Goal: Task Accomplishment & Management: Use online tool/utility

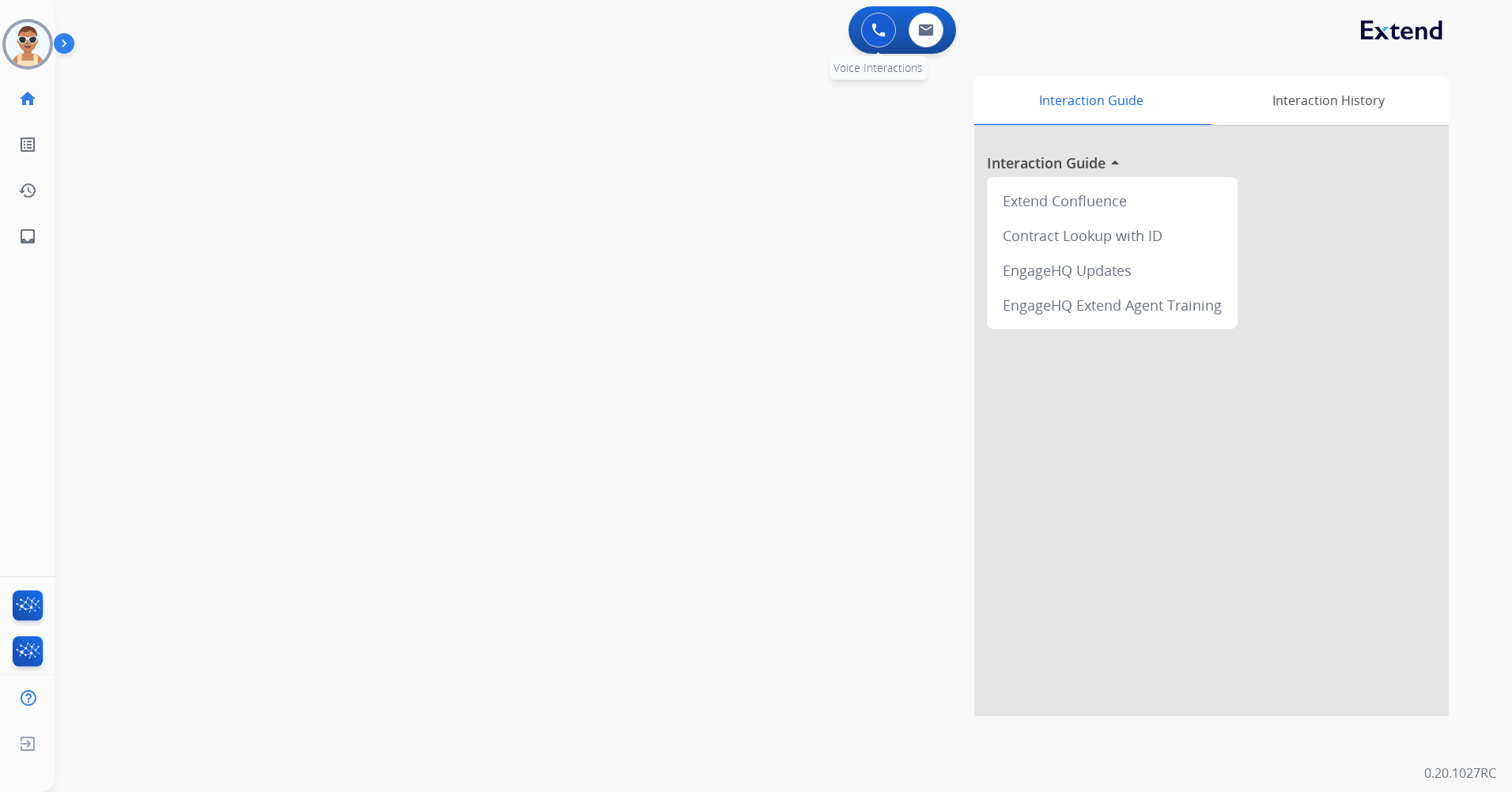
click at [864, 23] on button at bounding box center [878, 29] width 35 height 35
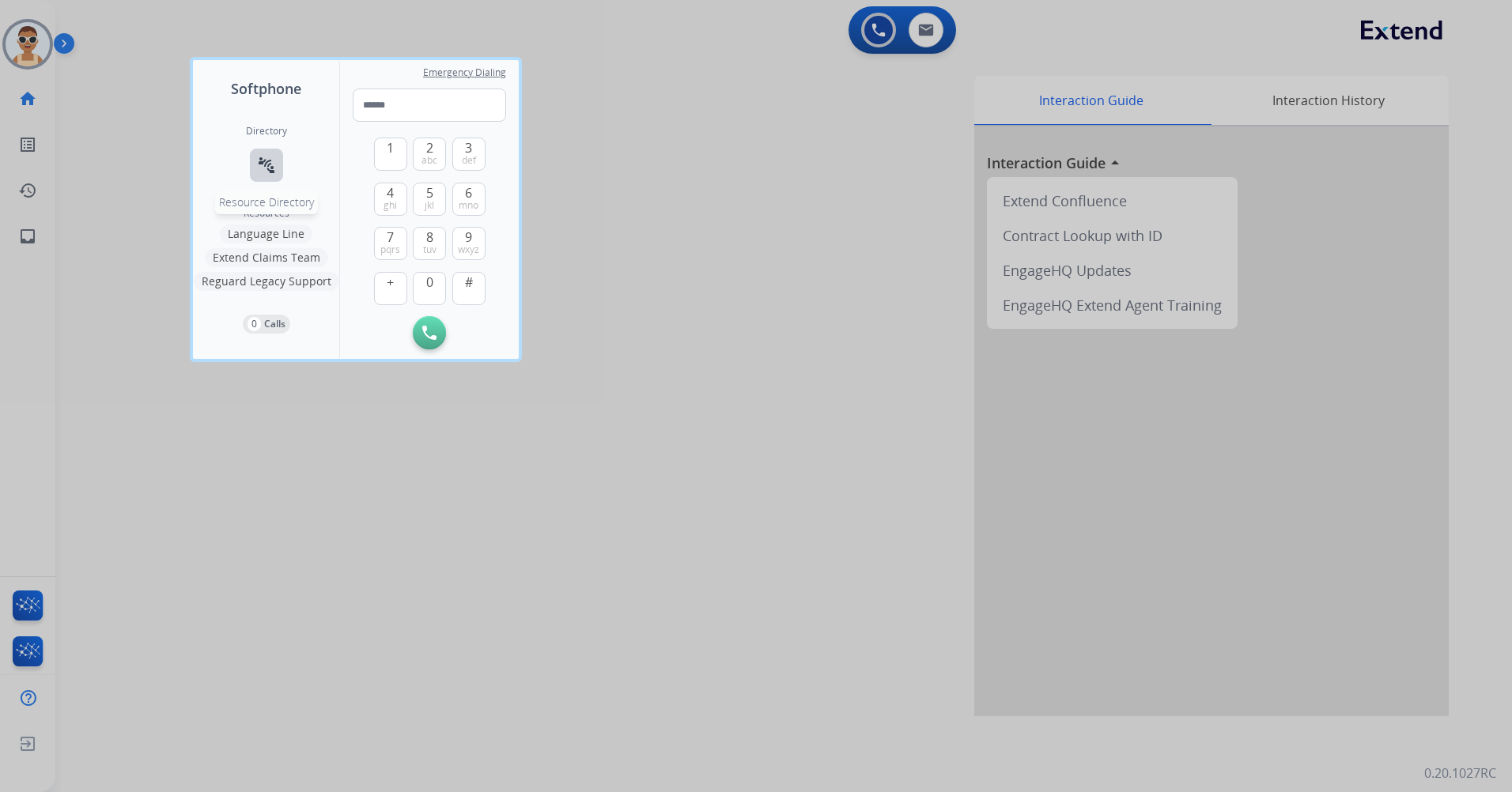
click at [271, 169] on mat-icon "connect_without_contact" at bounding box center [266, 166] width 19 height 19
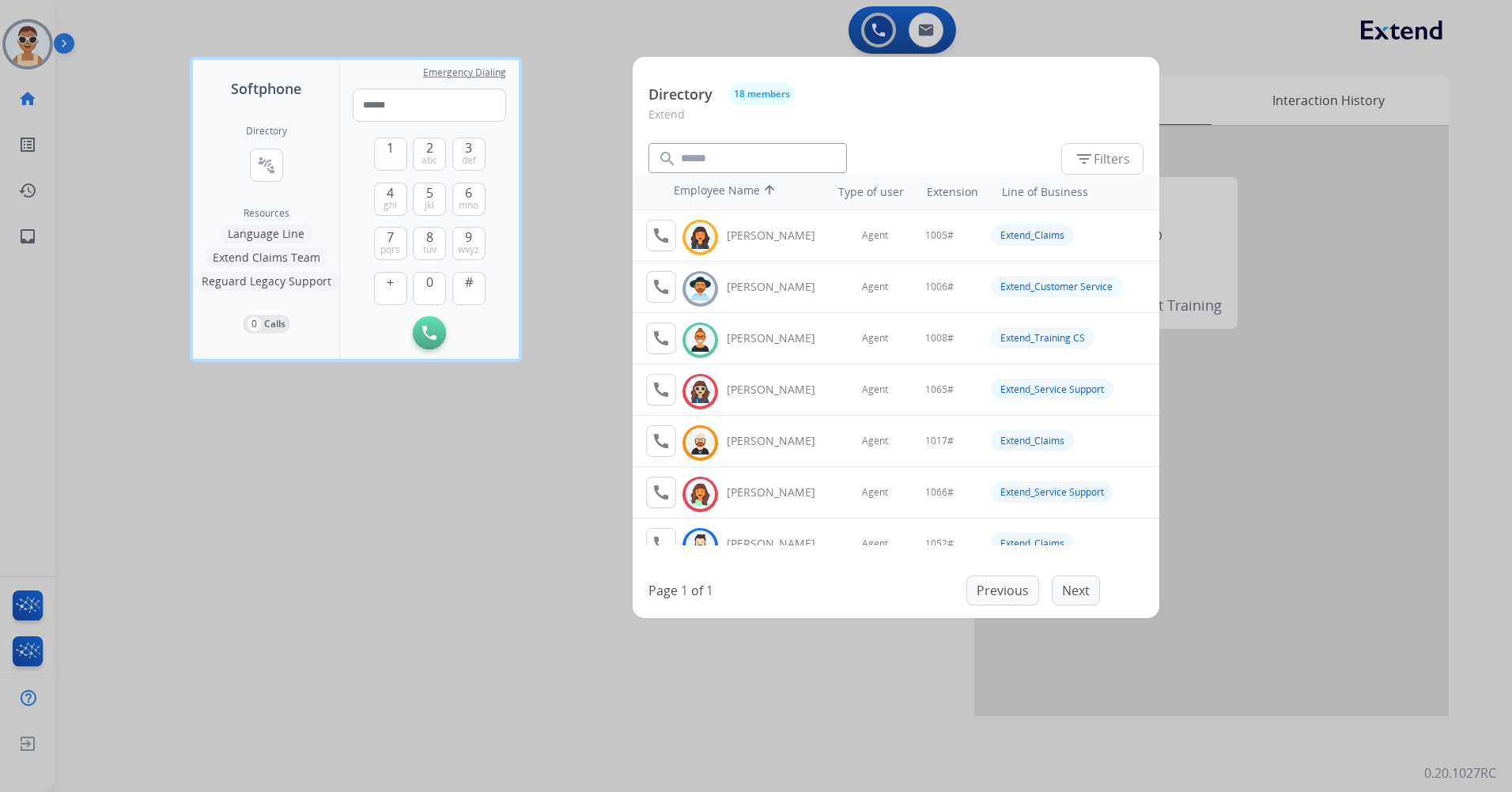
click at [321, 507] on div at bounding box center [756, 396] width 1512 height 792
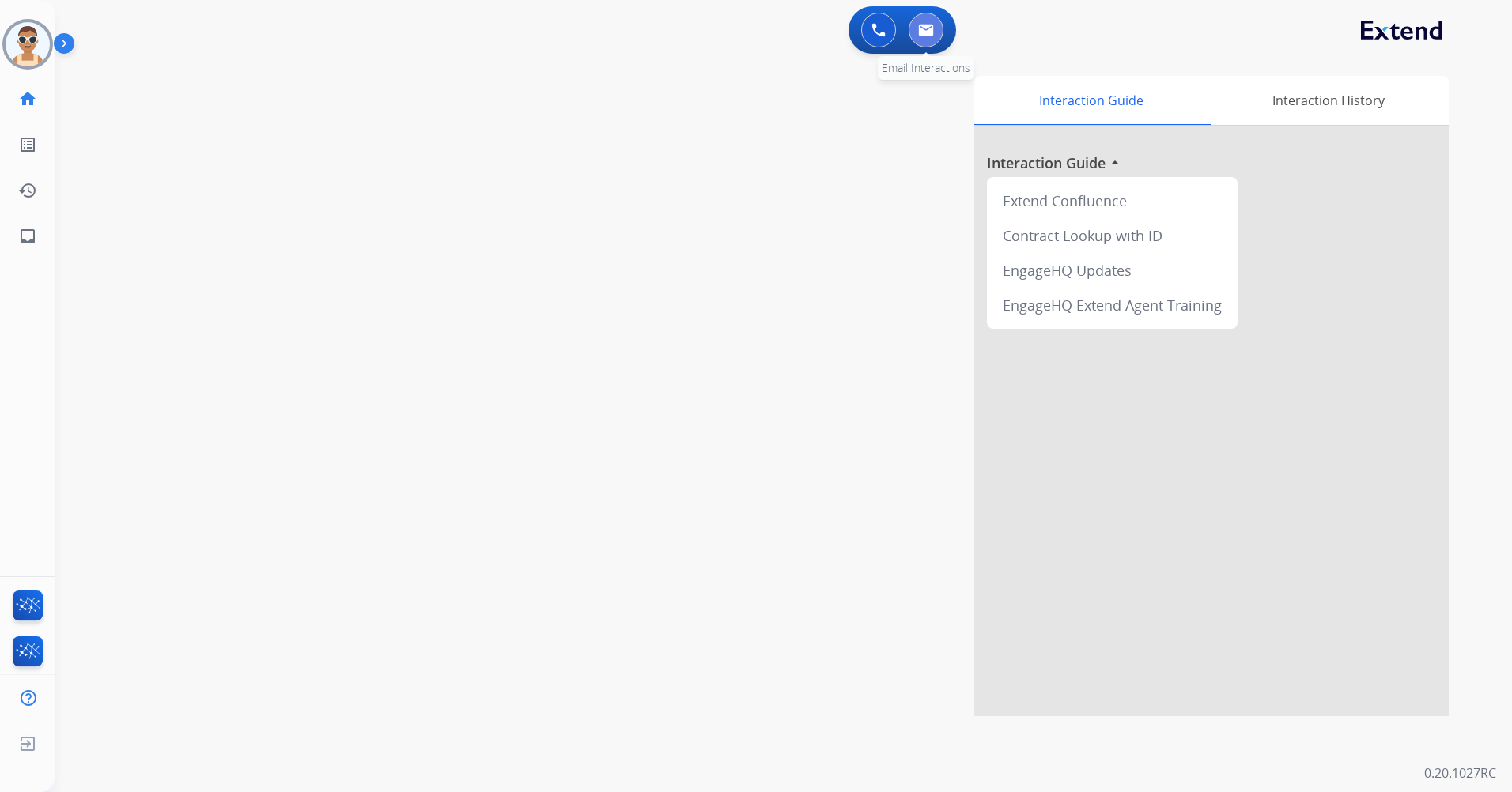
click at [910, 31] on button at bounding box center [926, 29] width 35 height 35
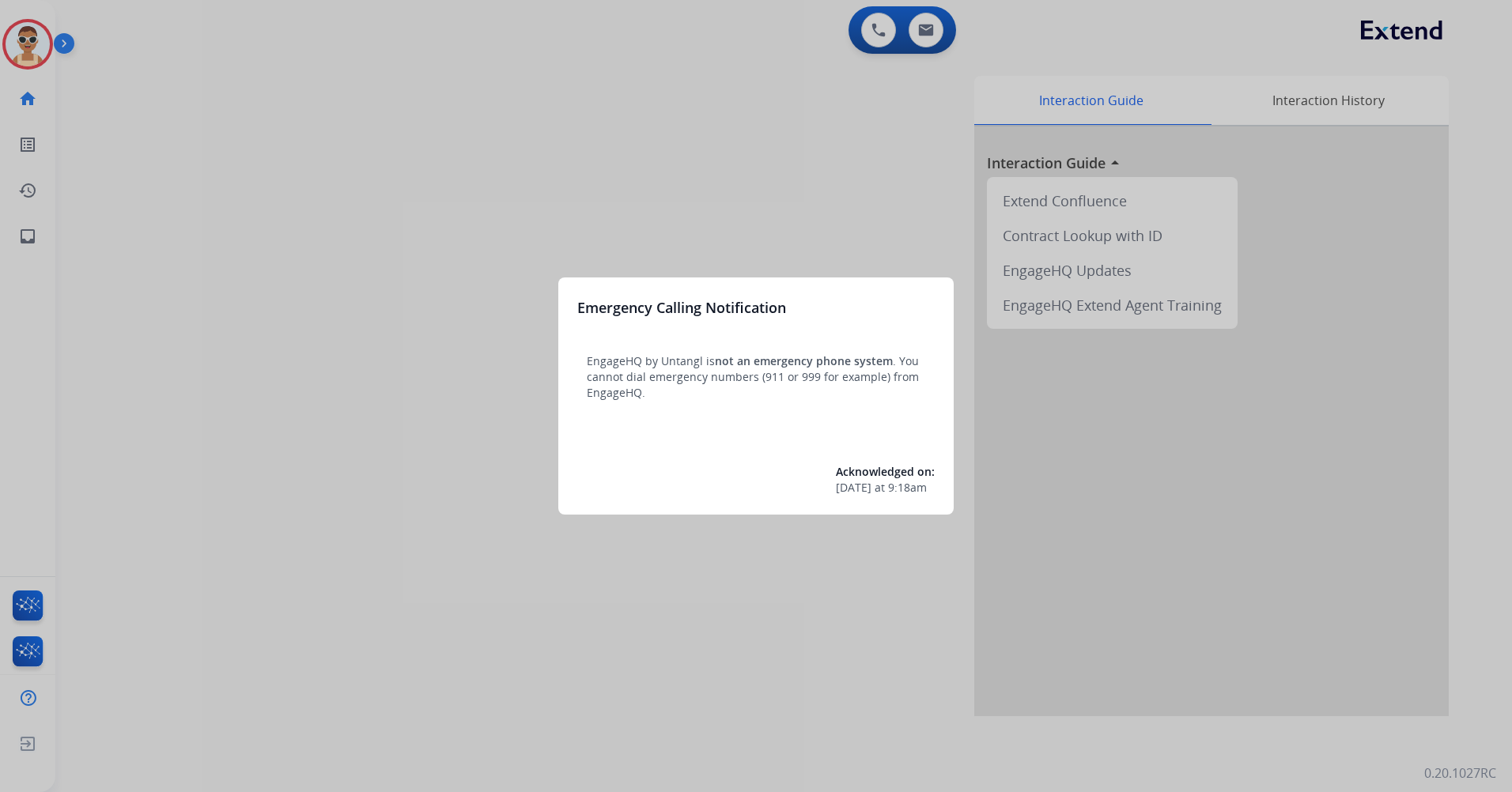
click at [707, 146] on div at bounding box center [756, 396] width 1512 height 792
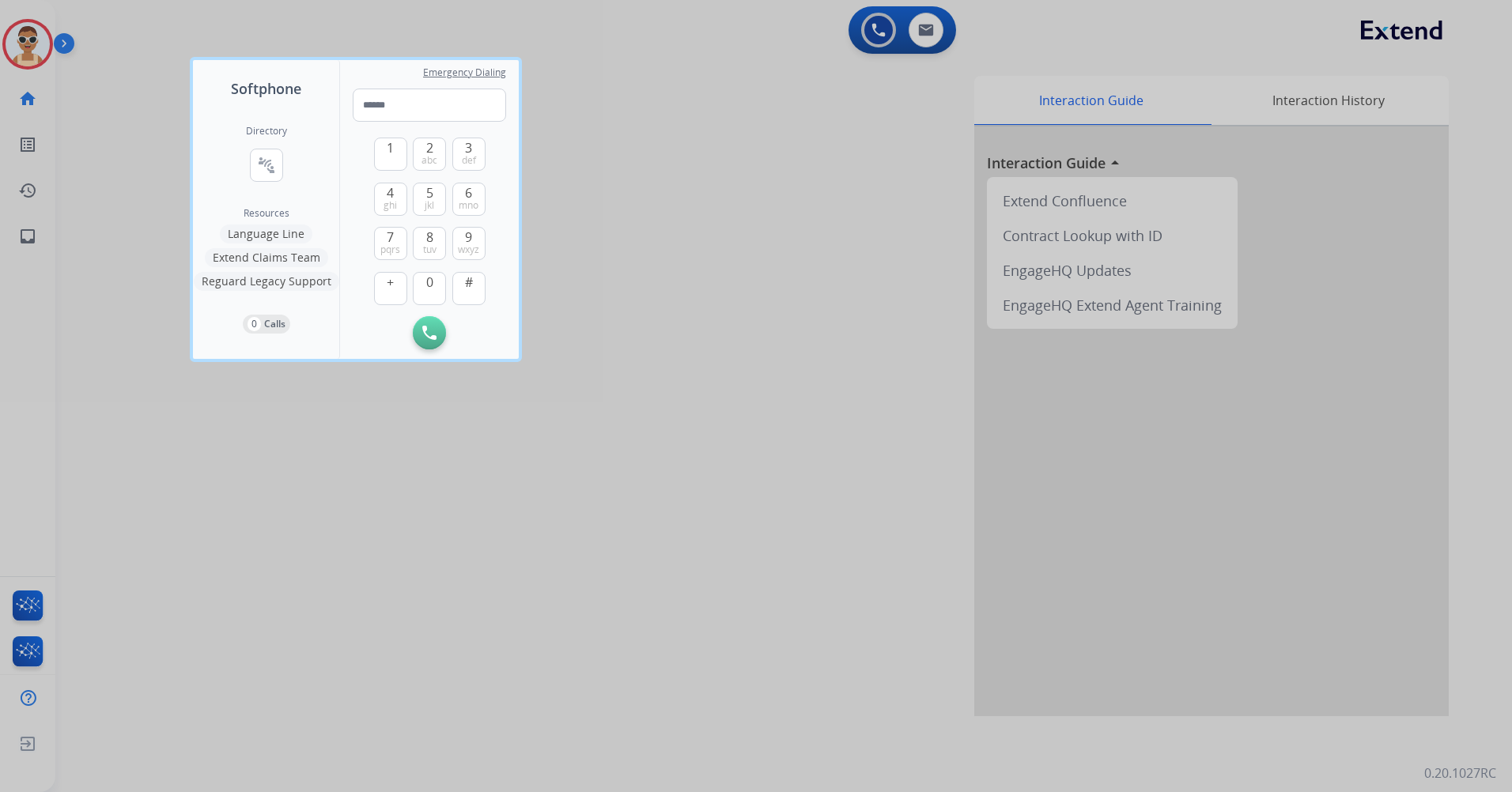
click at [675, 446] on div at bounding box center [756, 396] width 1512 height 792
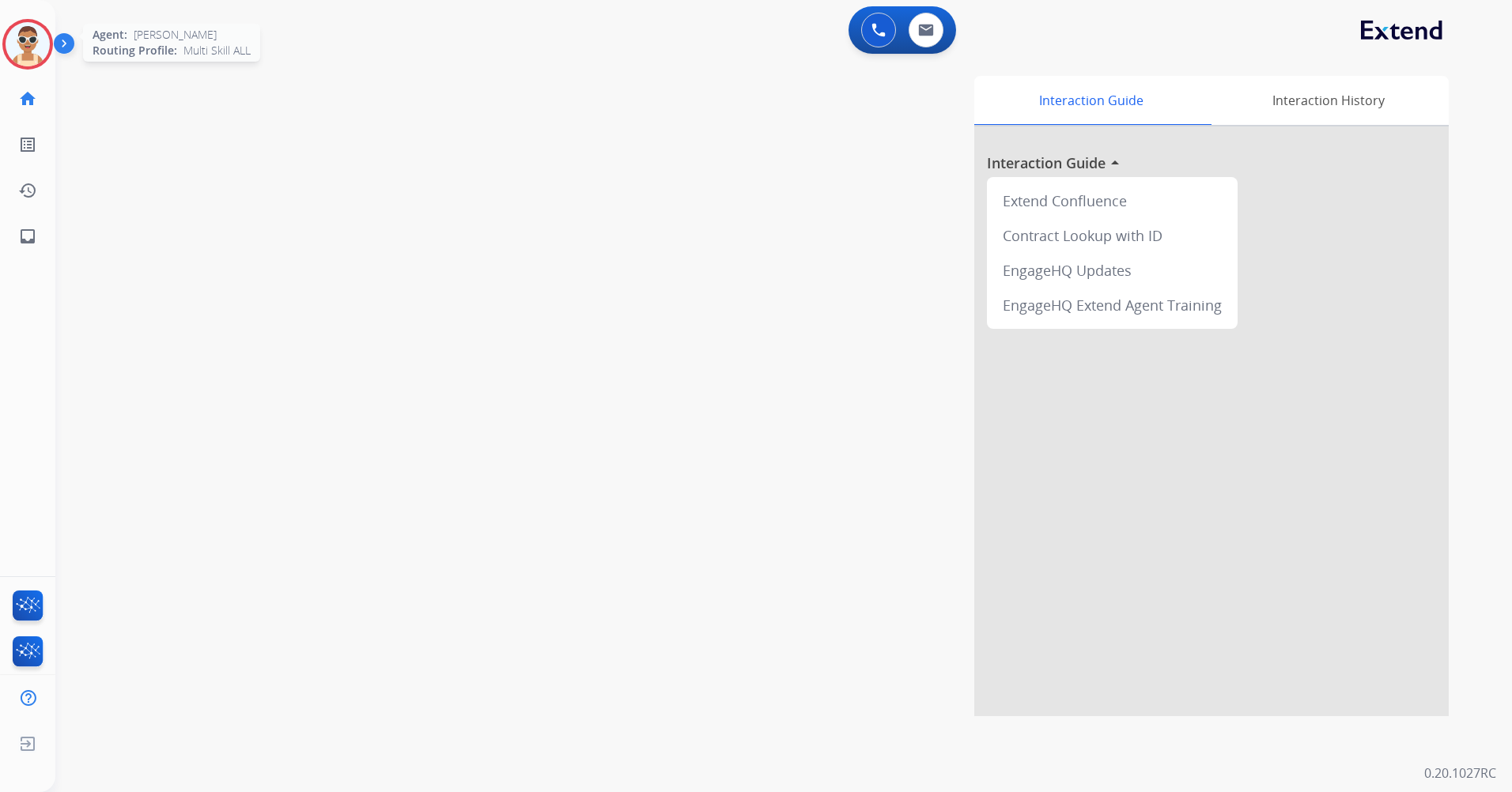
click at [23, 40] on img at bounding box center [27, 44] width 44 height 44
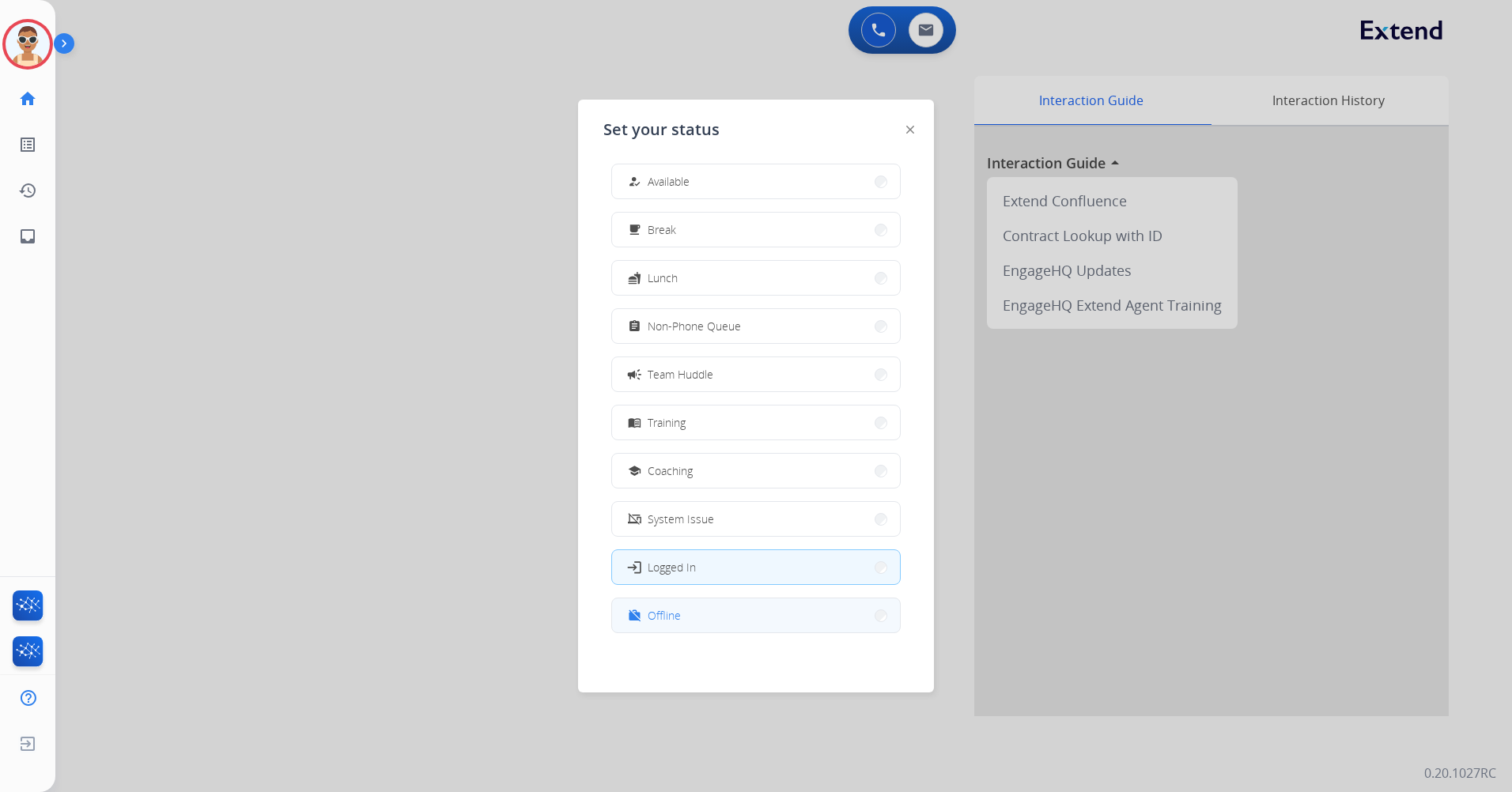
scroll to position [5, 0]
click at [730, 613] on button "work_off Offline" at bounding box center [756, 614] width 288 height 34
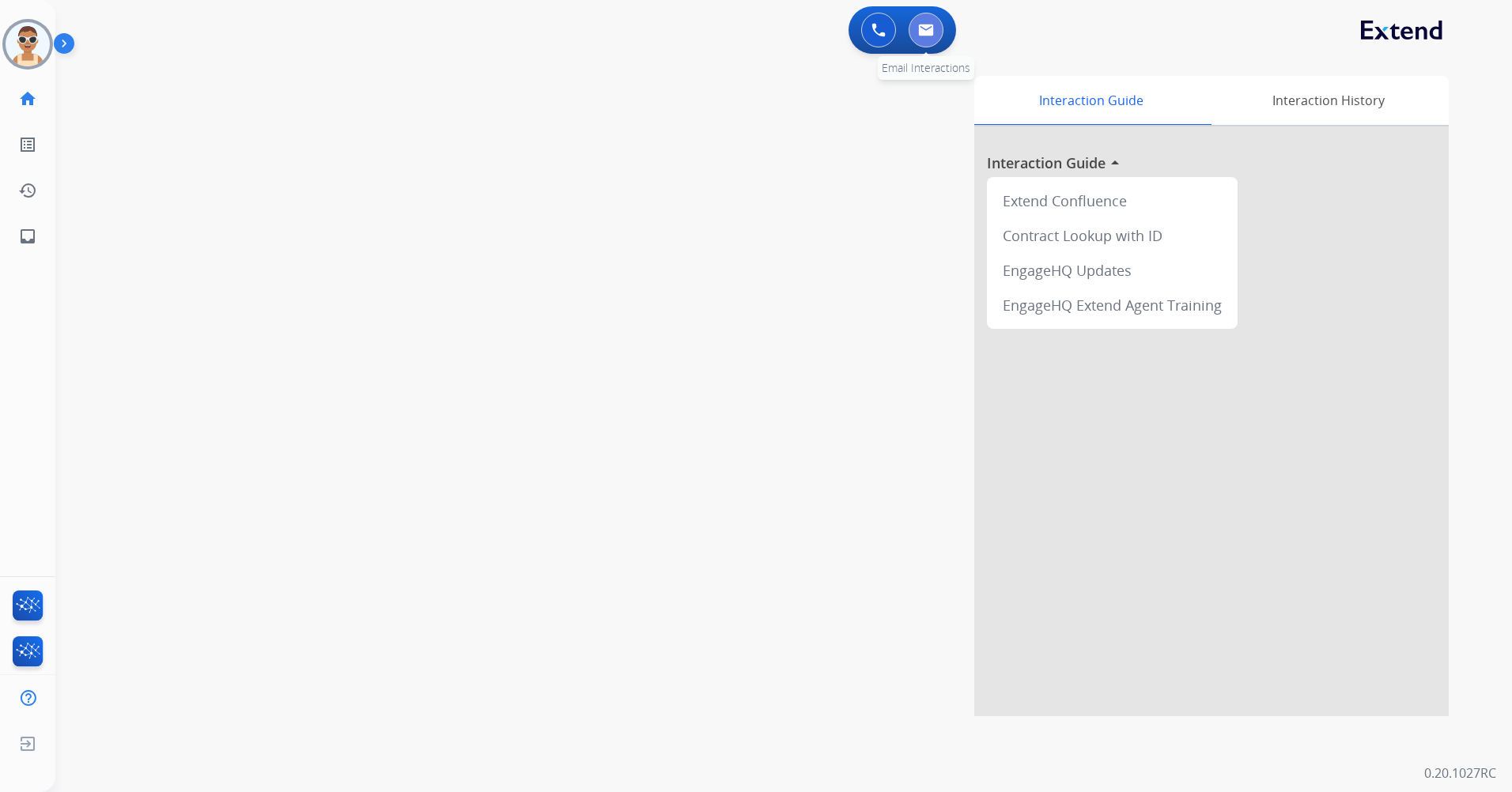
click at [927, 30] on img at bounding box center [926, 29] width 16 height 12
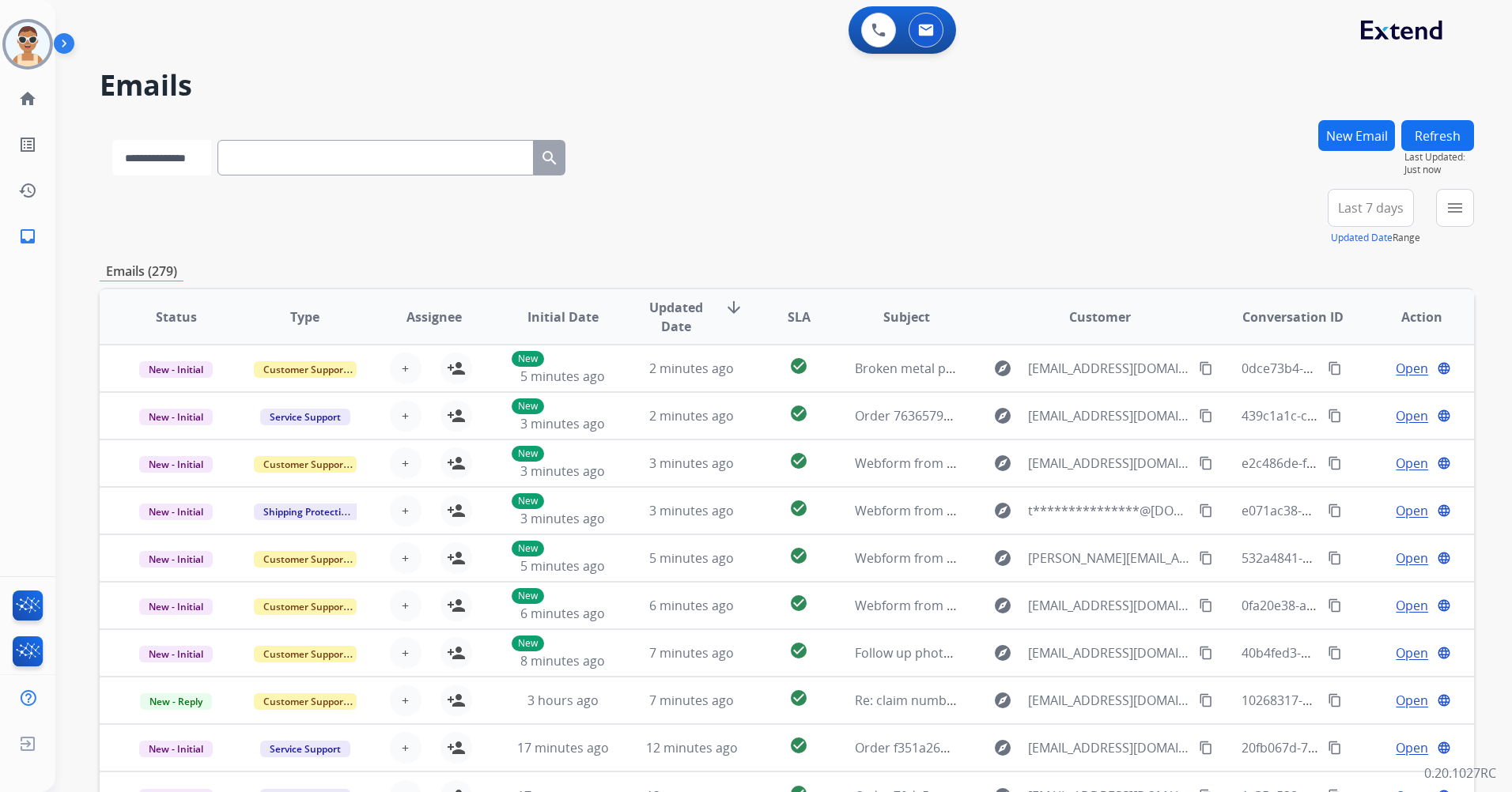
click at [208, 165] on select "**********" at bounding box center [161, 158] width 99 height 36
select select "**********"
click at [112, 140] on select "**********" at bounding box center [161, 158] width 99 height 36
click at [278, 166] on input "text" at bounding box center [377, 158] width 316 height 36
paste input "**********"
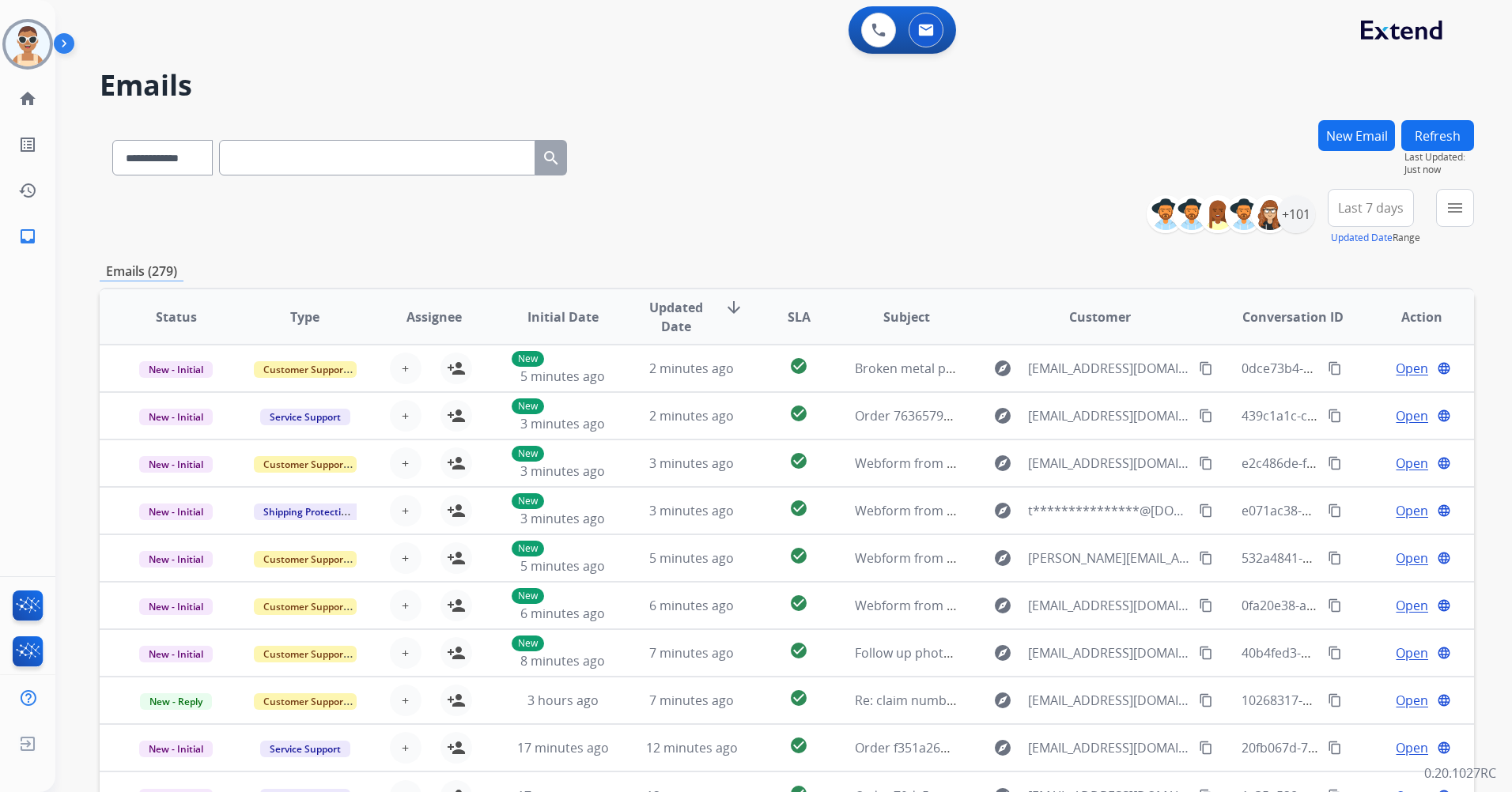
type input "**********"
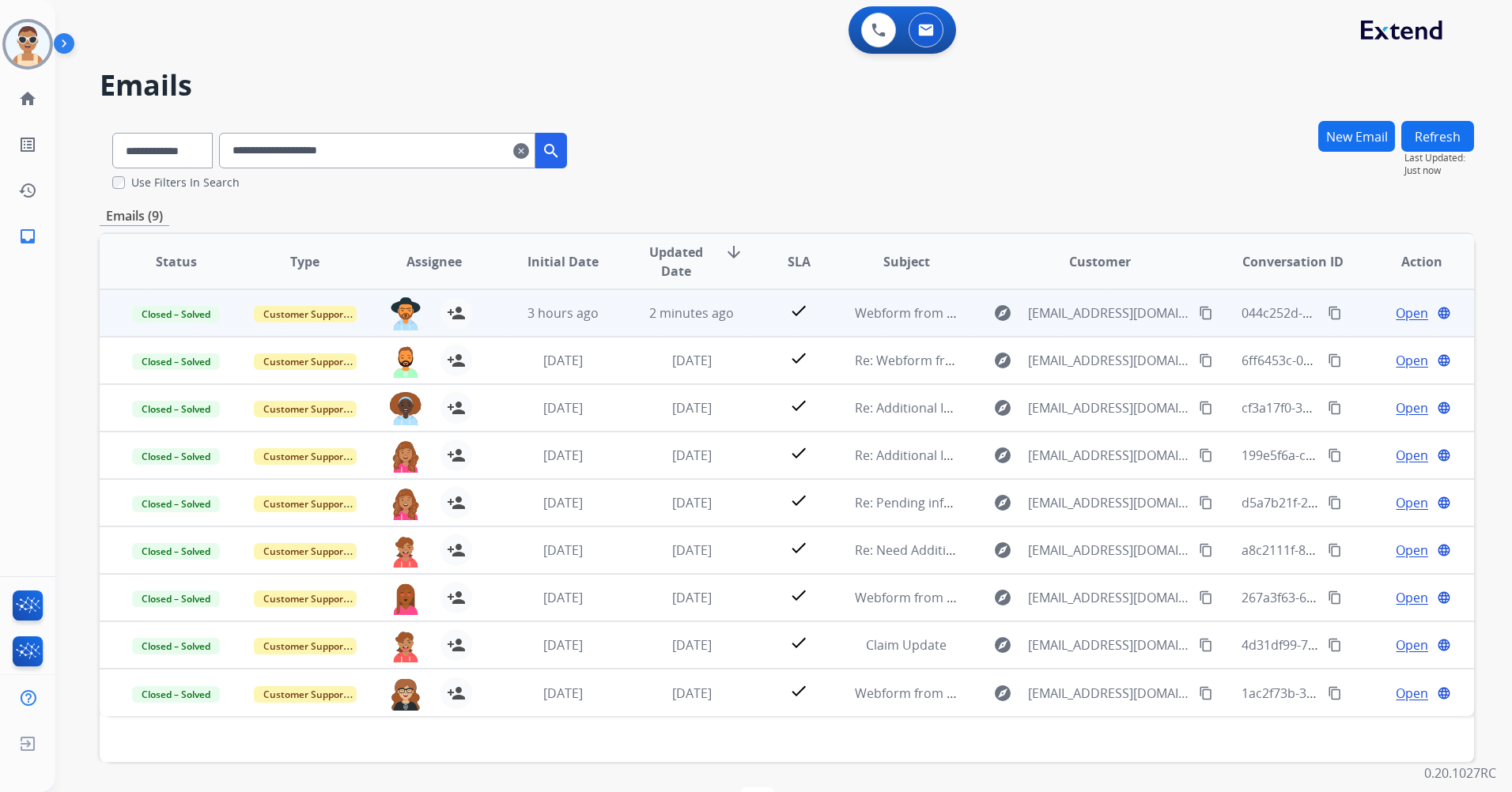
click at [1396, 311] on span "Open" at bounding box center [1411, 313] width 32 height 19
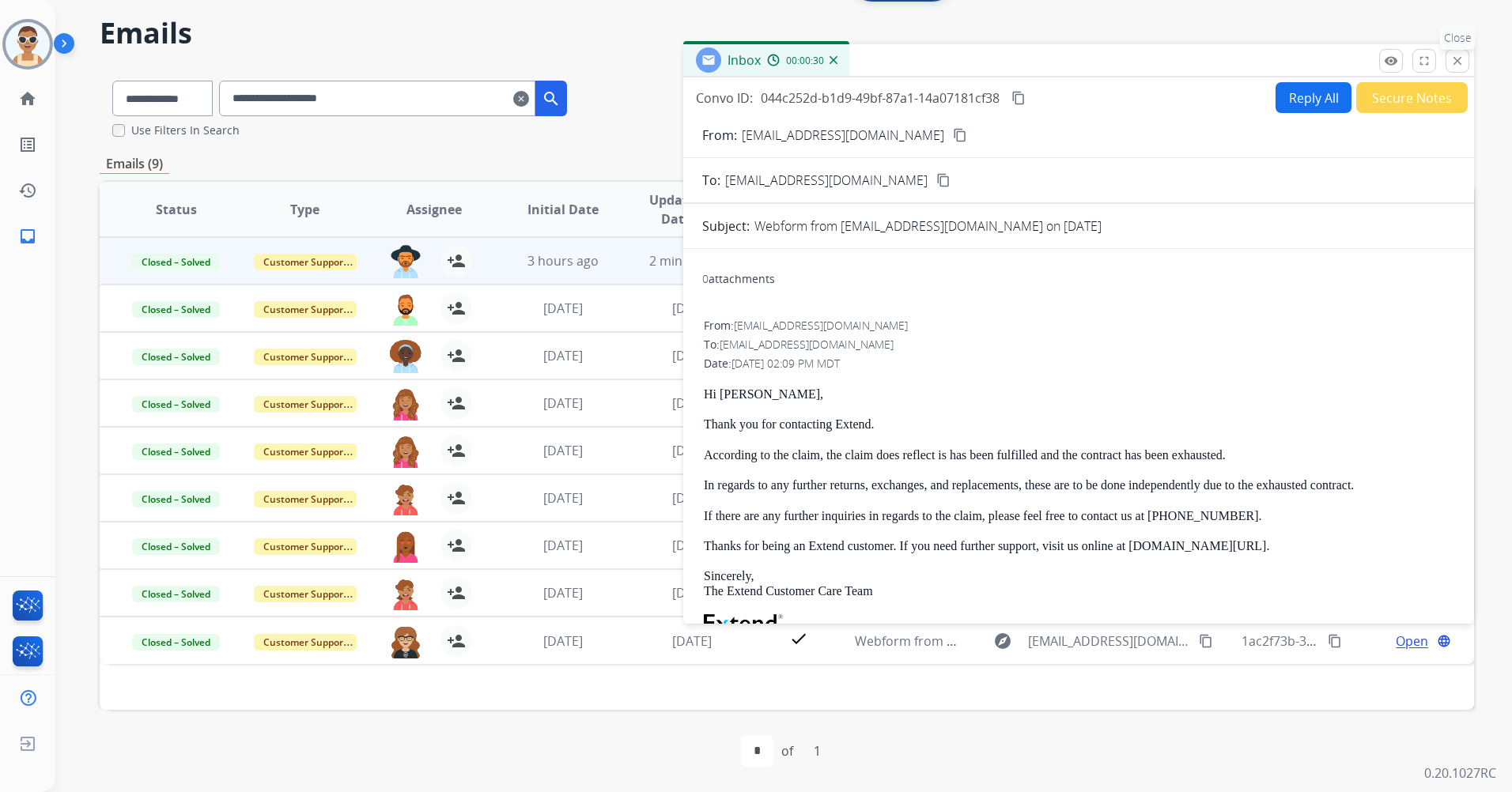
click at [1446, 61] on button "close Close" at bounding box center [1456, 60] width 24 height 24
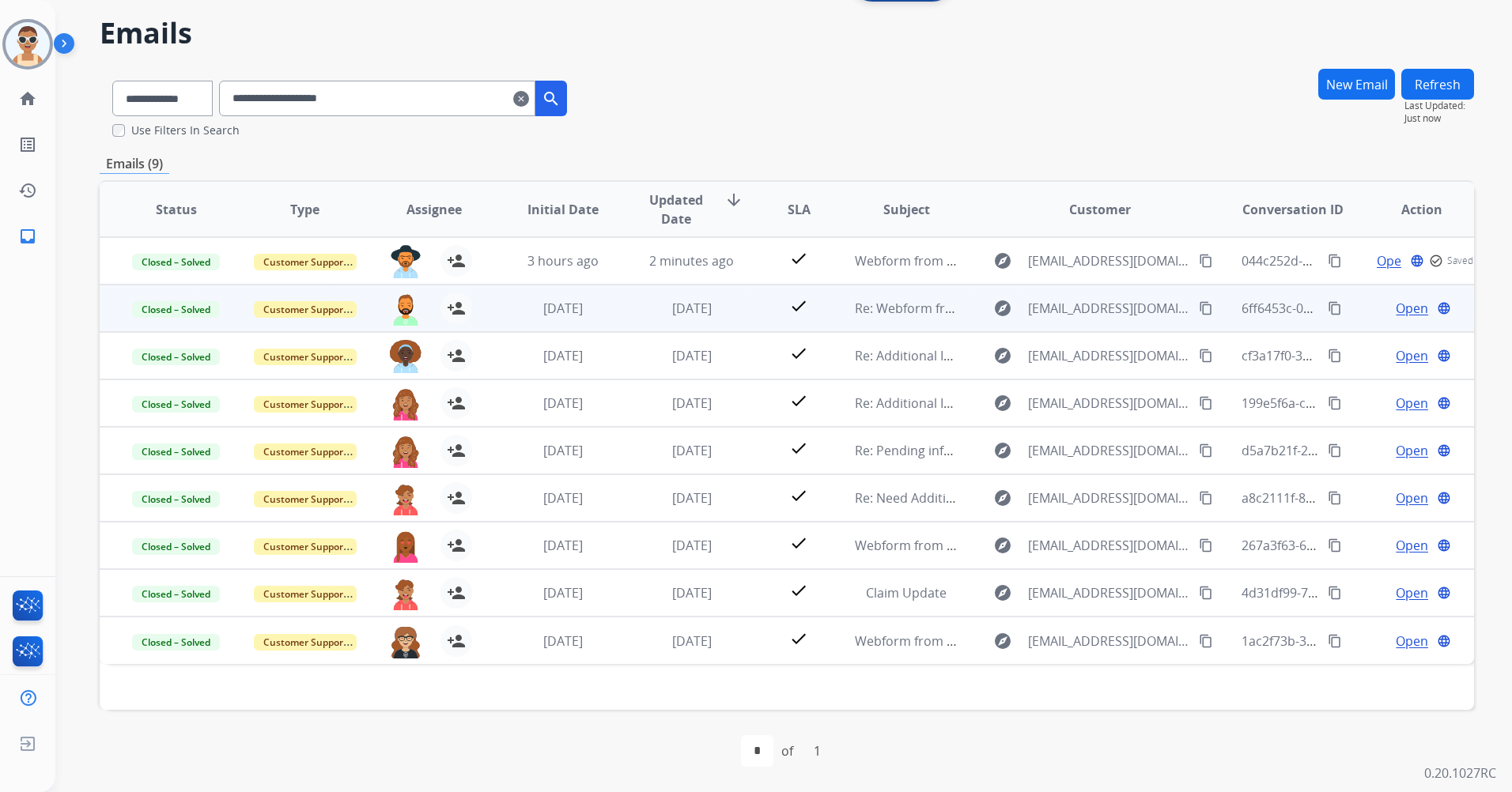
click at [1397, 309] on span "Open" at bounding box center [1411, 309] width 32 height 19
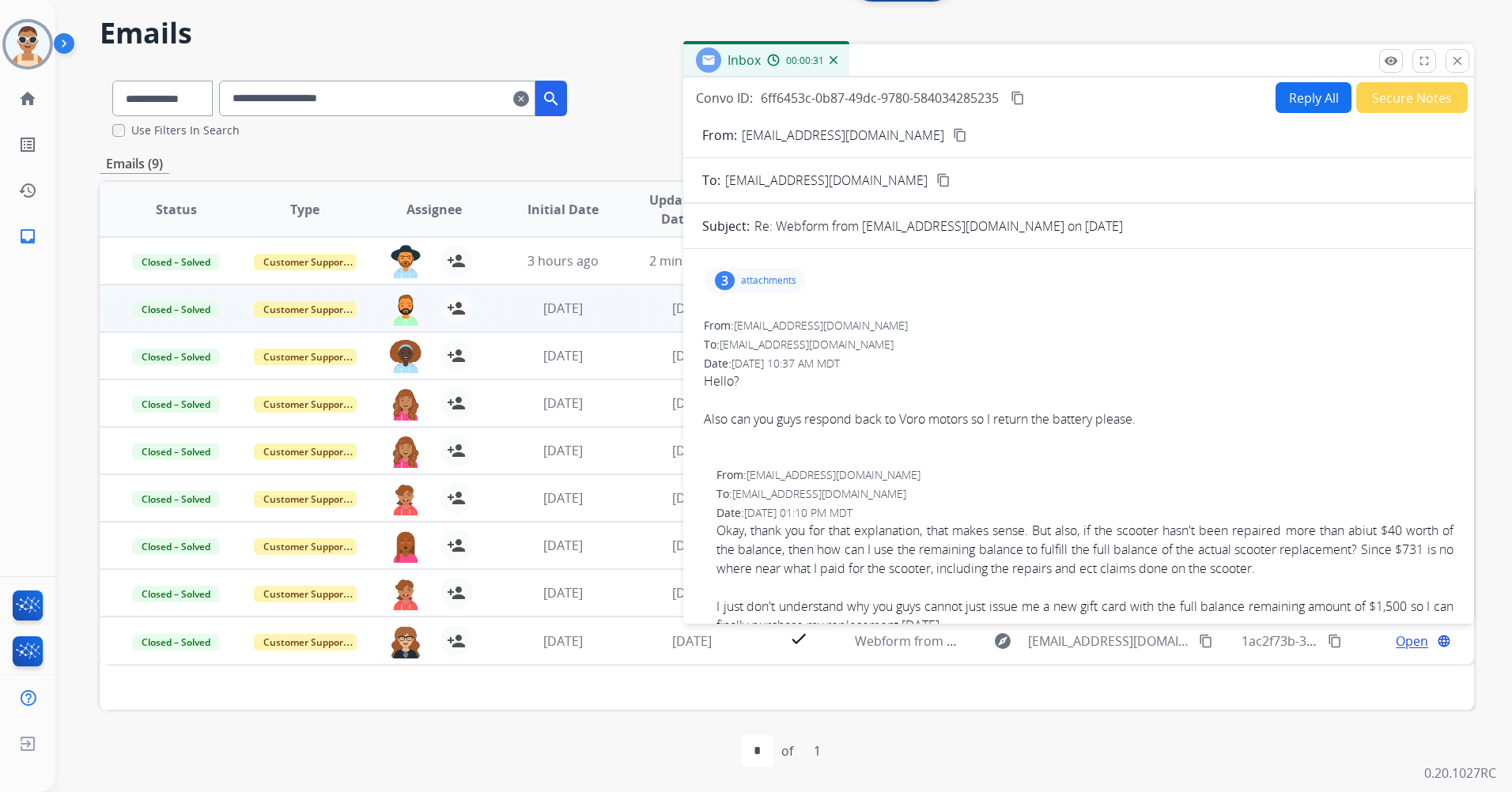
click at [768, 277] on p "attachments" at bounding box center [768, 280] width 56 height 12
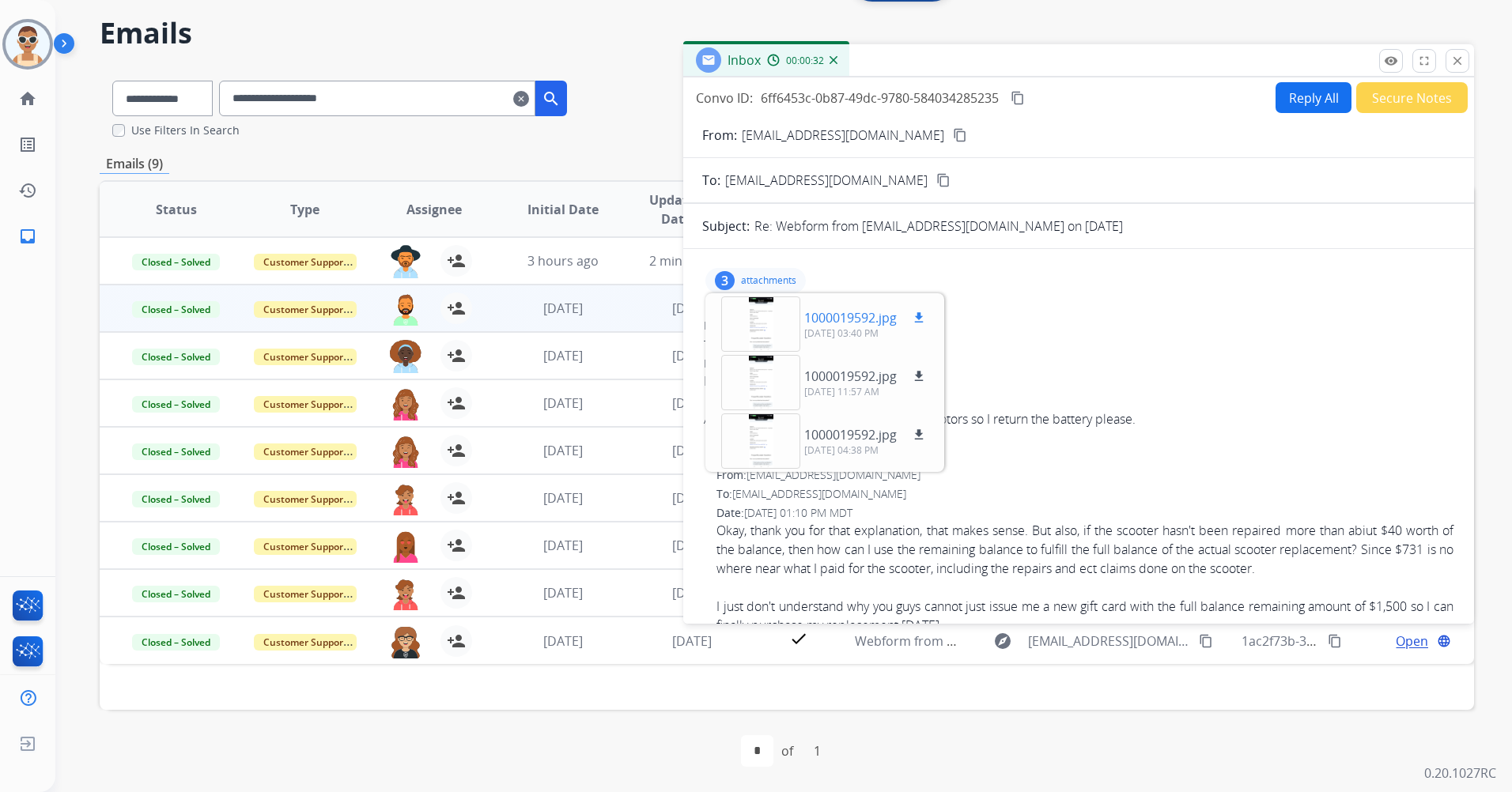
click at [761, 316] on div at bounding box center [760, 324] width 79 height 55
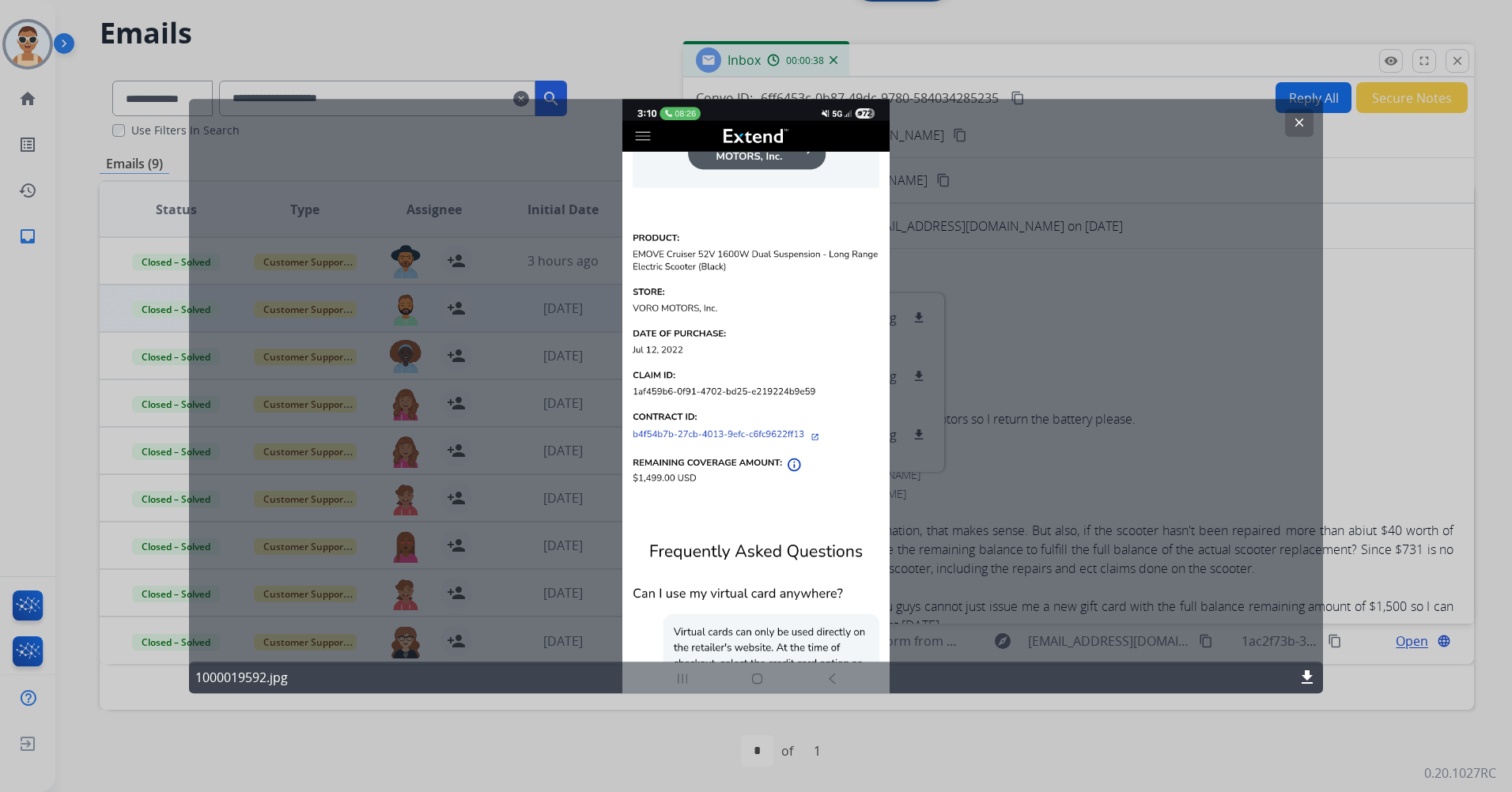
click at [1290, 118] on button "clear" at bounding box center [1298, 122] width 28 height 28
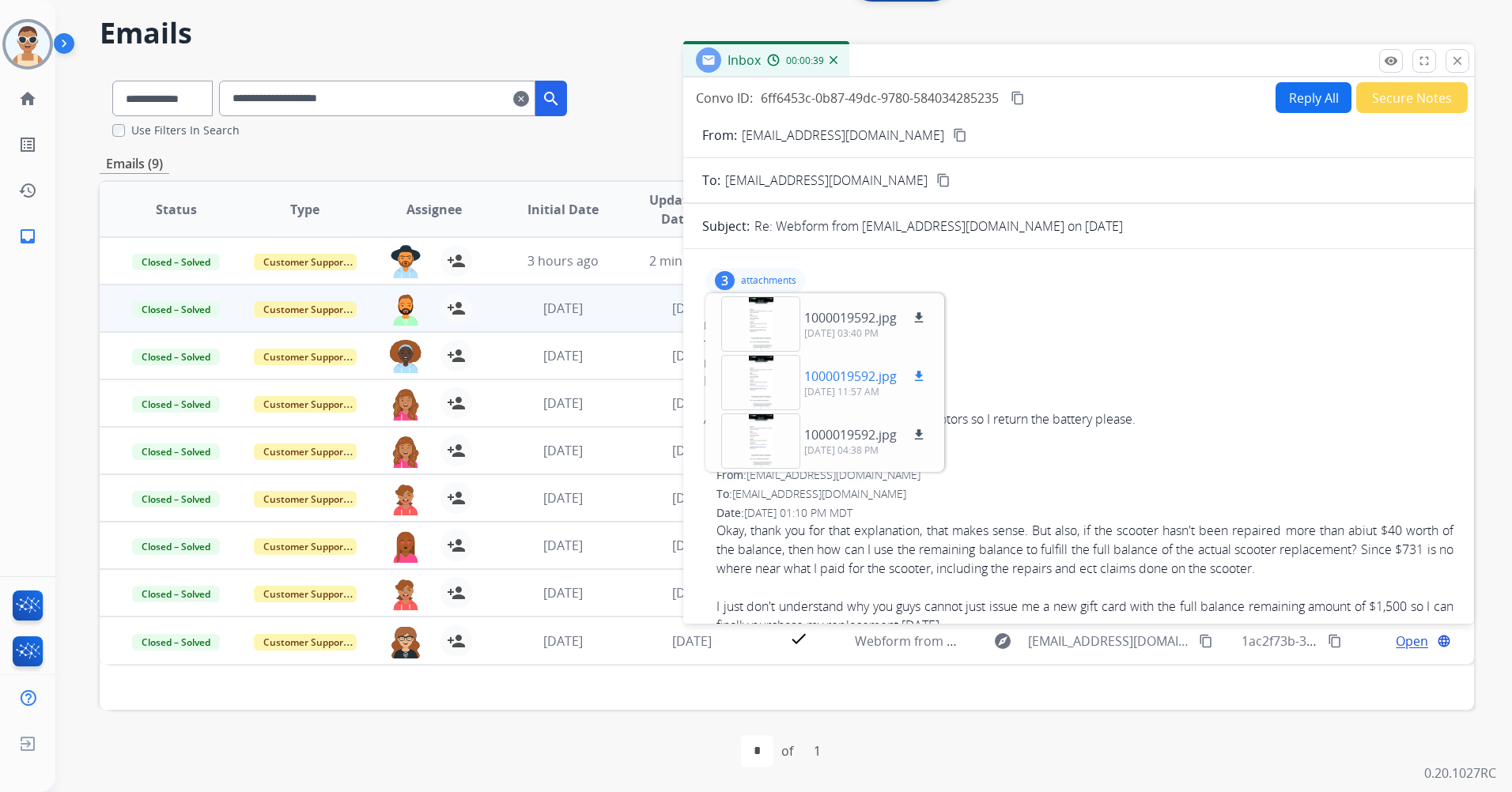
click at [769, 381] on div at bounding box center [760, 382] width 79 height 55
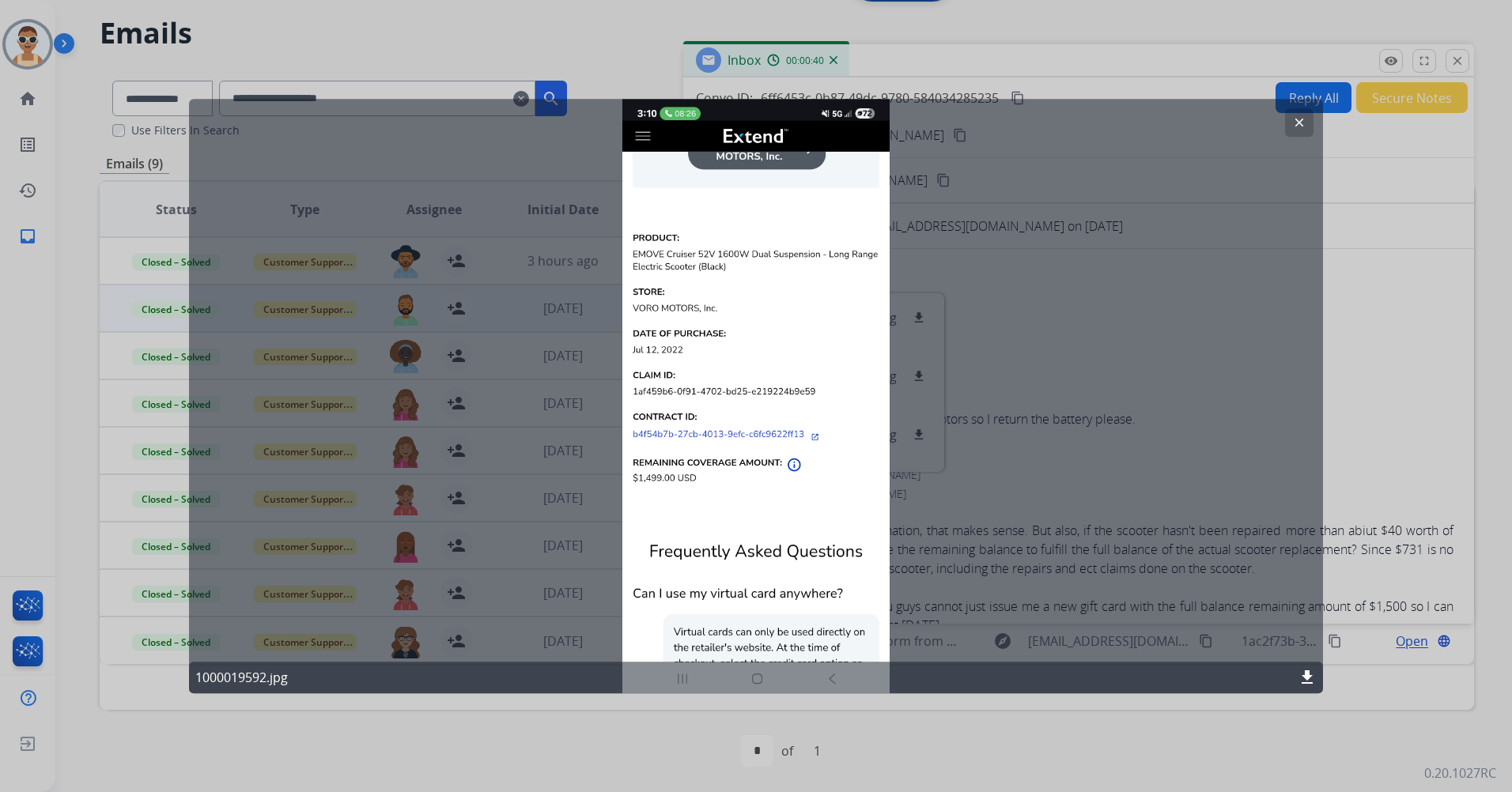
drag, startPoint x: 1294, startPoint y: 118, endPoint x: 1170, endPoint y: 188, distance: 142.4
click at [1295, 118] on mat-icon "clear" at bounding box center [1298, 122] width 14 height 14
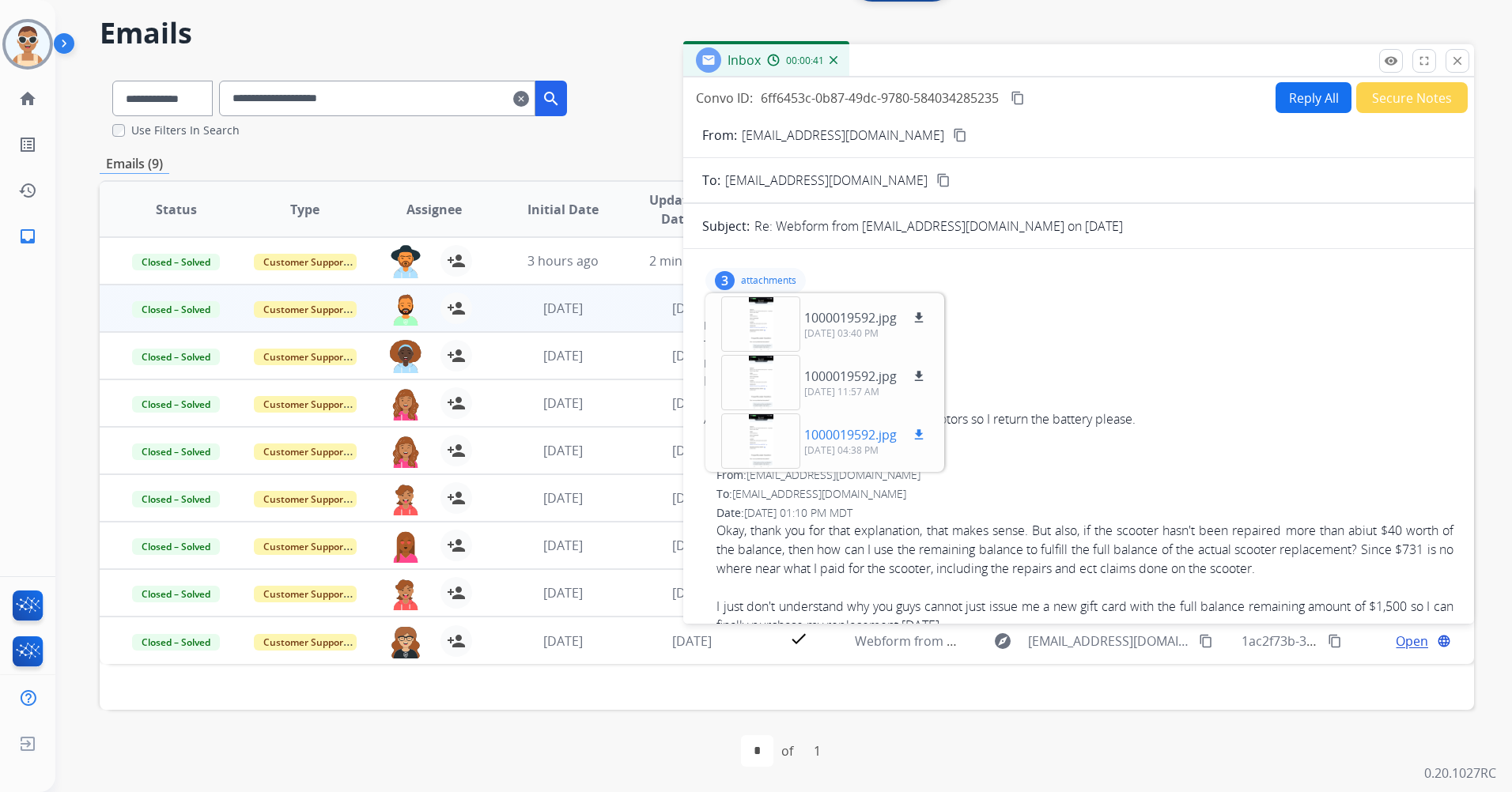
click at [767, 458] on div at bounding box center [760, 440] width 79 height 55
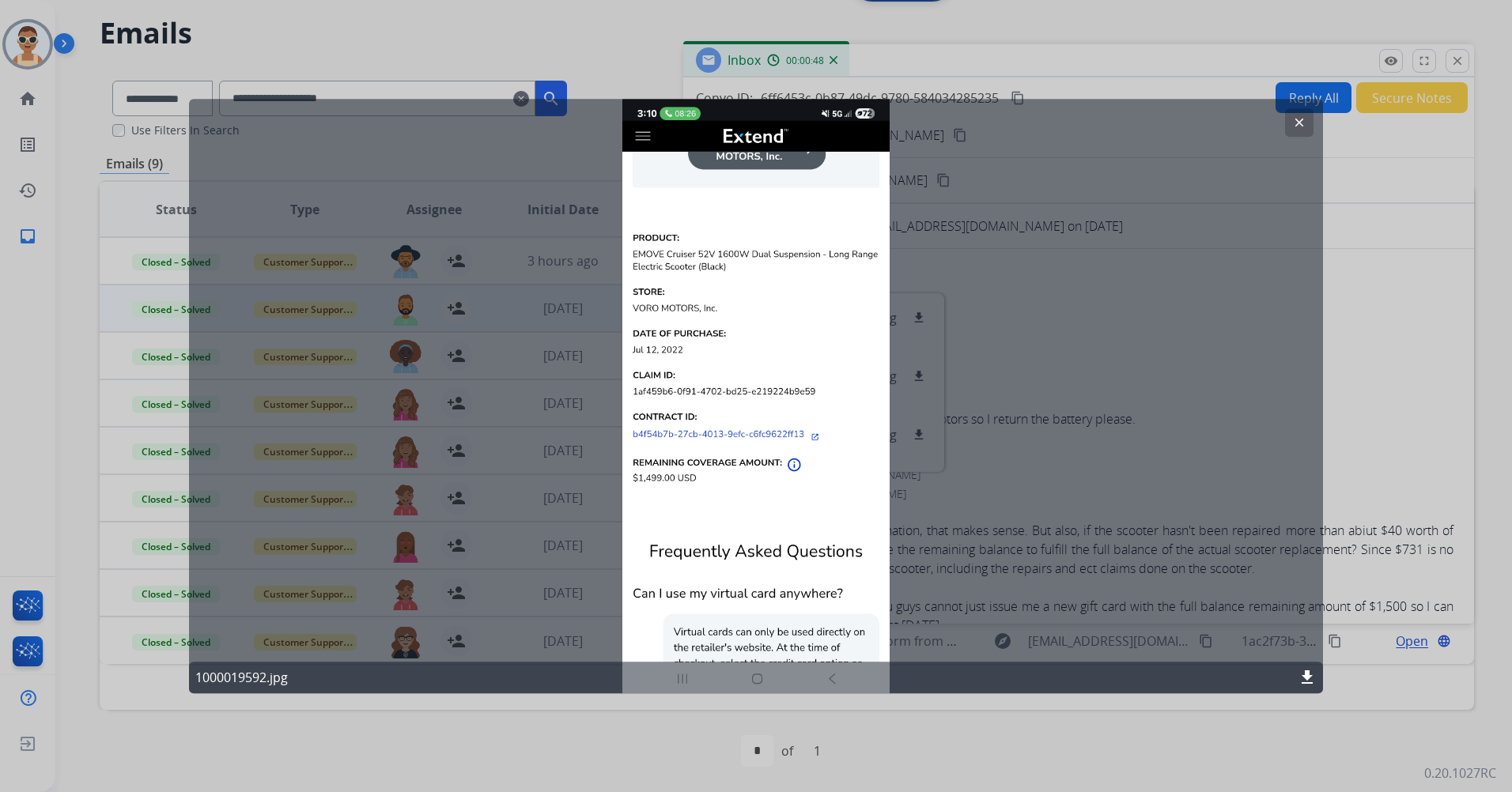
click at [1292, 123] on mat-icon "clear" at bounding box center [1298, 122] width 14 height 14
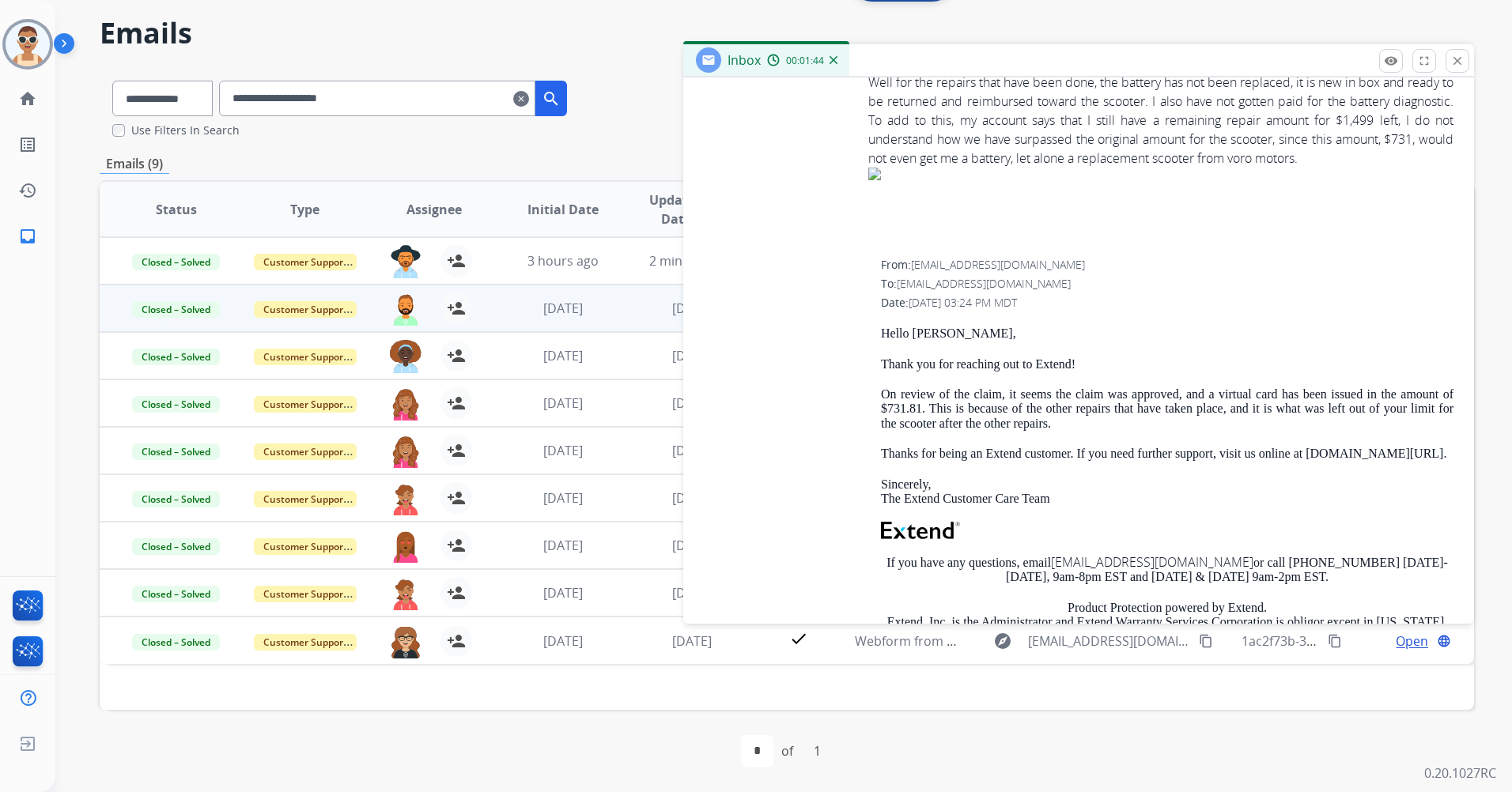
scroll to position [4651, 0]
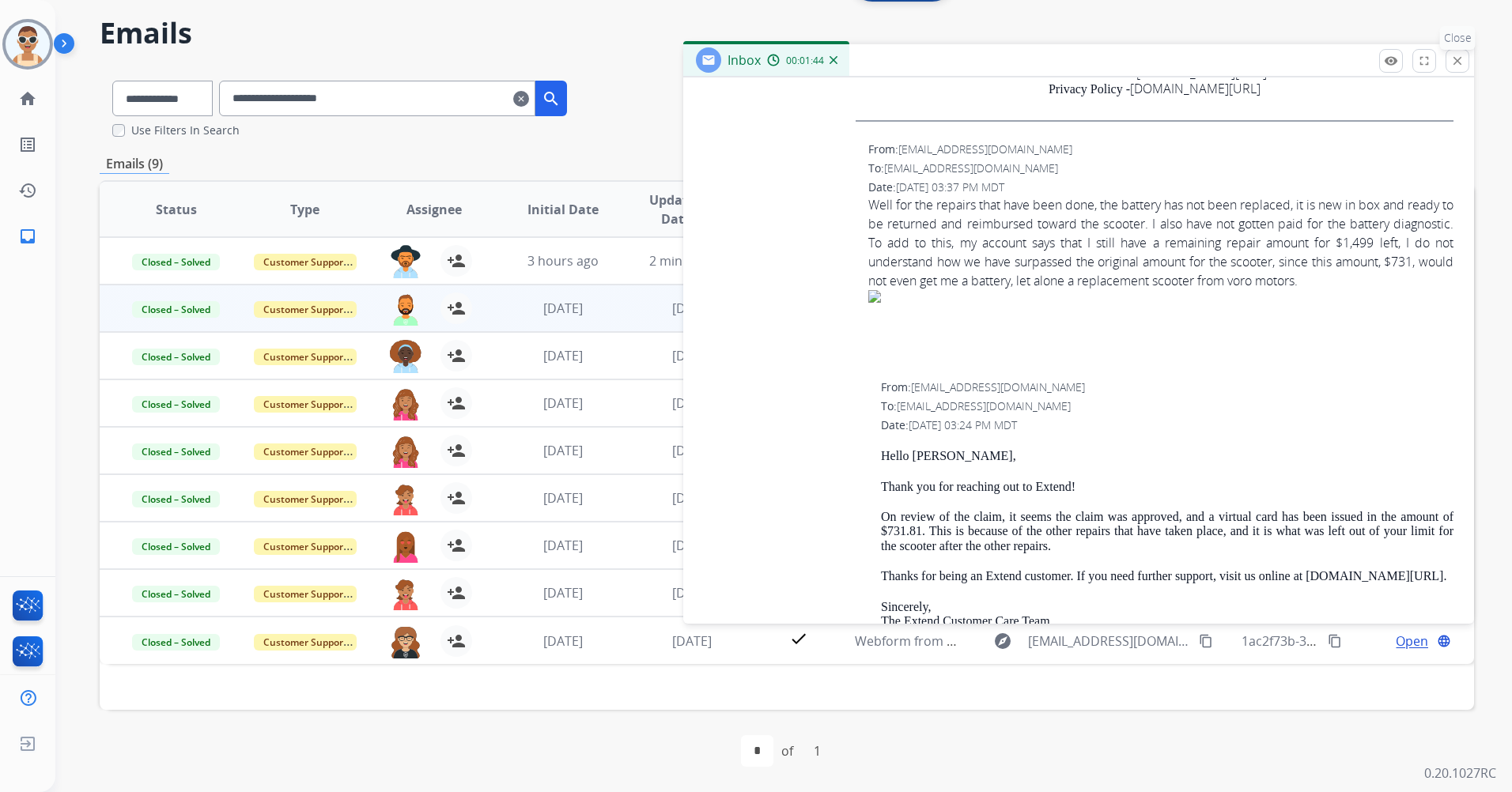
click at [1459, 64] on mat-icon "close" at bounding box center [1456, 60] width 14 height 14
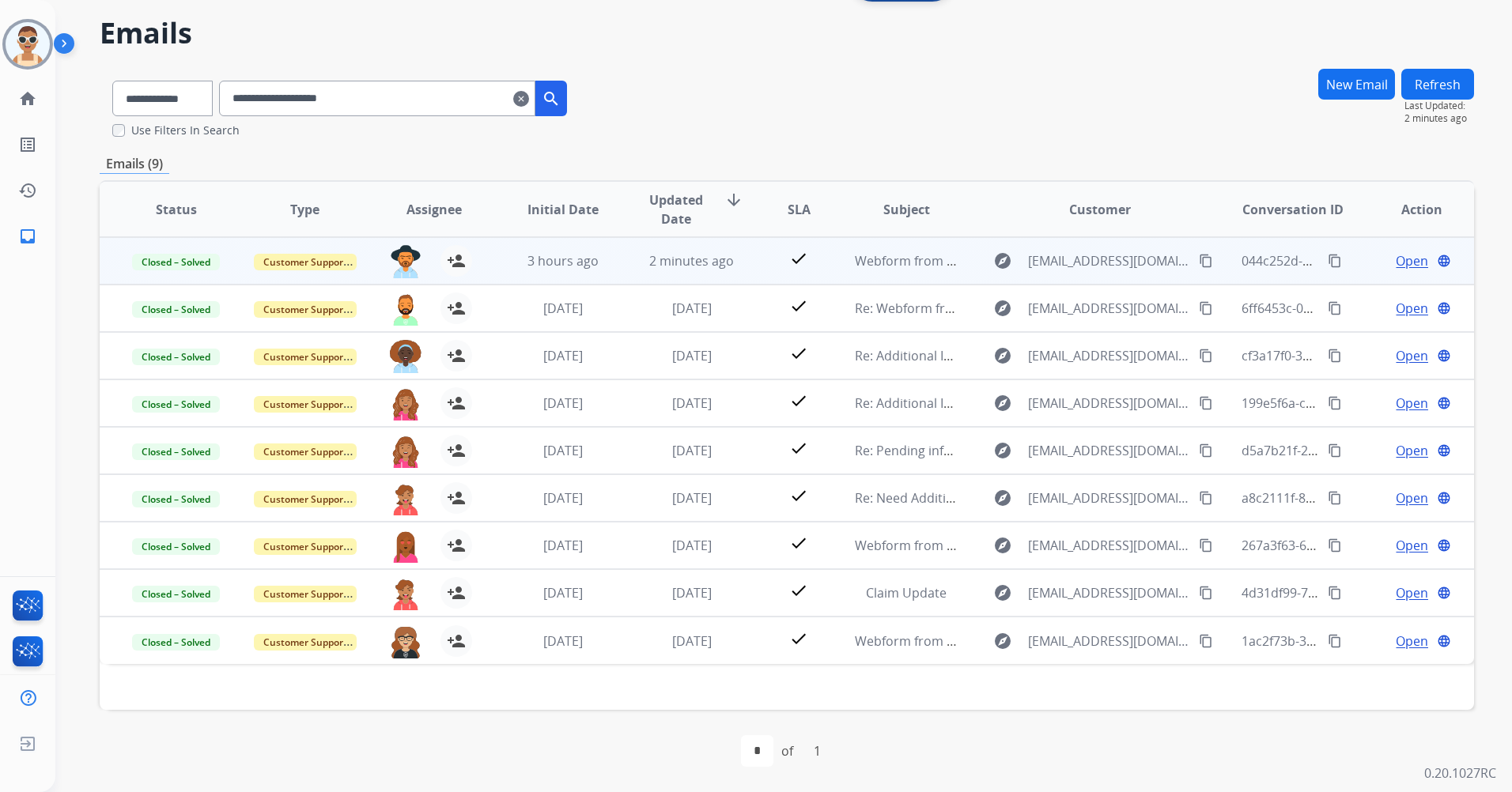
click at [1199, 266] on mat-icon "content_copy" at bounding box center [1205, 261] width 14 height 14
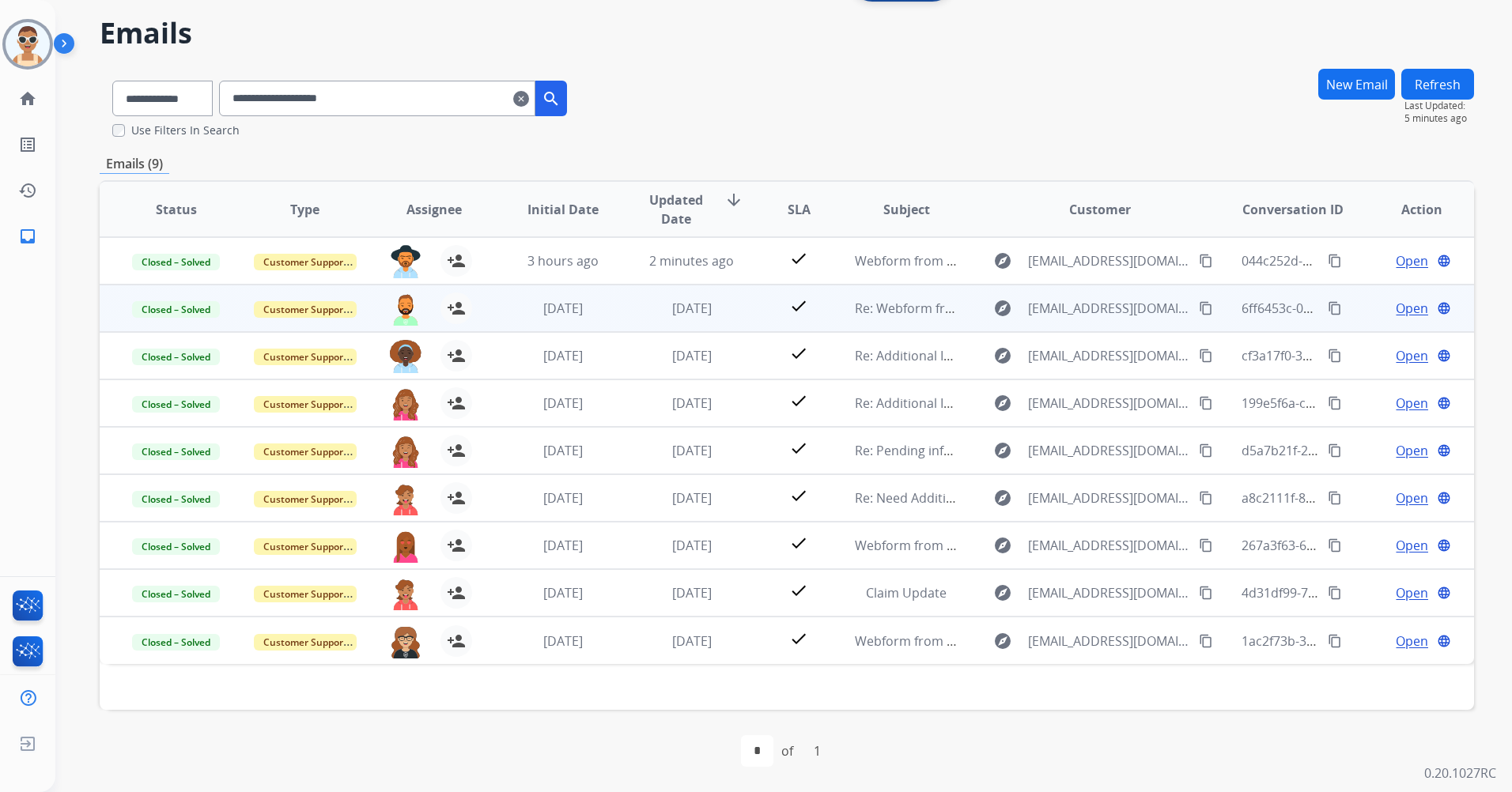
click at [1401, 319] on td "Open language" at bounding box center [1409, 309] width 129 height 47
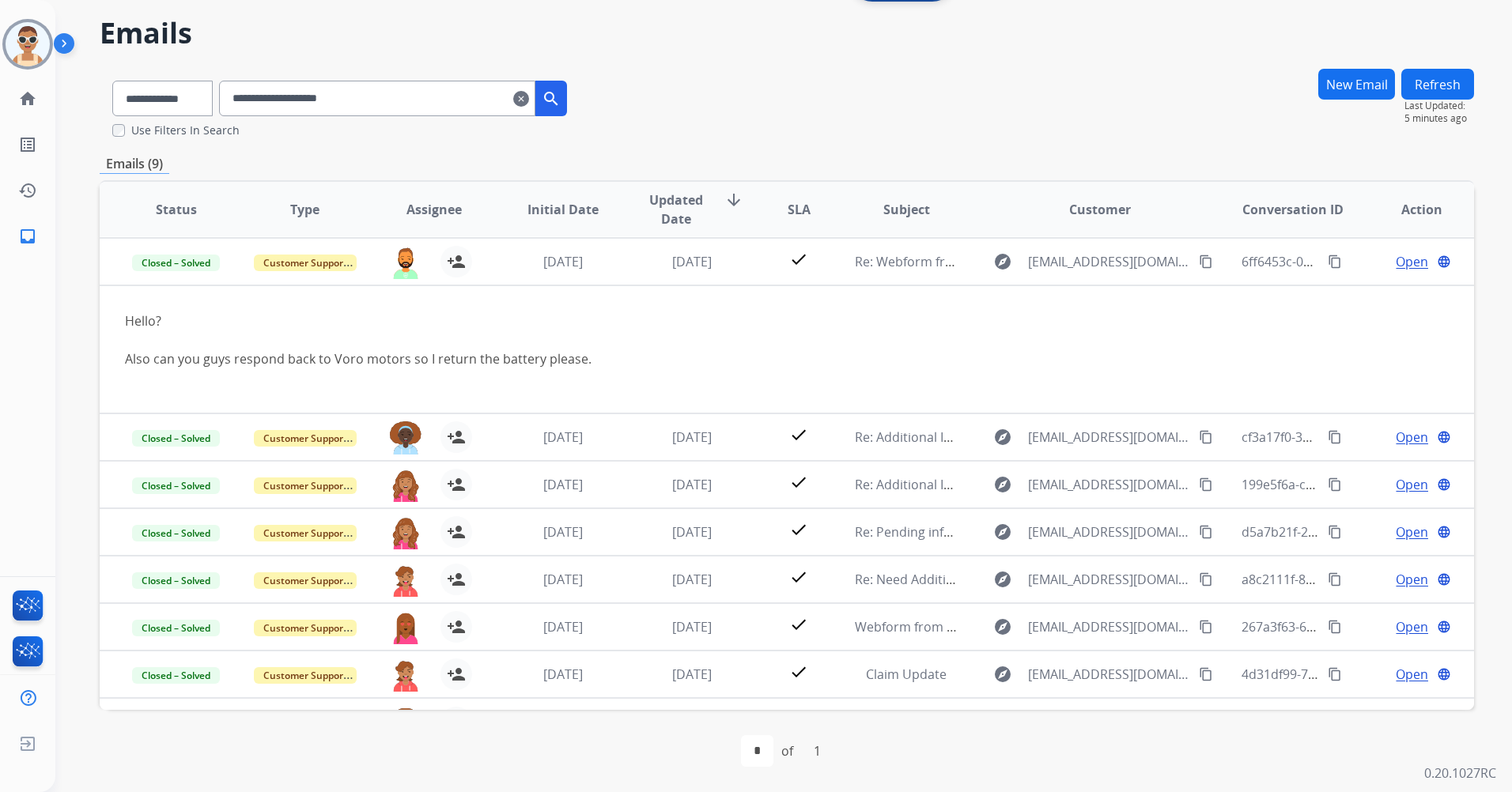
scroll to position [47, 0]
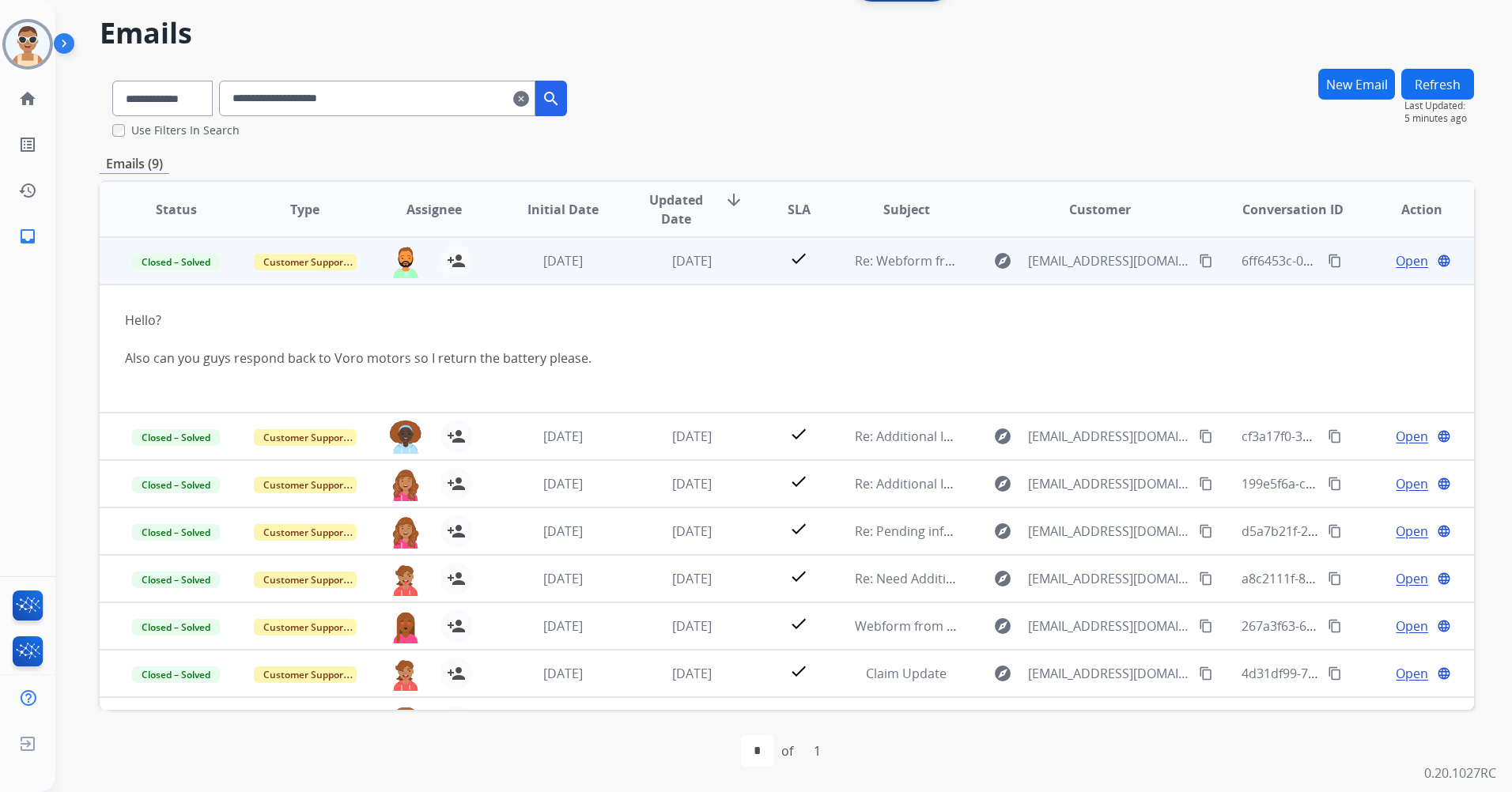
click at [1352, 272] on td "Open language" at bounding box center [1409, 261] width 129 height 47
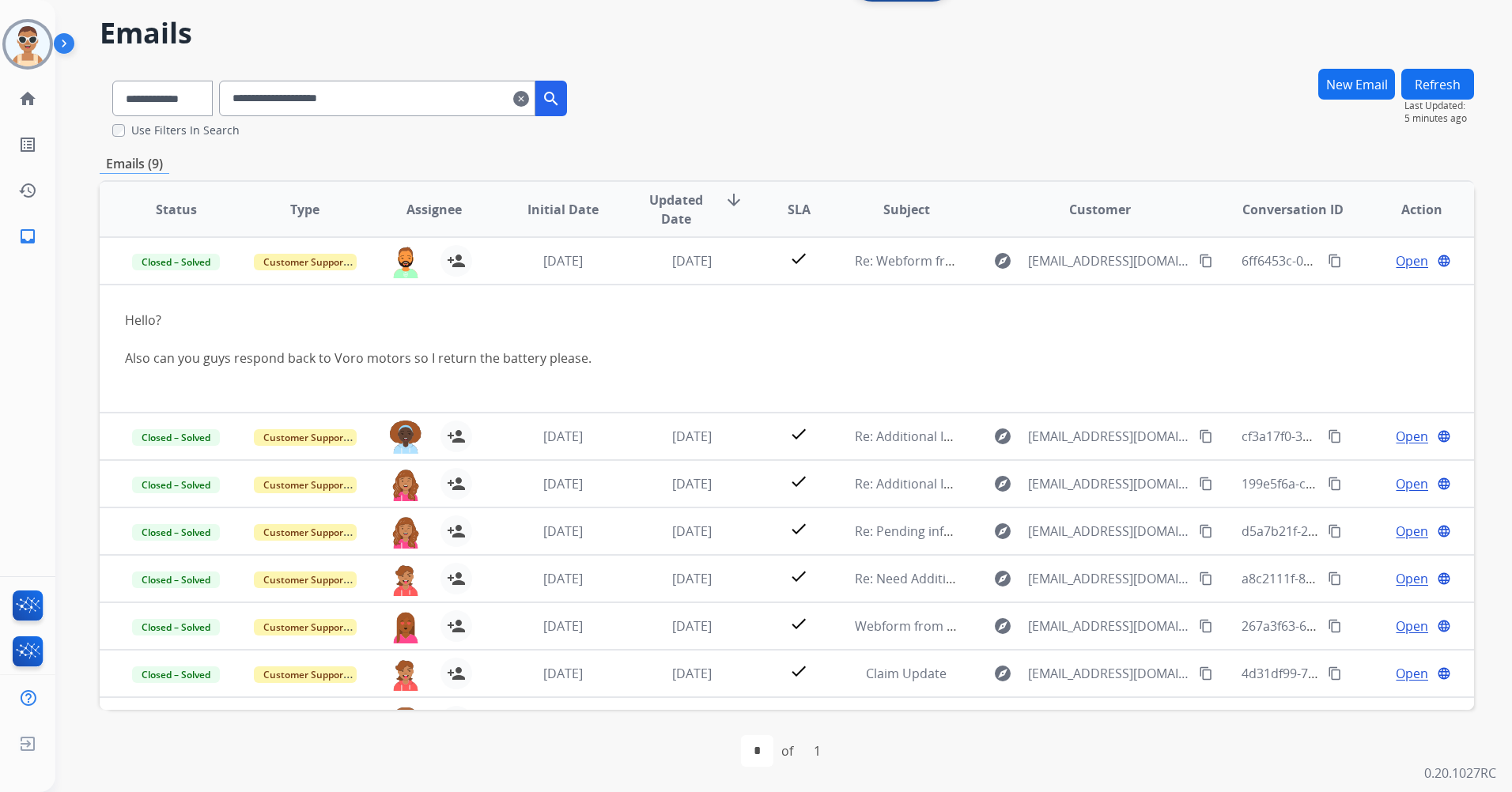
scroll to position [0, 0]
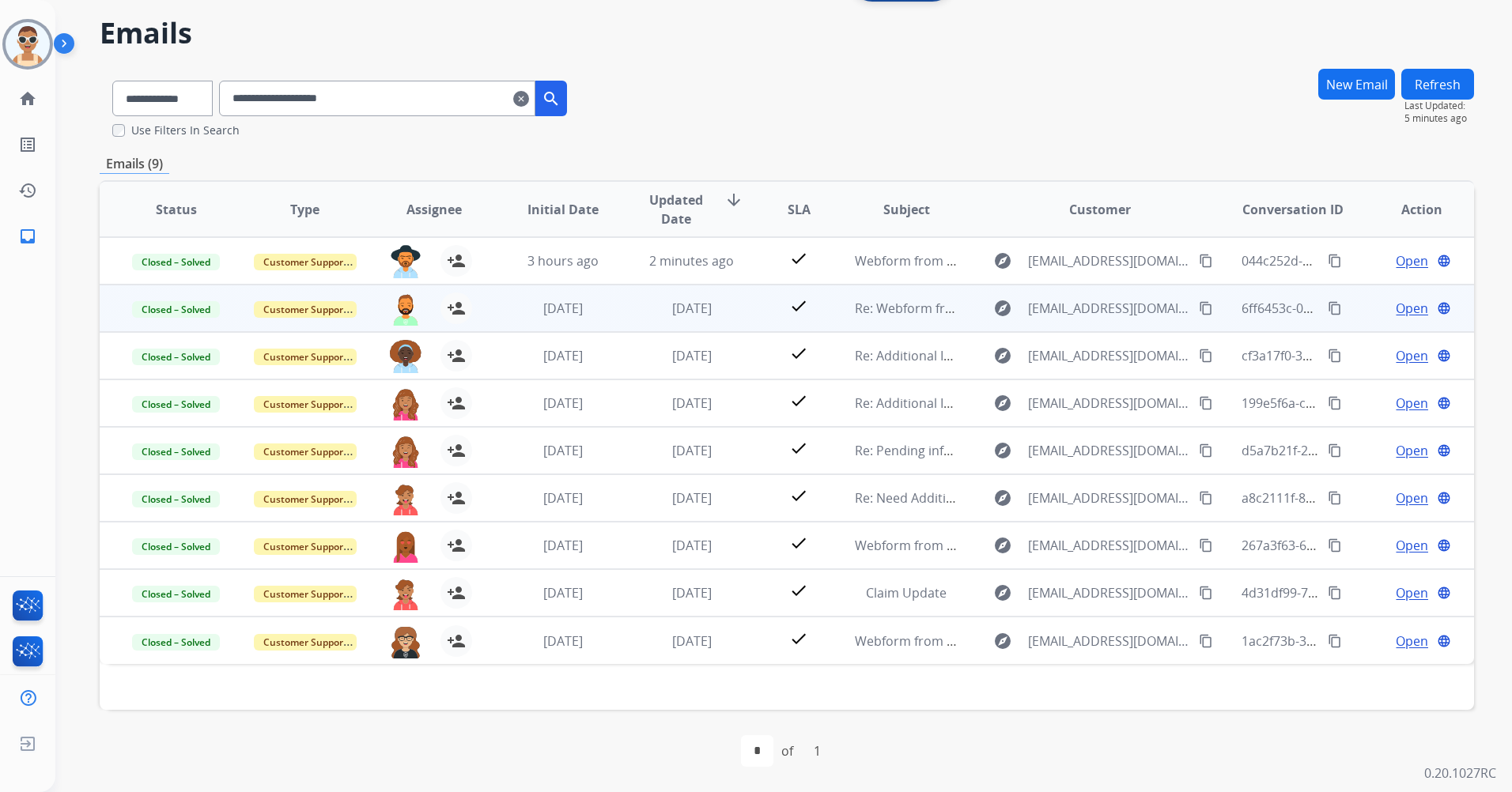
click at [1398, 305] on span "Open" at bounding box center [1411, 309] width 32 height 19
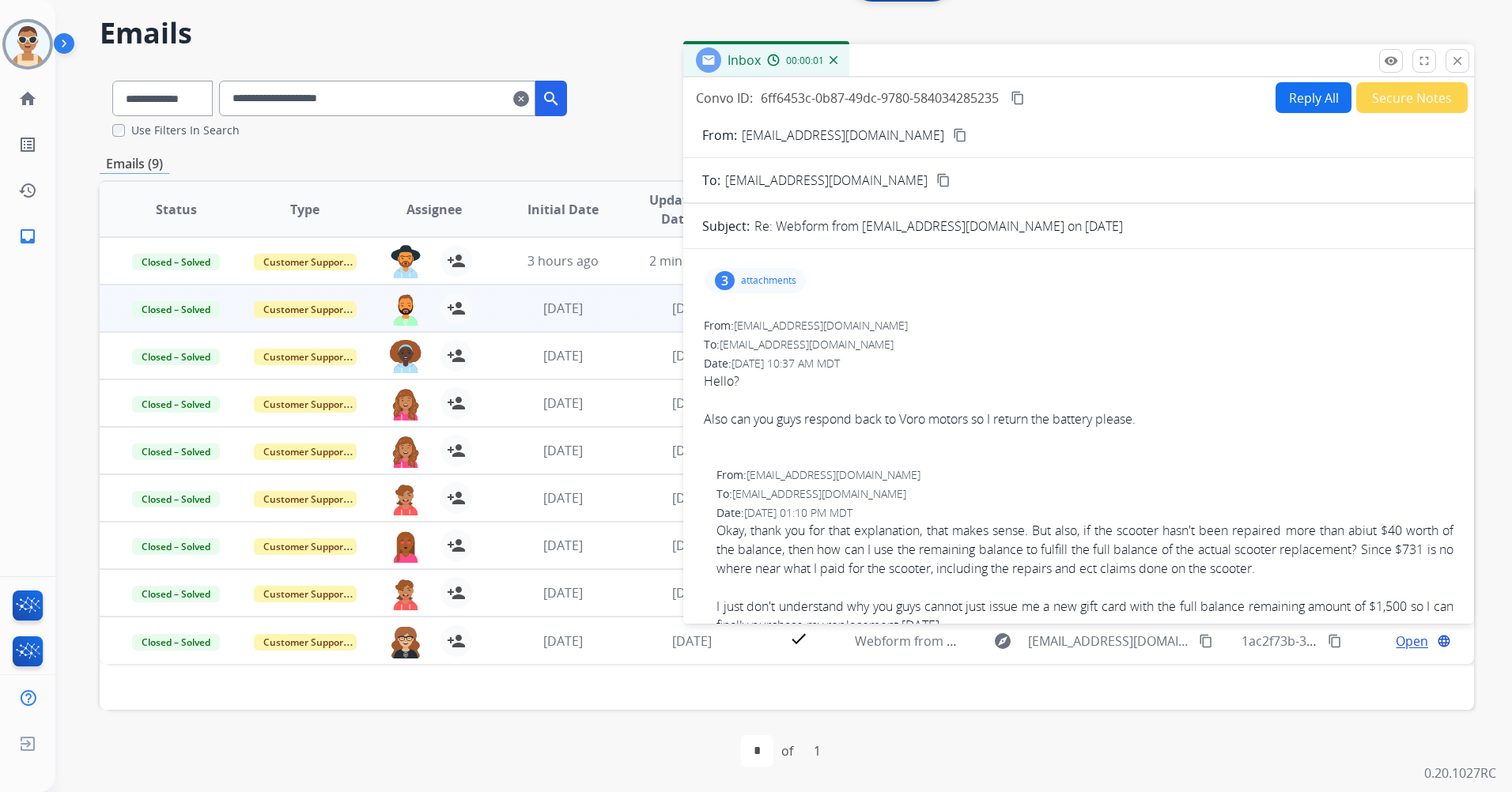
click at [772, 286] on p "attachments" at bounding box center [768, 280] width 56 height 12
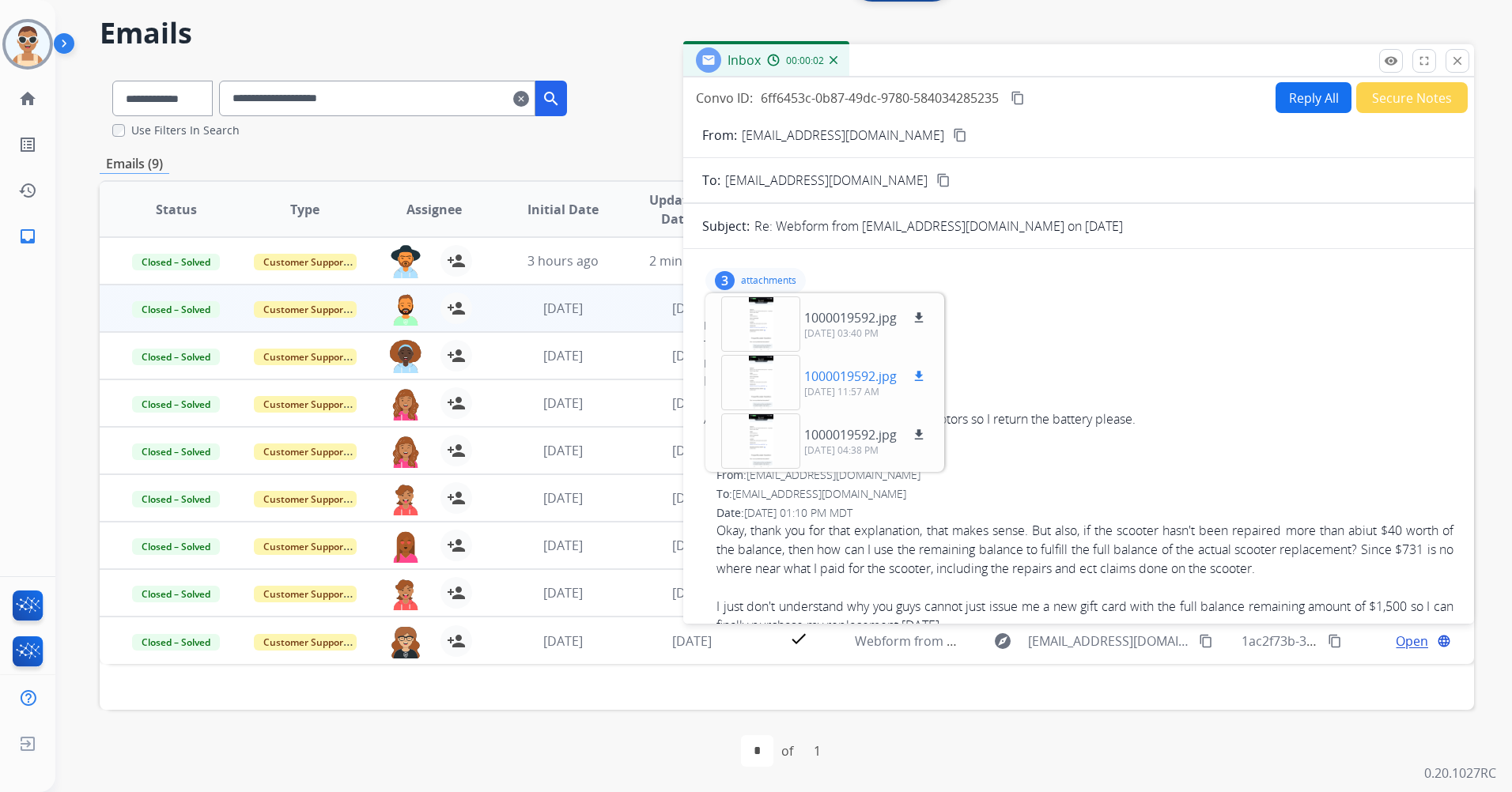
click at [785, 375] on div at bounding box center [760, 382] width 79 height 55
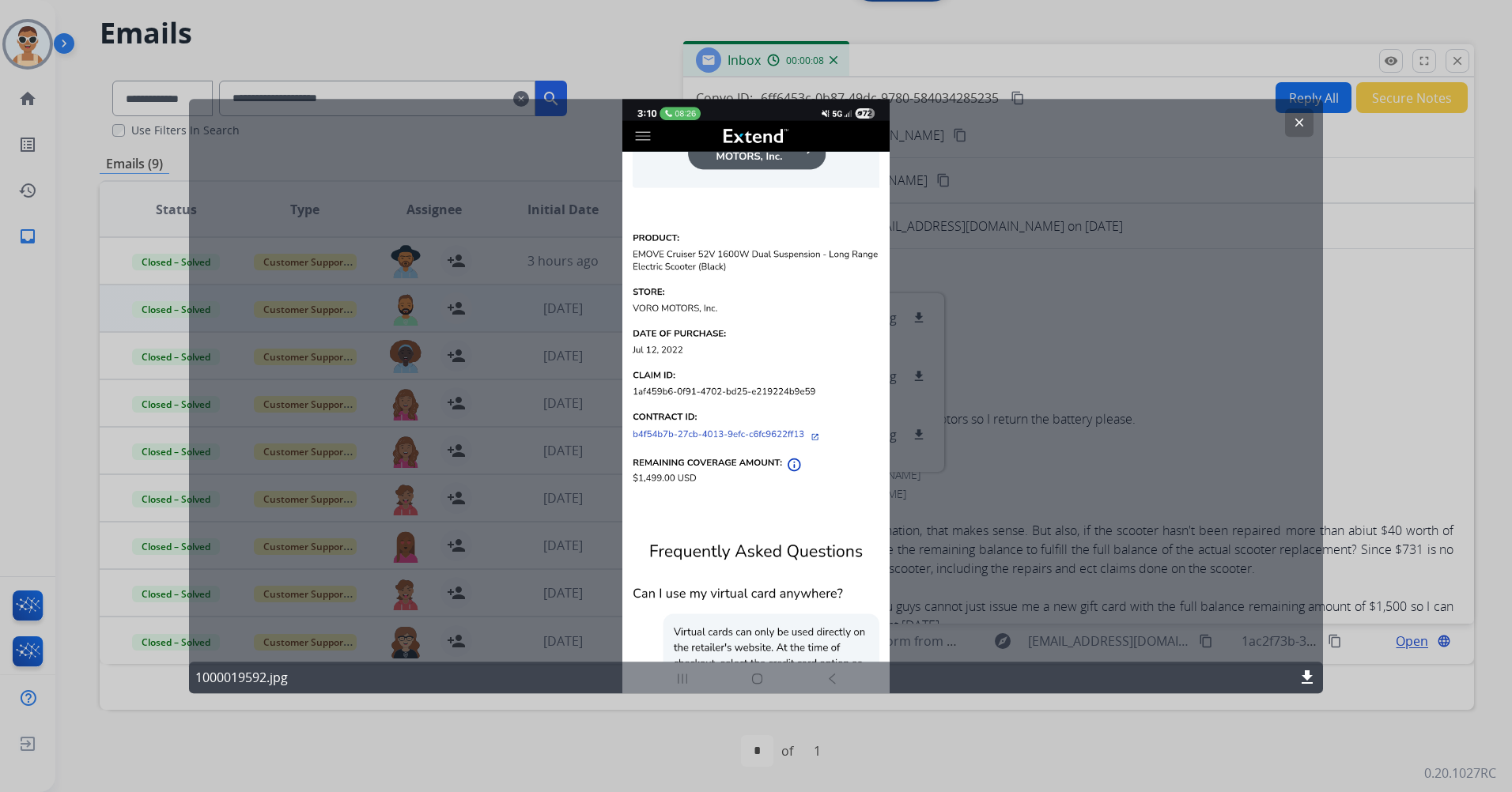
click at [1291, 121] on button "clear" at bounding box center [1298, 122] width 28 height 28
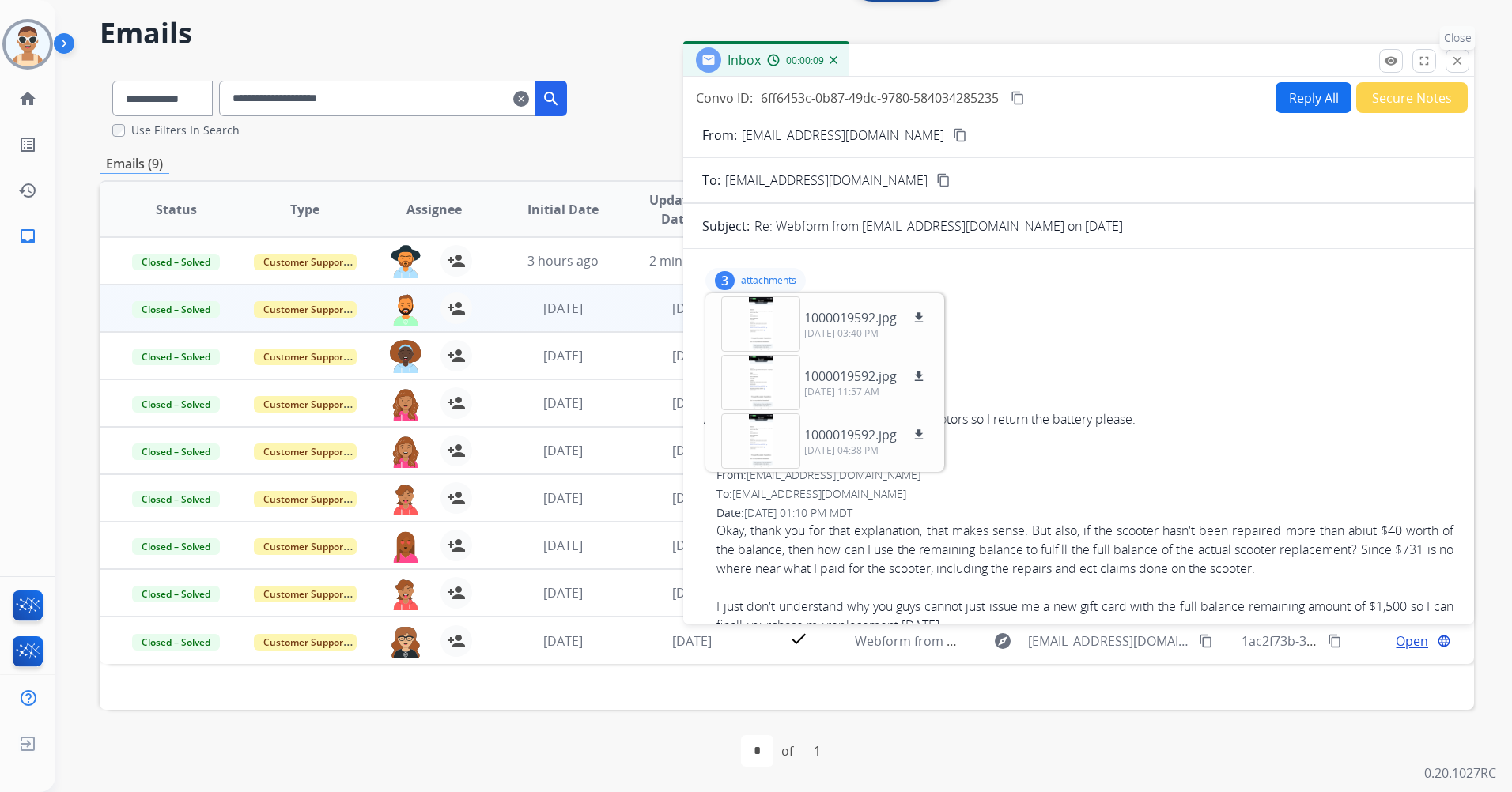
click at [1461, 57] on mat-icon "close" at bounding box center [1456, 60] width 14 height 14
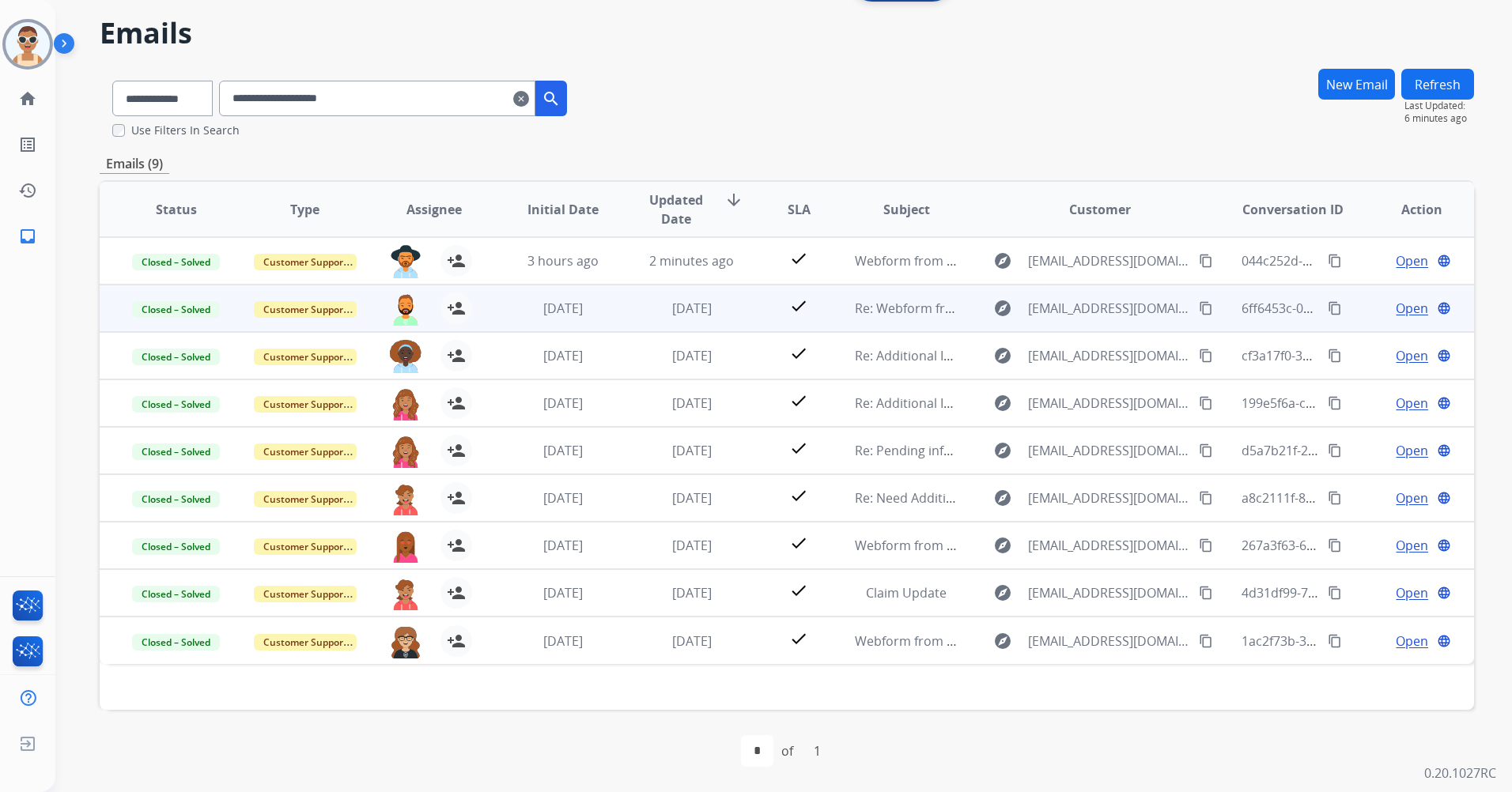
click at [1395, 307] on span "Open" at bounding box center [1411, 309] width 32 height 19
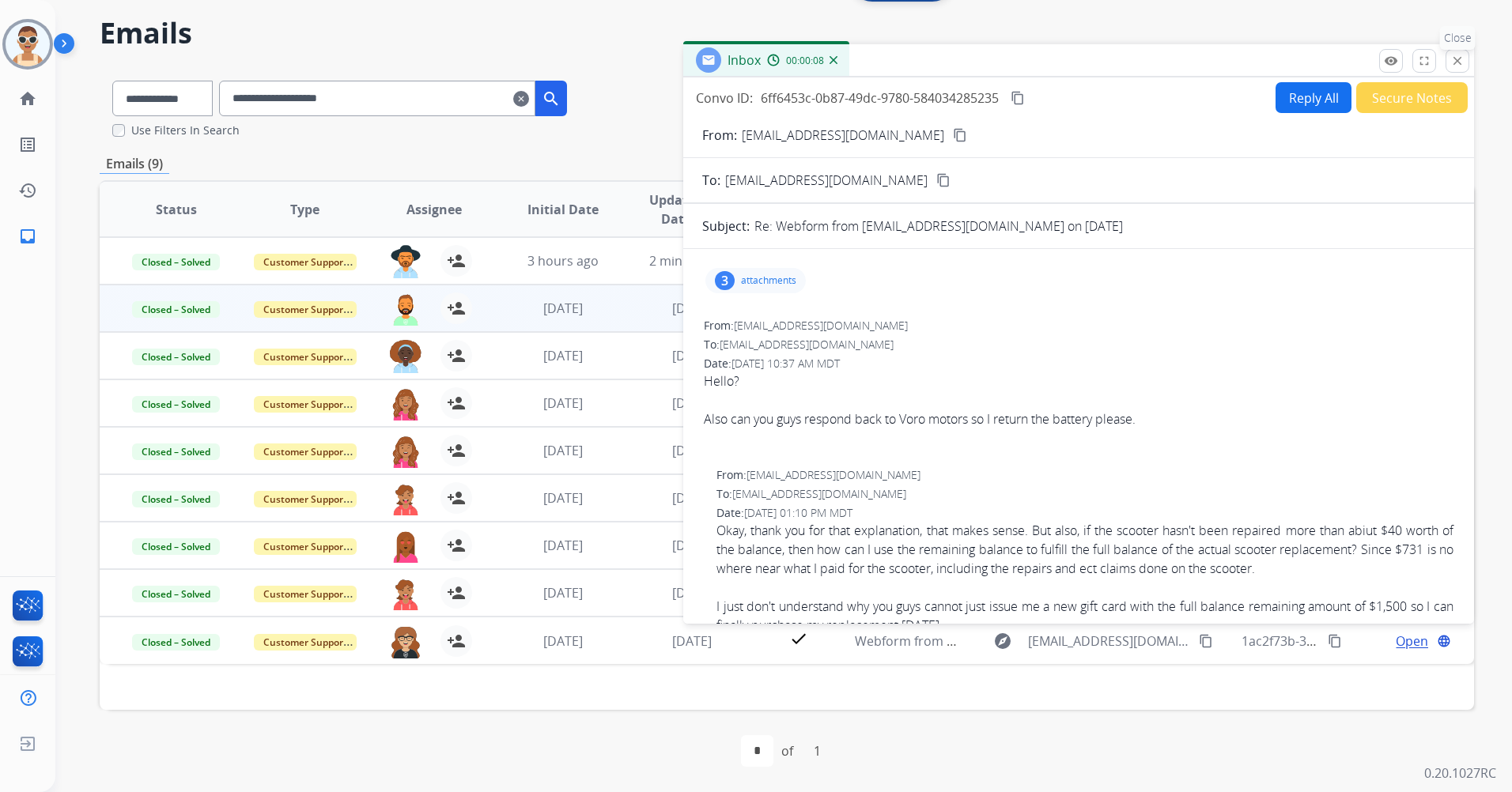
click at [1446, 57] on button "close Close" at bounding box center [1456, 60] width 24 height 24
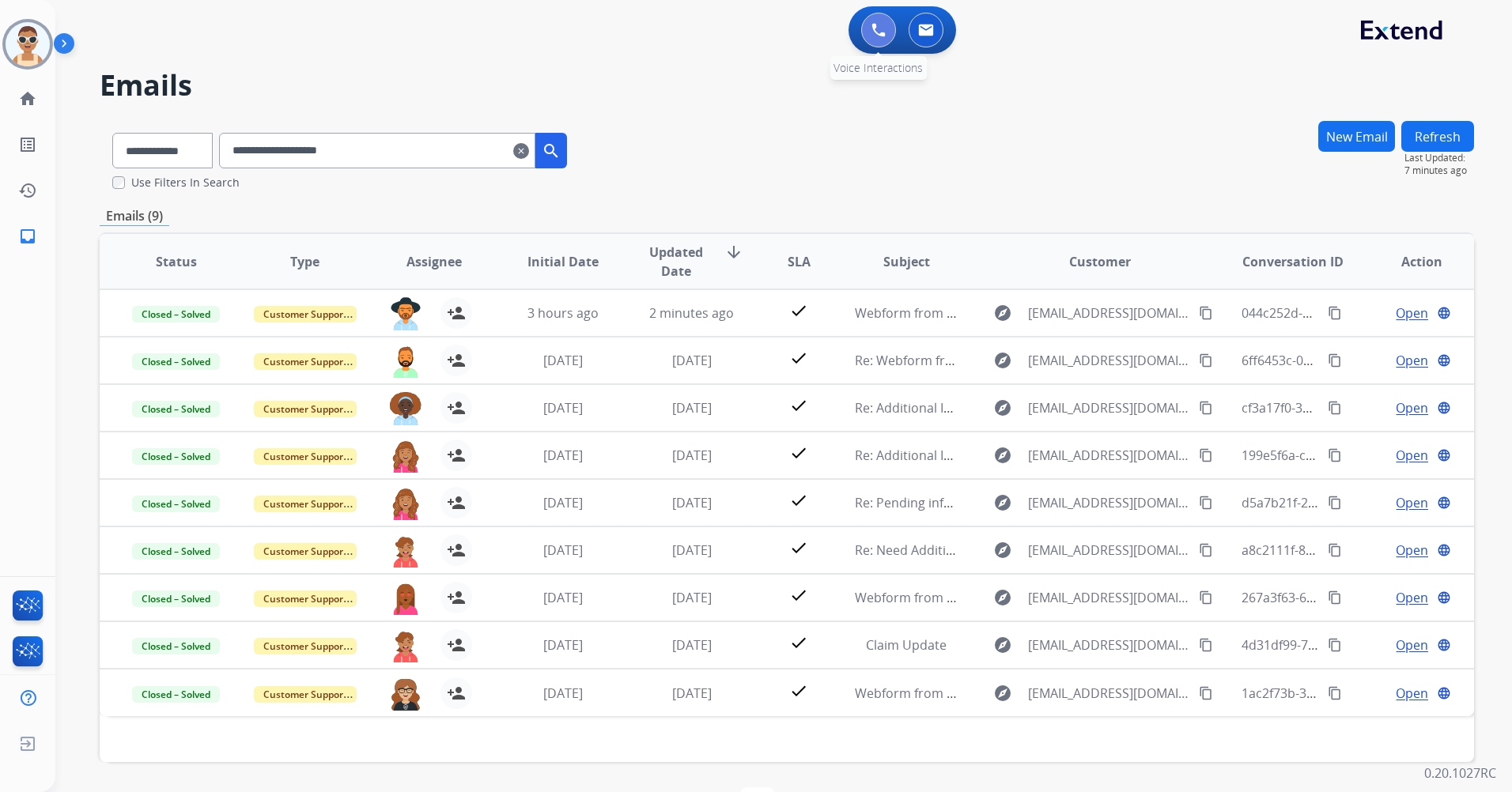
click at [870, 36] on button at bounding box center [878, 29] width 35 height 35
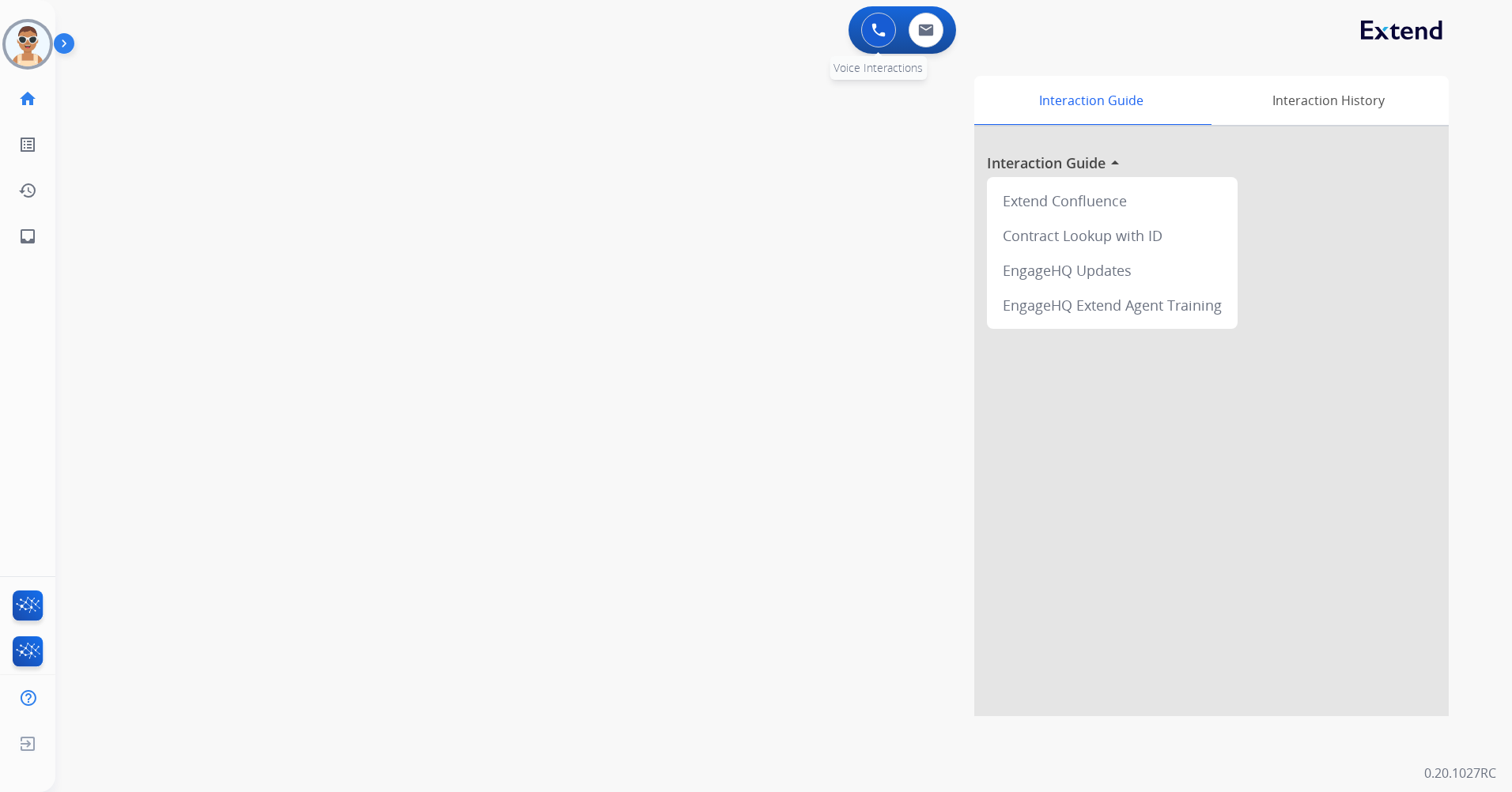
click at [893, 28] on button at bounding box center [878, 29] width 35 height 35
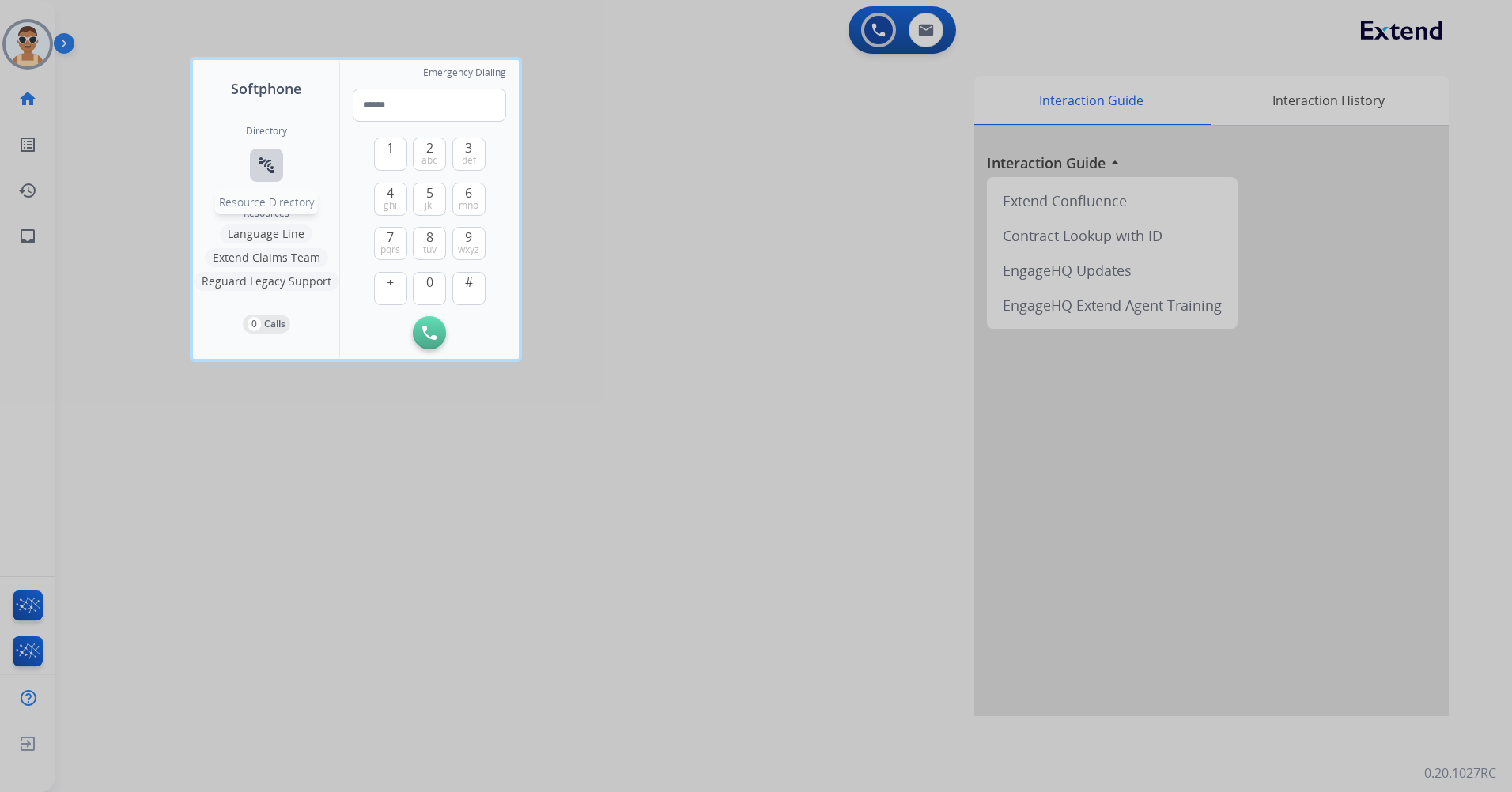
click at [276, 150] on button "connect_without_contact Resource Directory" at bounding box center [266, 165] width 33 height 33
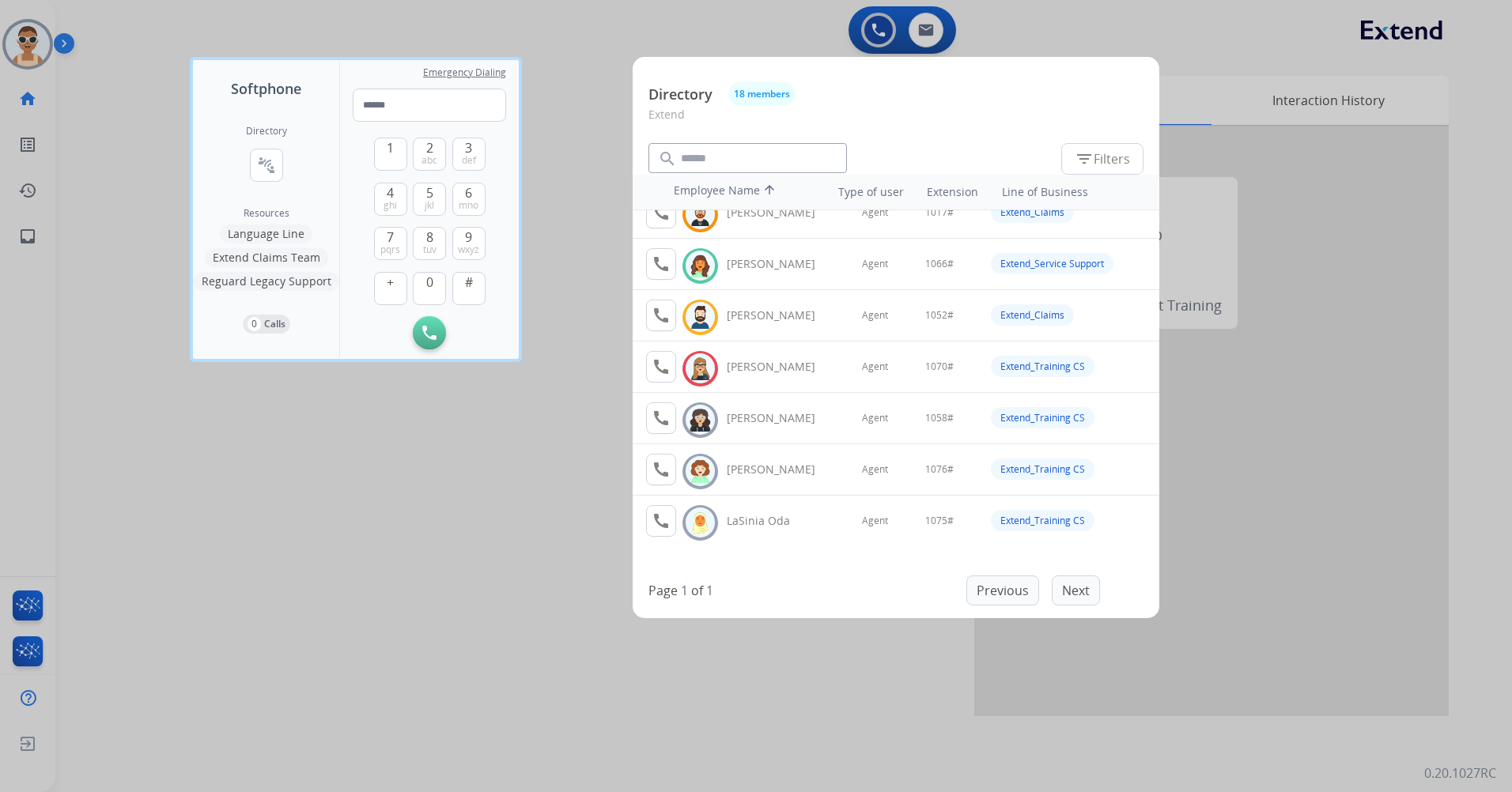
scroll to position [237, 0]
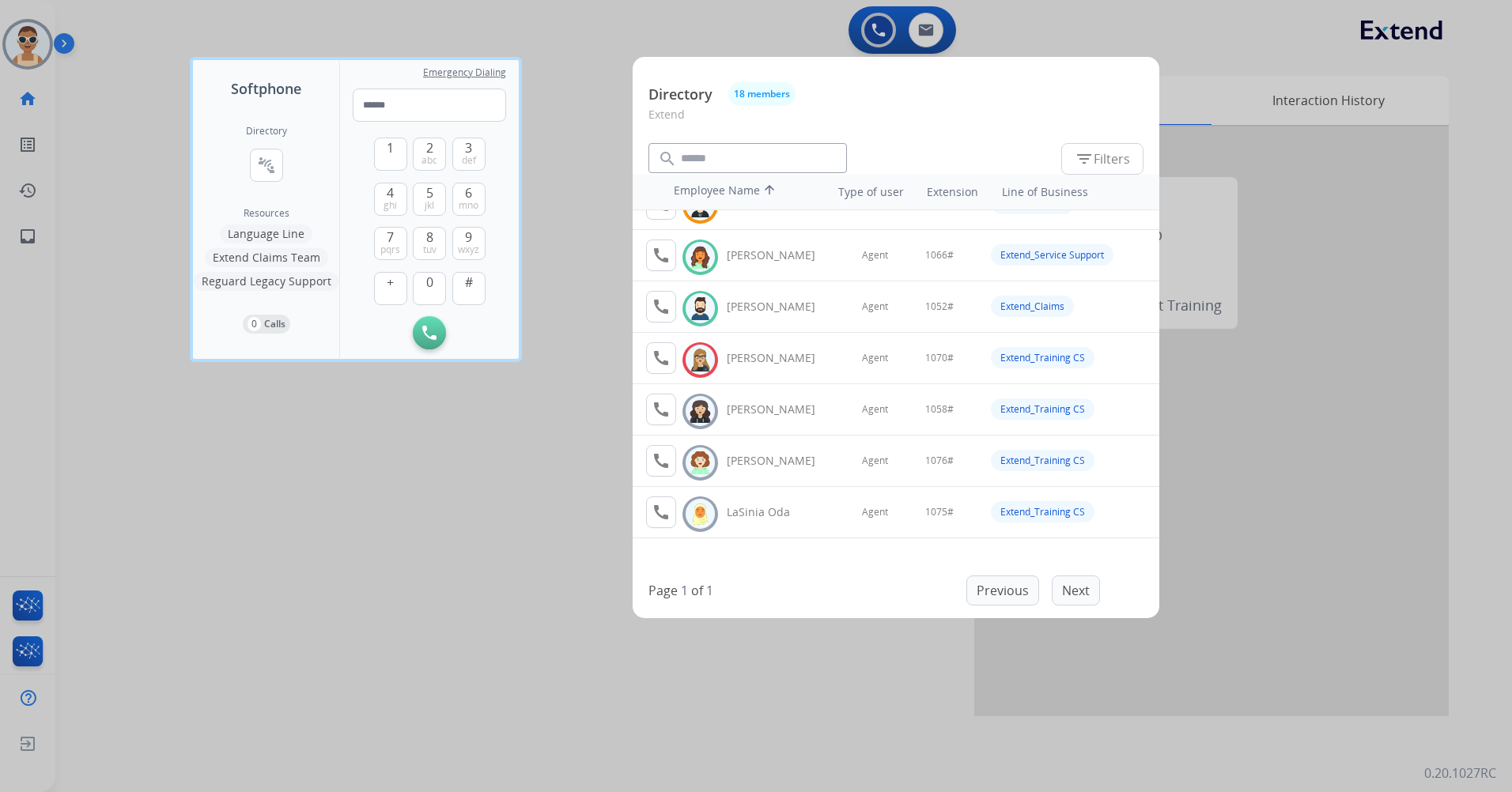
click at [463, 433] on div at bounding box center [756, 396] width 1512 height 792
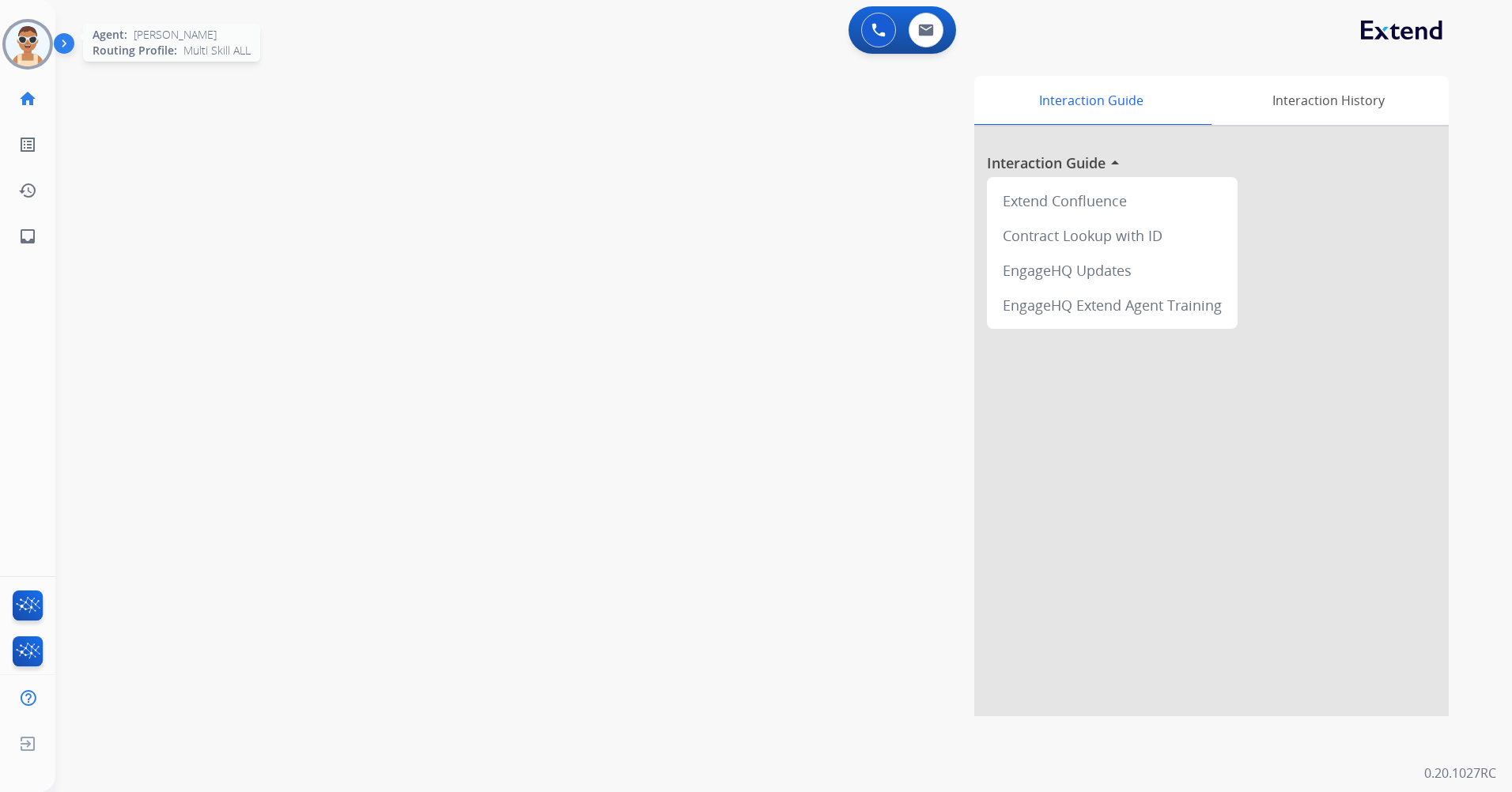
click at [17, 49] on img at bounding box center [27, 44] width 44 height 44
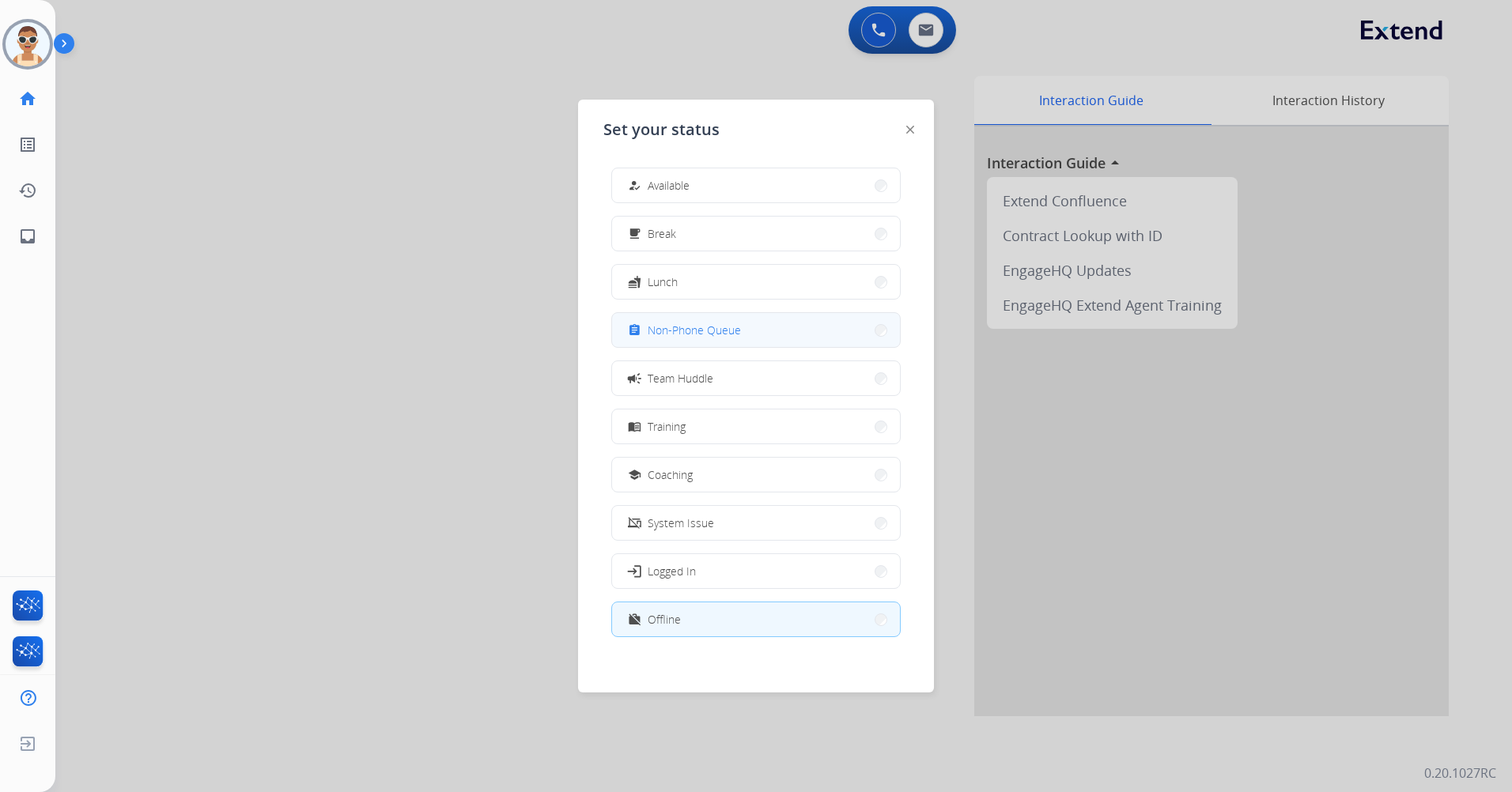
click at [710, 329] on span "Non-Phone Queue" at bounding box center [693, 330] width 93 height 17
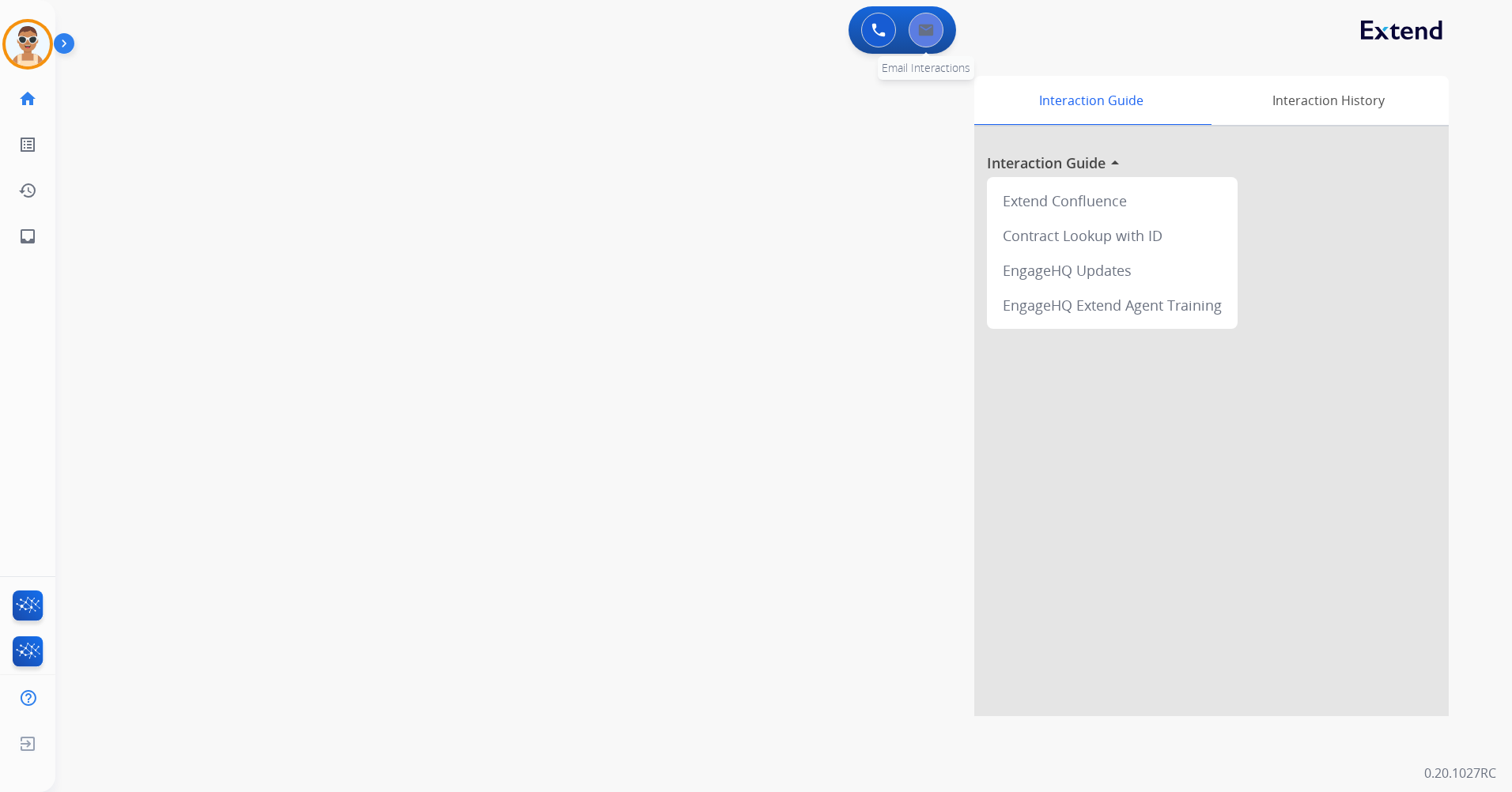
click at [917, 27] on button at bounding box center [926, 29] width 35 height 35
select select "**********"
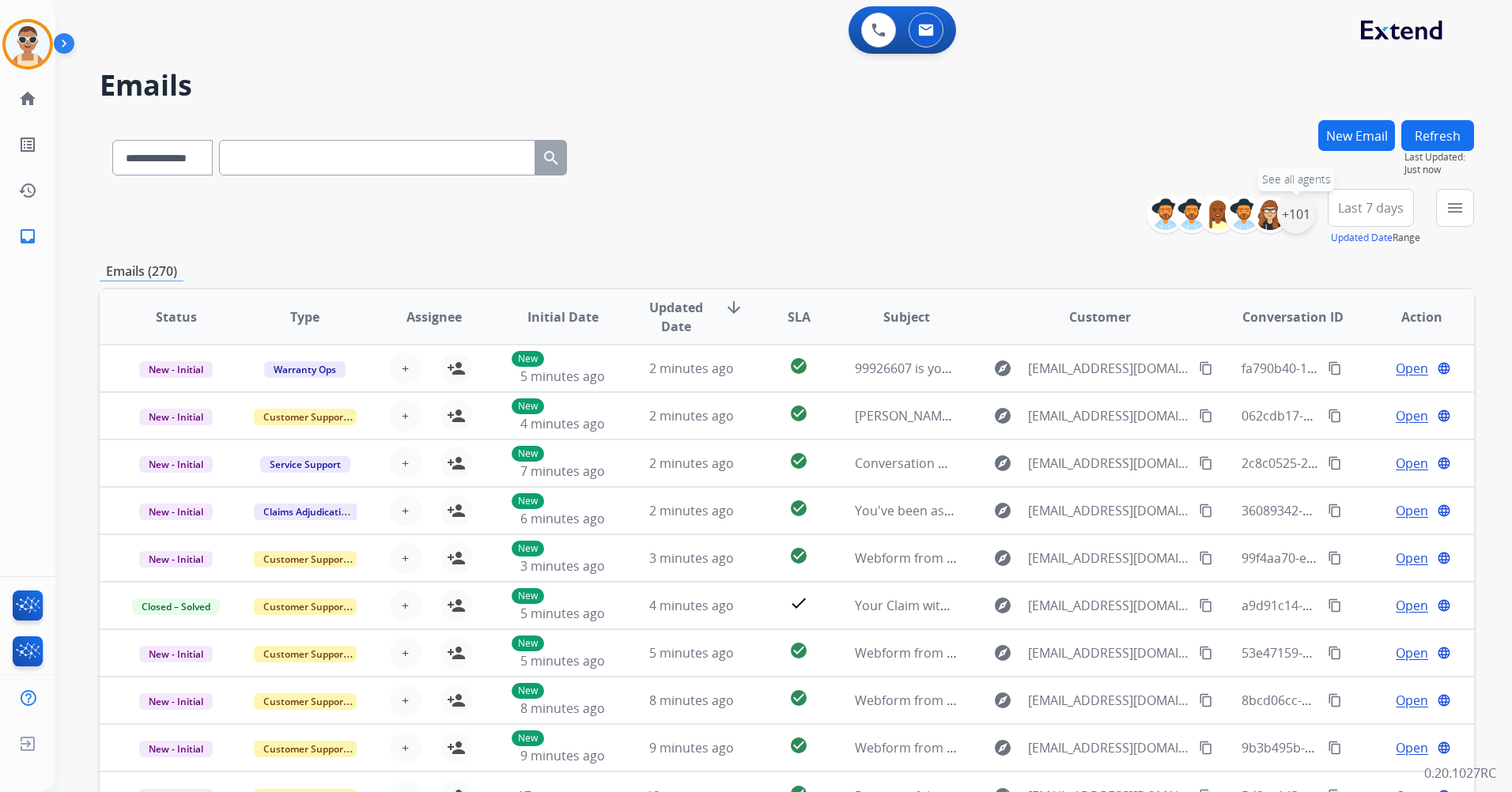
click at [1284, 216] on div "+101" at bounding box center [1296, 214] width 38 height 38
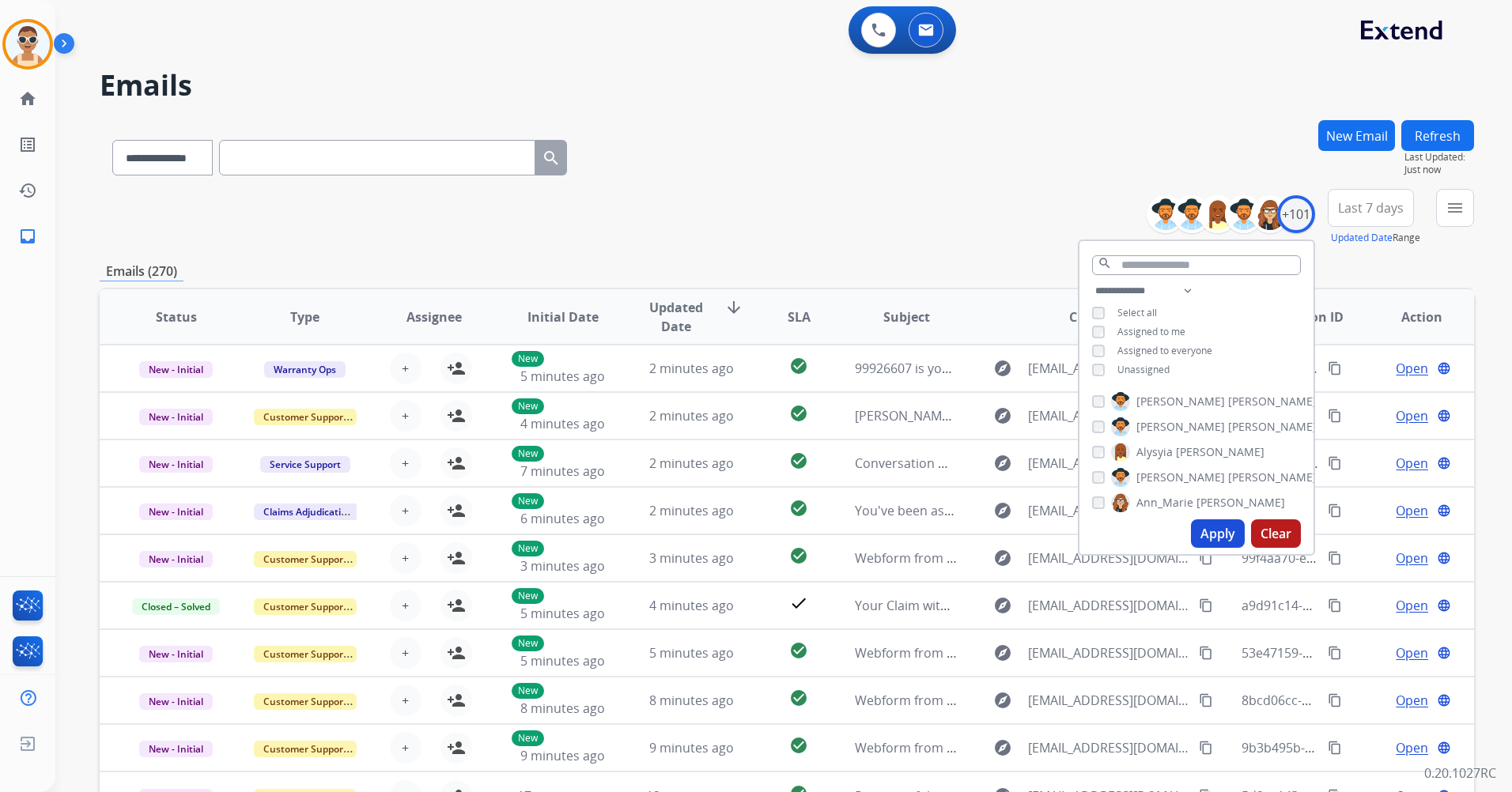
click at [1164, 325] on span "Assigned to me" at bounding box center [1151, 331] width 68 height 13
click at [1199, 532] on button "Apply" at bounding box center [1217, 533] width 54 height 28
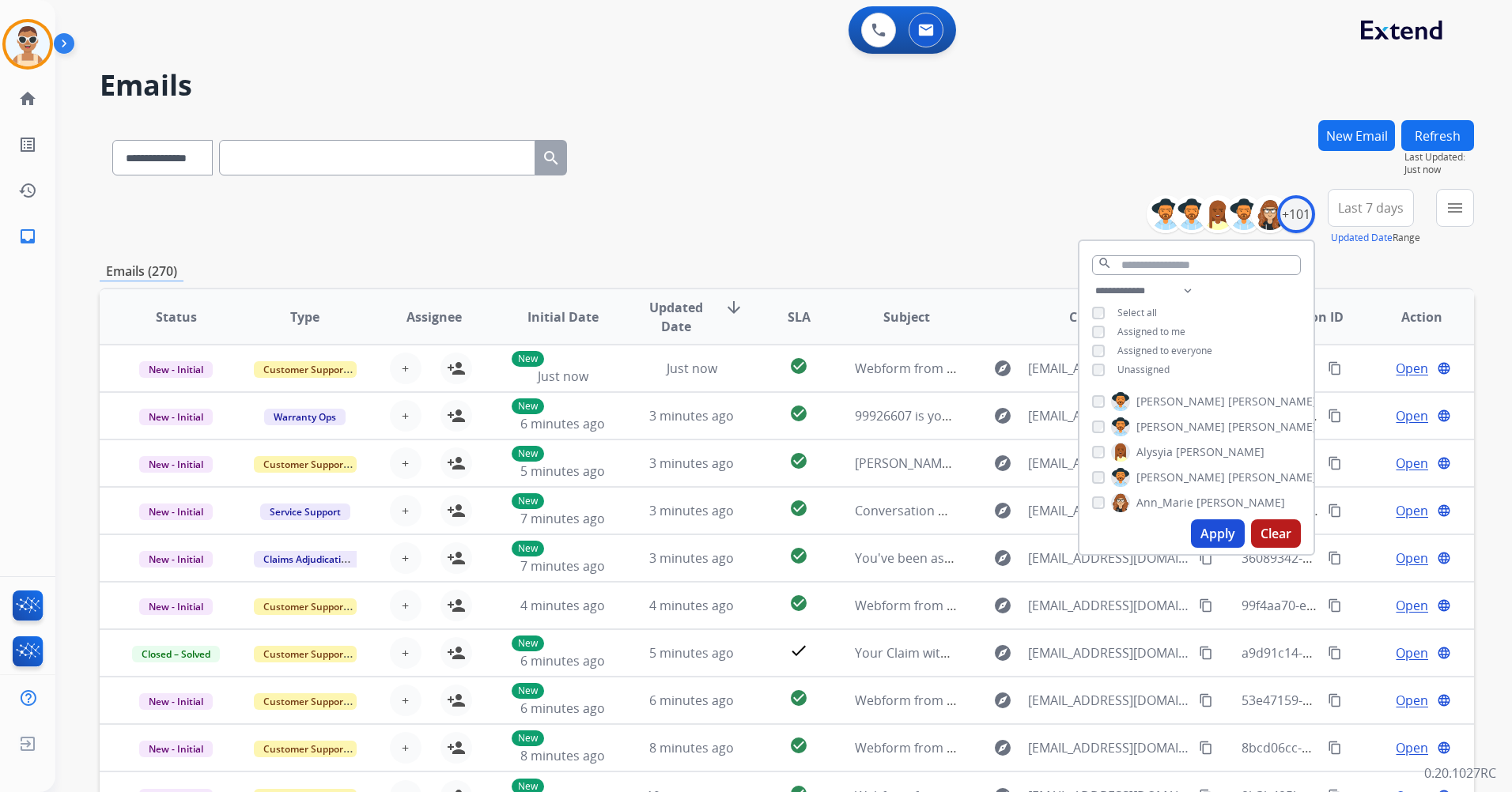
click at [1349, 209] on span "Last 7 days" at bounding box center [1371, 208] width 66 height 7
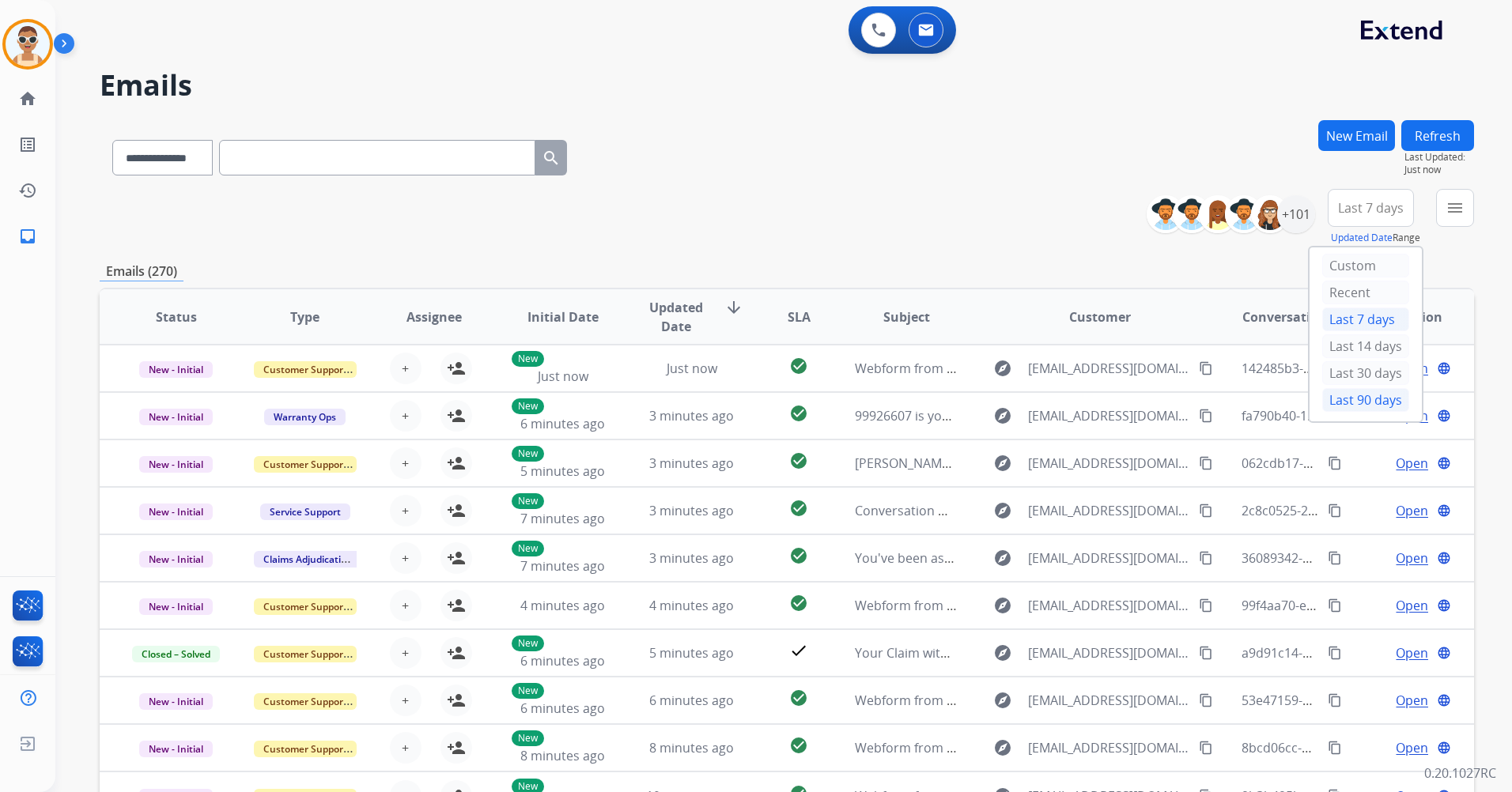
click at [1361, 394] on div "Last 90 days" at bounding box center [1365, 400] width 87 height 24
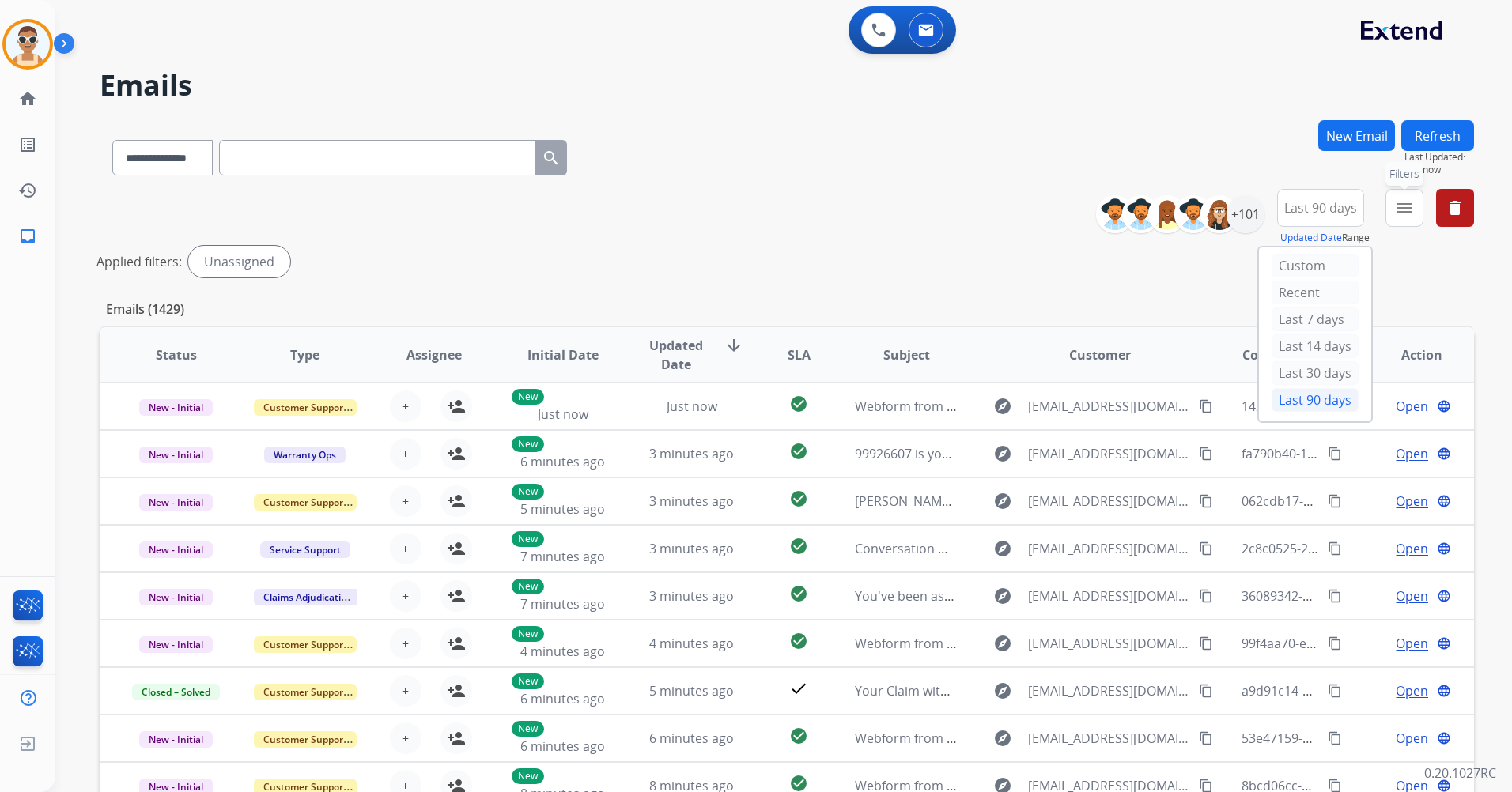
click at [1406, 206] on mat-icon "menu" at bounding box center [1404, 208] width 19 height 19
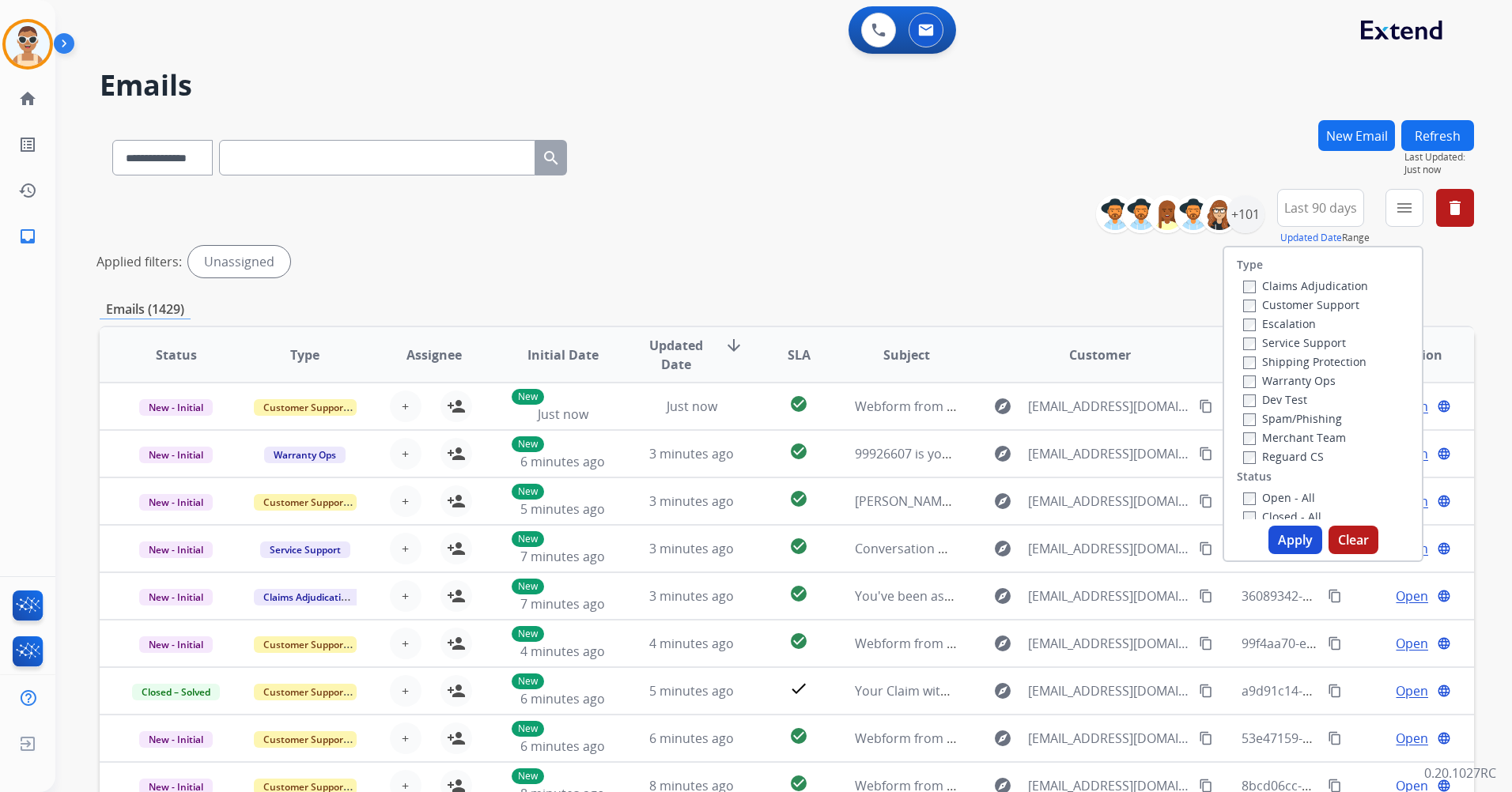
click at [1123, 285] on div "**********" at bounding box center [787, 529] width 1374 height 817
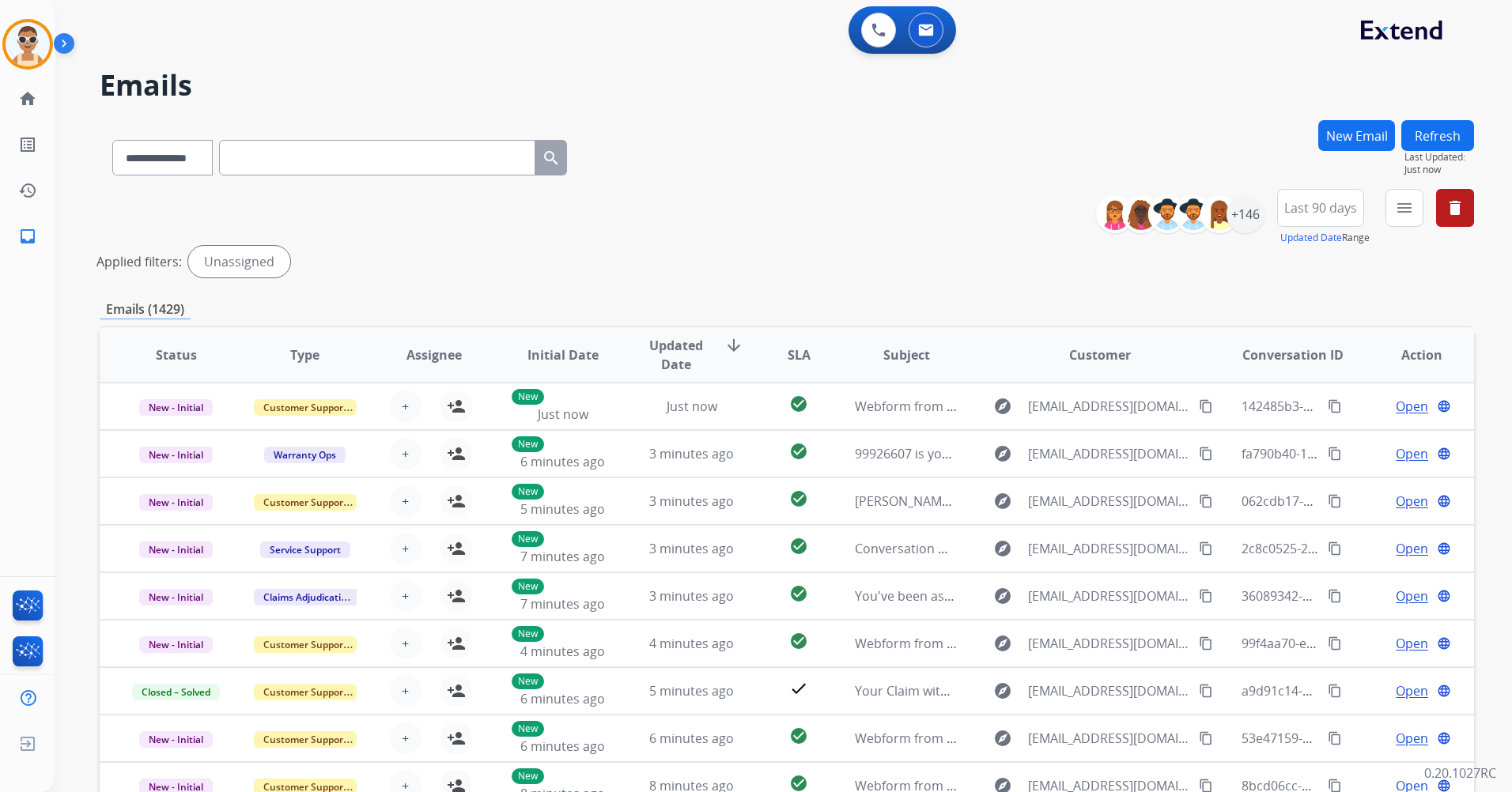
click at [1345, 135] on button "New Email" at bounding box center [1357, 135] width 77 height 31
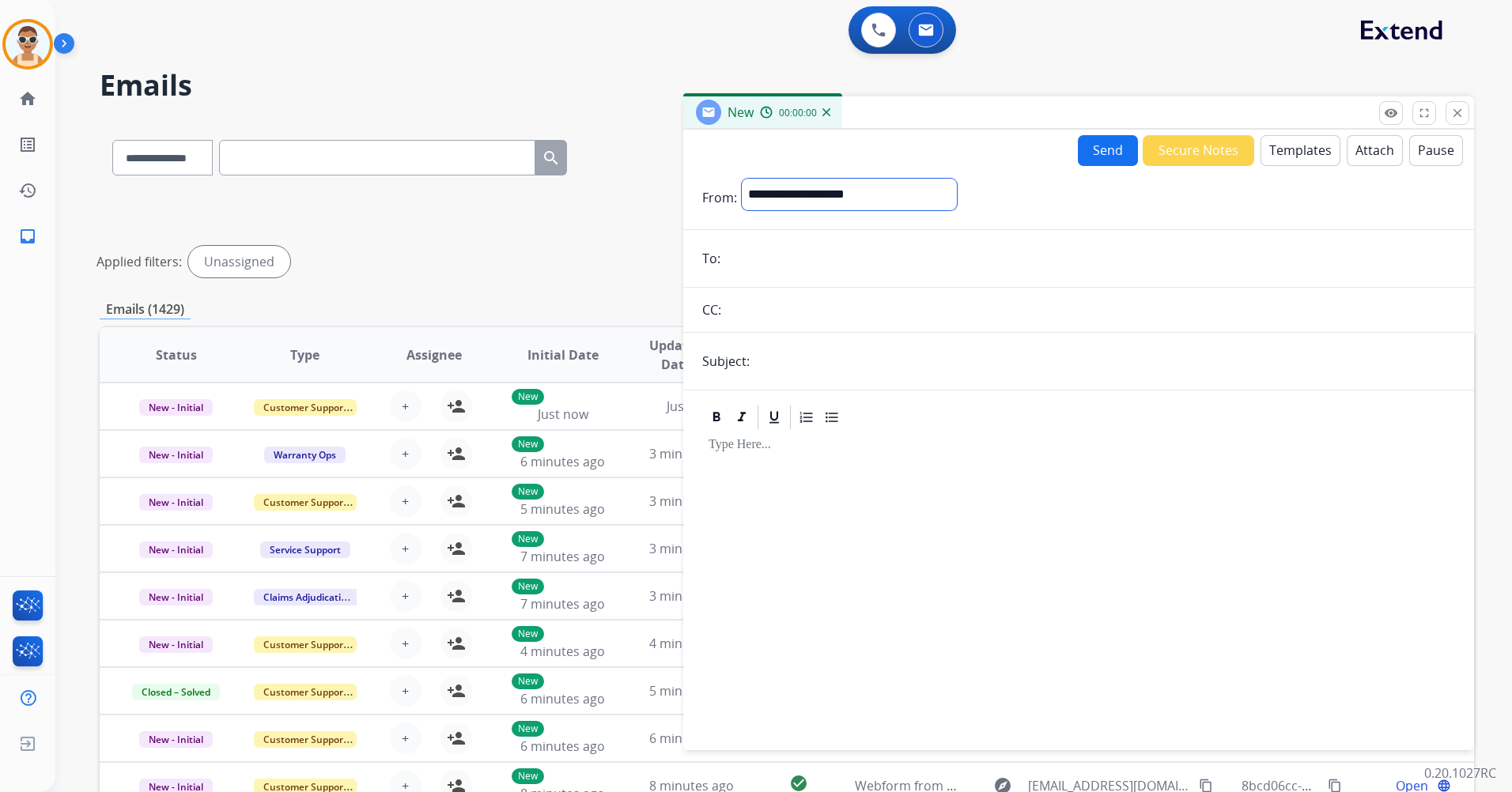
drag, startPoint x: 885, startPoint y: 187, endPoint x: 918, endPoint y: 213, distance: 42.0
click at [884, 187] on select "**********" at bounding box center [849, 195] width 215 height 32
select select "**********"
click at [741, 179] on select "**********" at bounding box center [849, 195] width 215 height 32
click at [805, 247] on input "email" at bounding box center [1090, 261] width 730 height 32
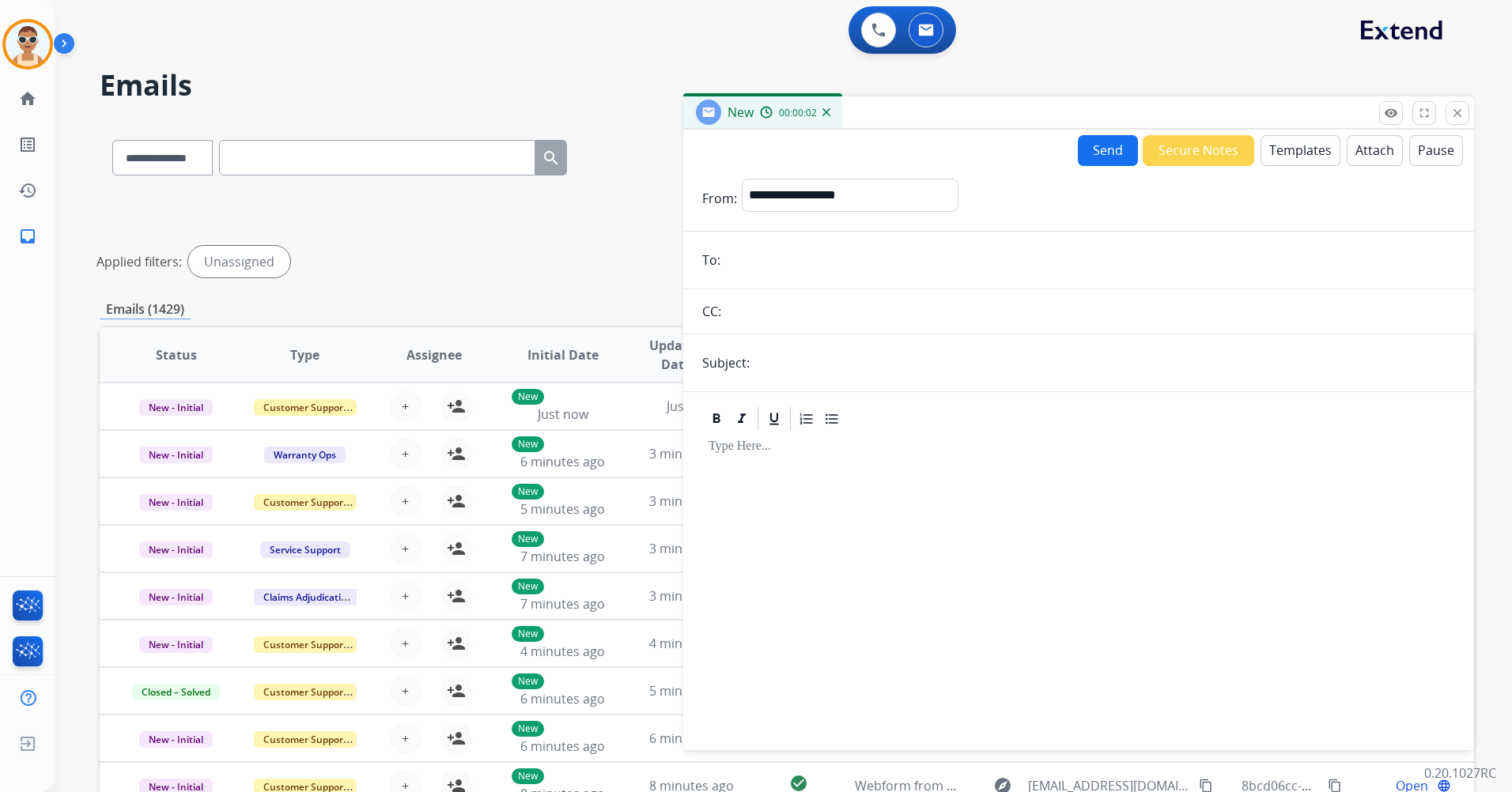
paste input "**********"
type input "**********"
click at [796, 354] on input "text" at bounding box center [1105, 363] width 701 height 32
click at [822, 356] on input "text" at bounding box center [1105, 363] width 701 height 32
type input "**********"
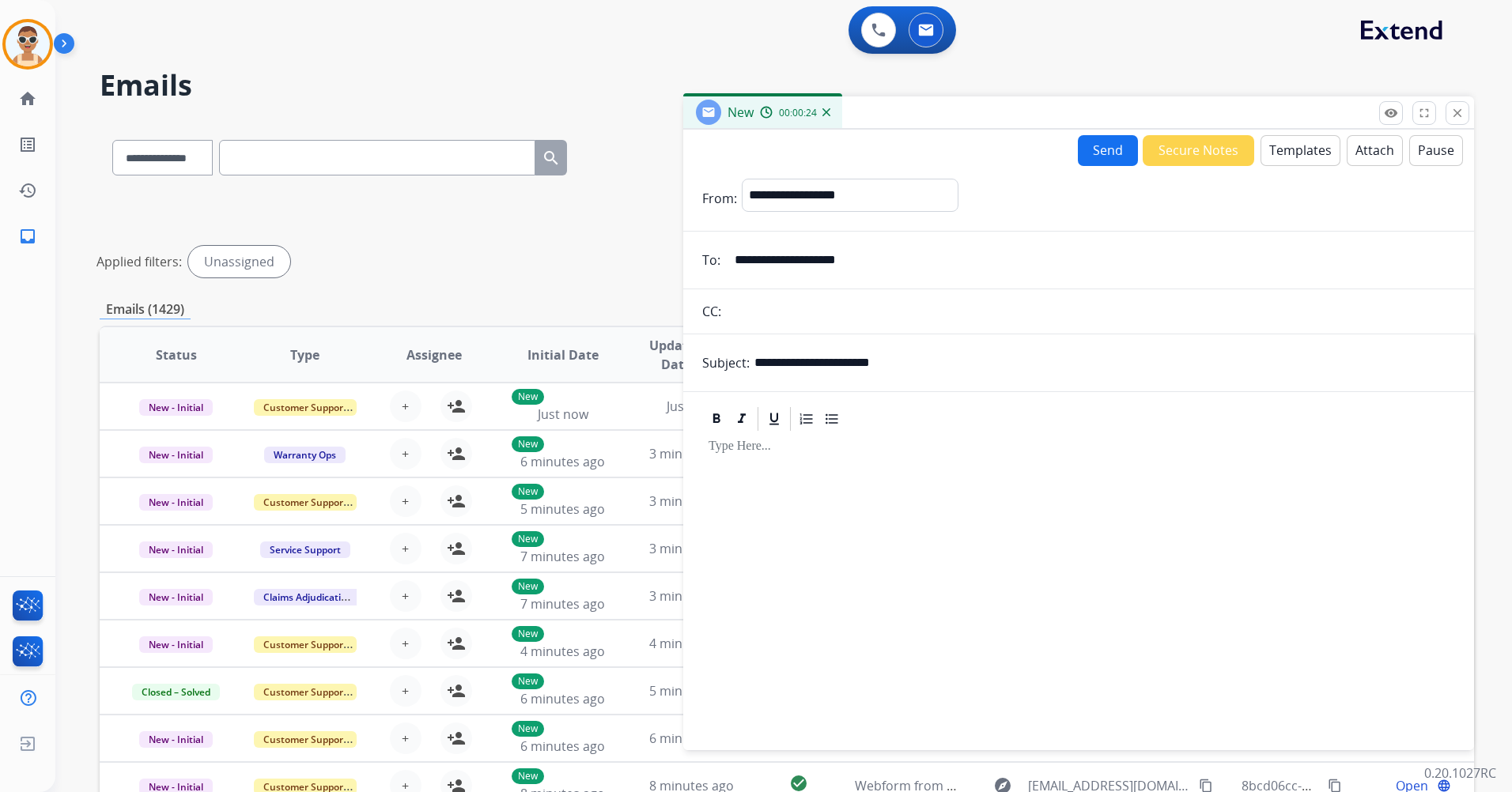
click at [1315, 150] on button "Templates" at bounding box center [1299, 150] width 80 height 31
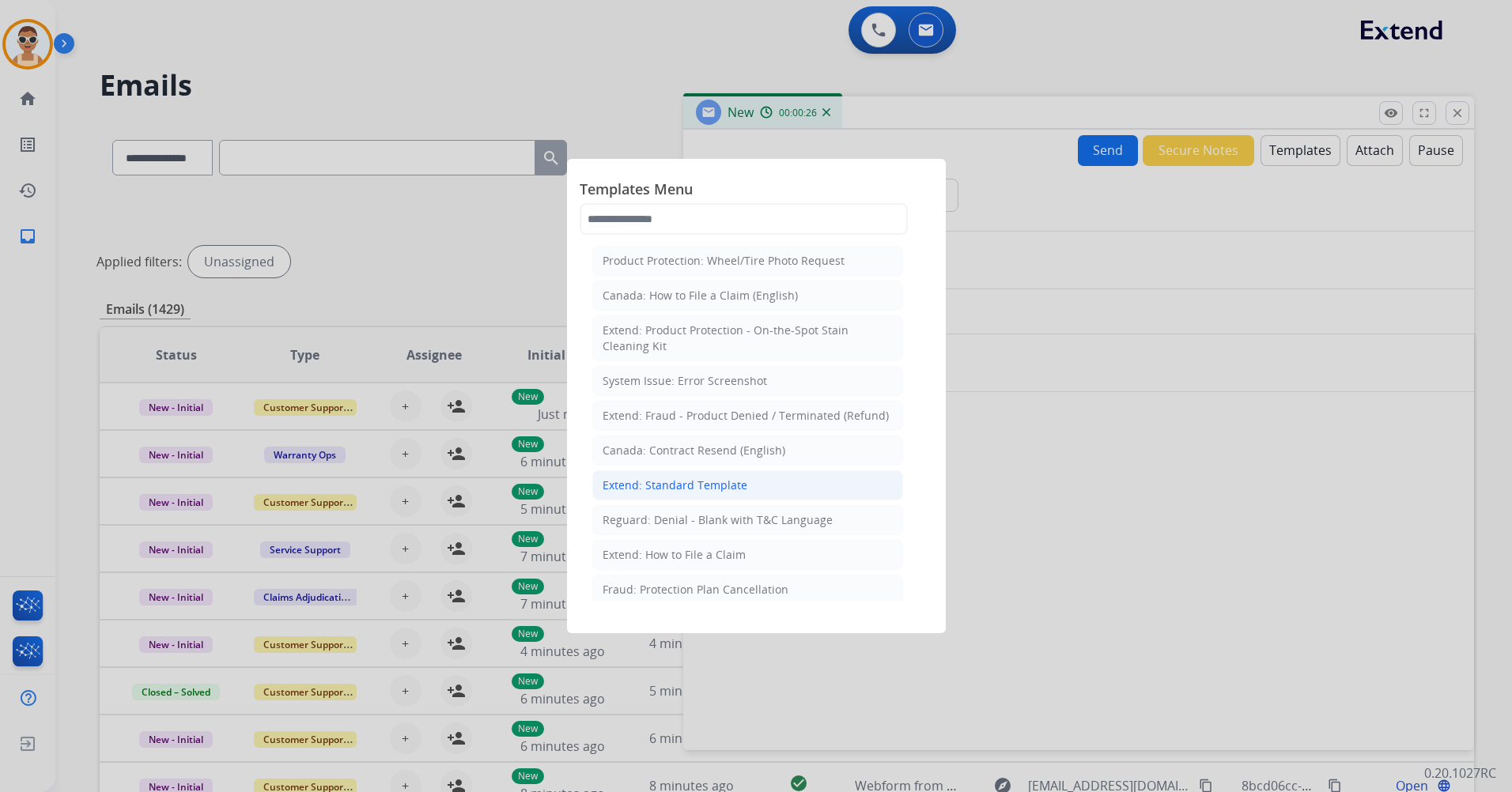
click at [723, 489] on div "Extend: Standard Template" at bounding box center [675, 485] width 145 height 16
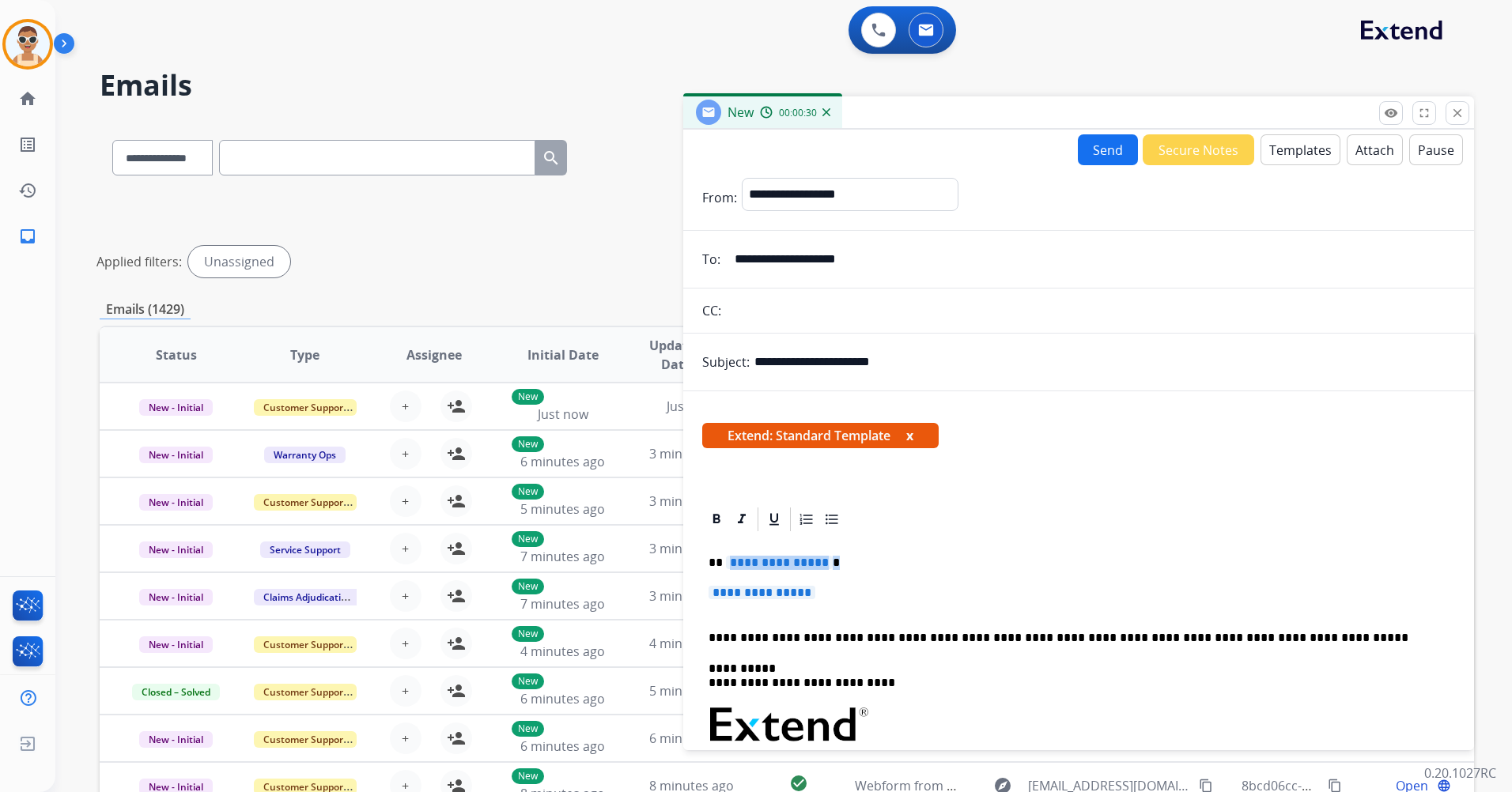
drag, startPoint x: 839, startPoint y: 599, endPoint x: 726, endPoint y: 559, distance: 119.9
click at [726, 559] on div "**********" at bounding box center [1078, 762] width 753 height 458
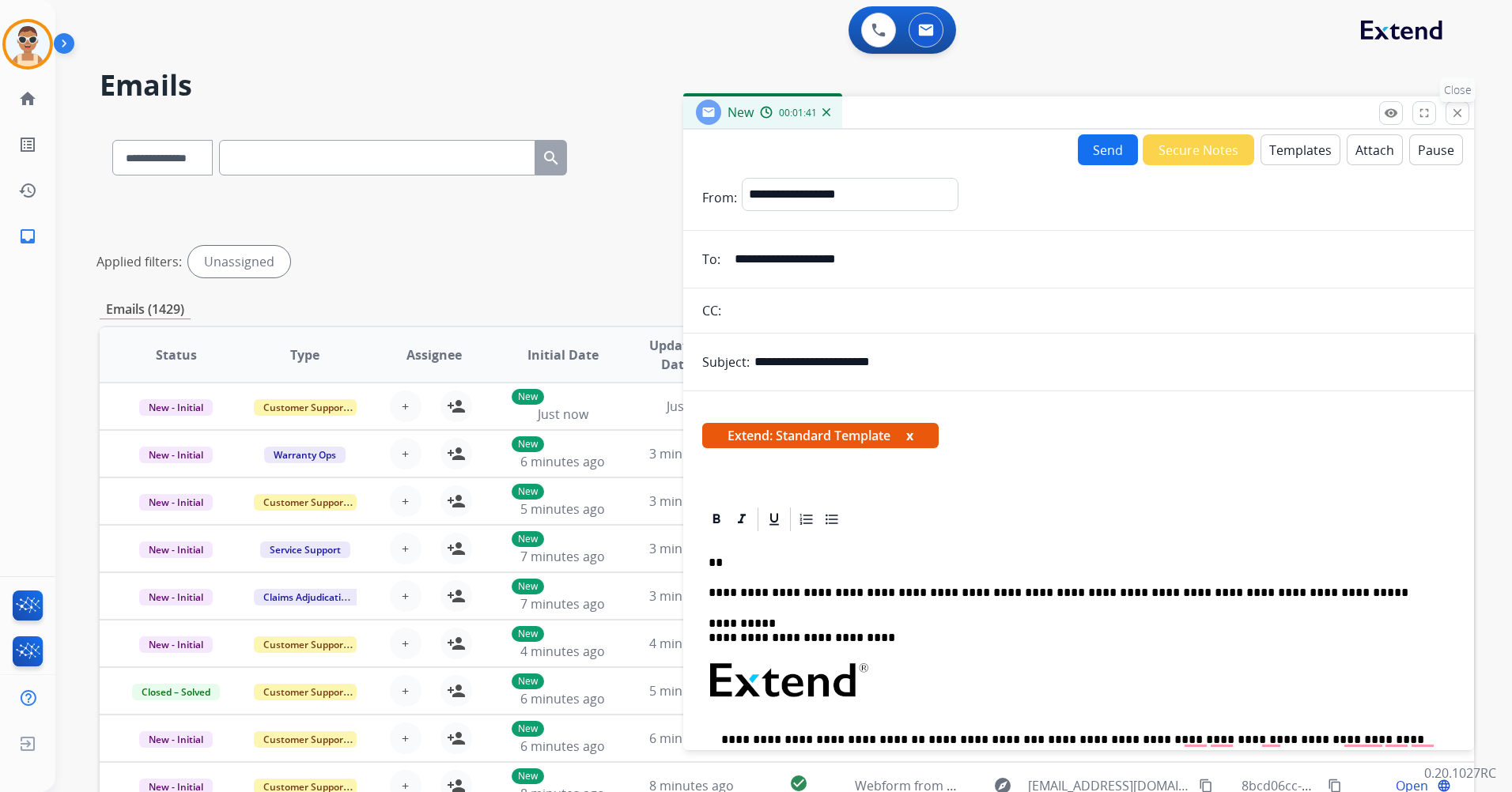
click at [1455, 108] on mat-icon "close" at bounding box center [1456, 113] width 14 height 14
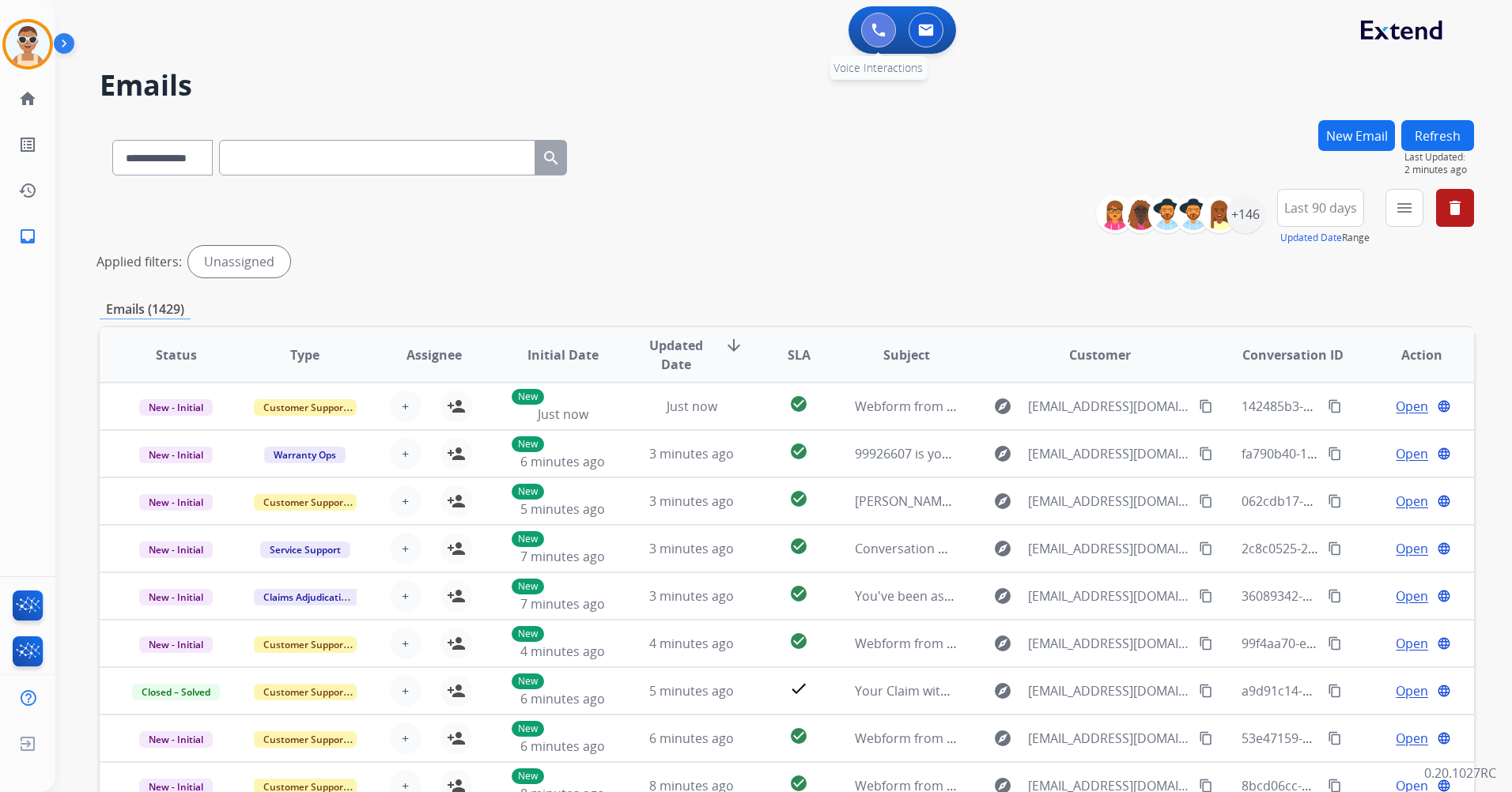
click at [868, 32] on button at bounding box center [878, 29] width 35 height 35
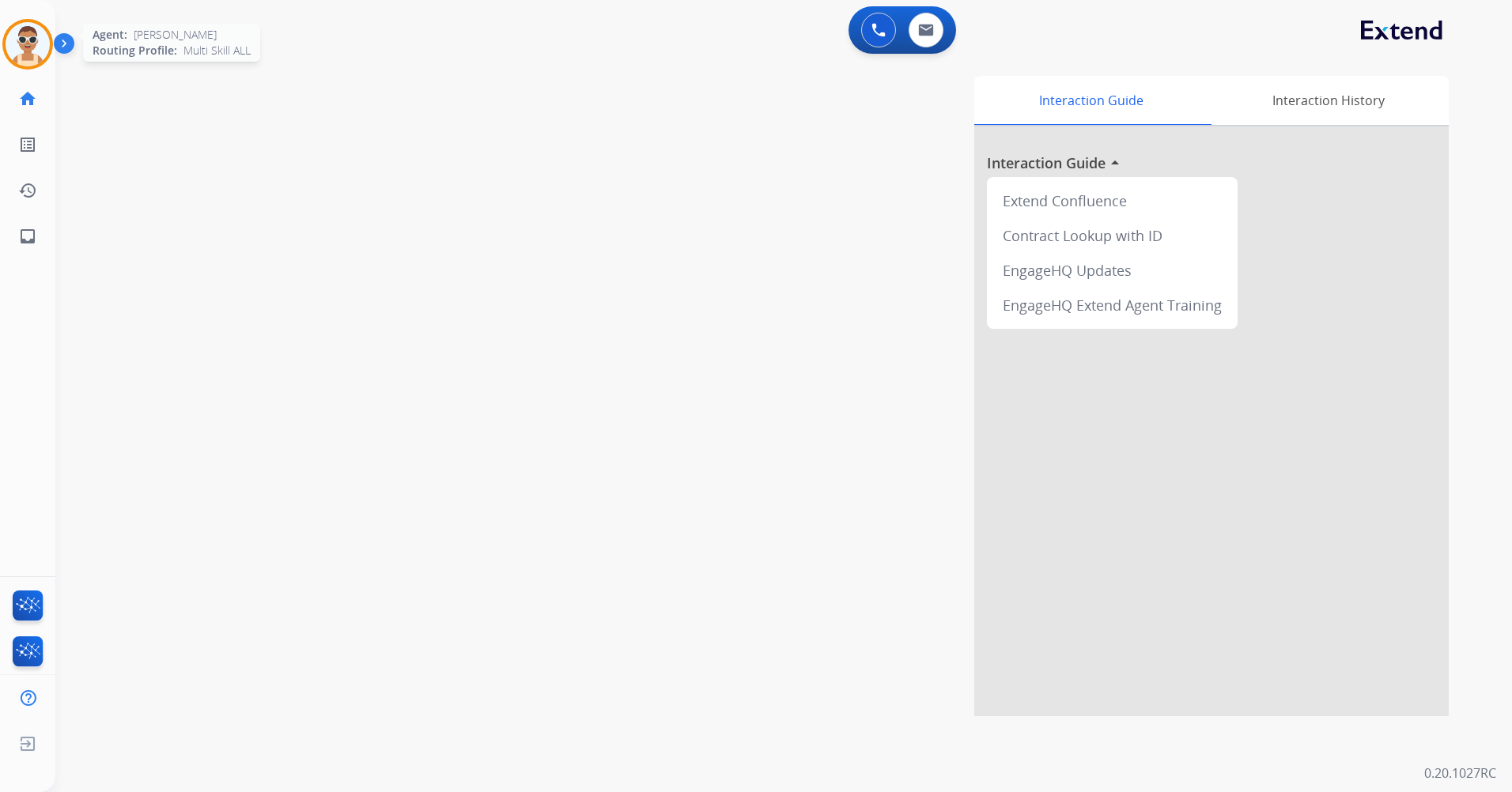
click at [21, 42] on img at bounding box center [27, 44] width 44 height 44
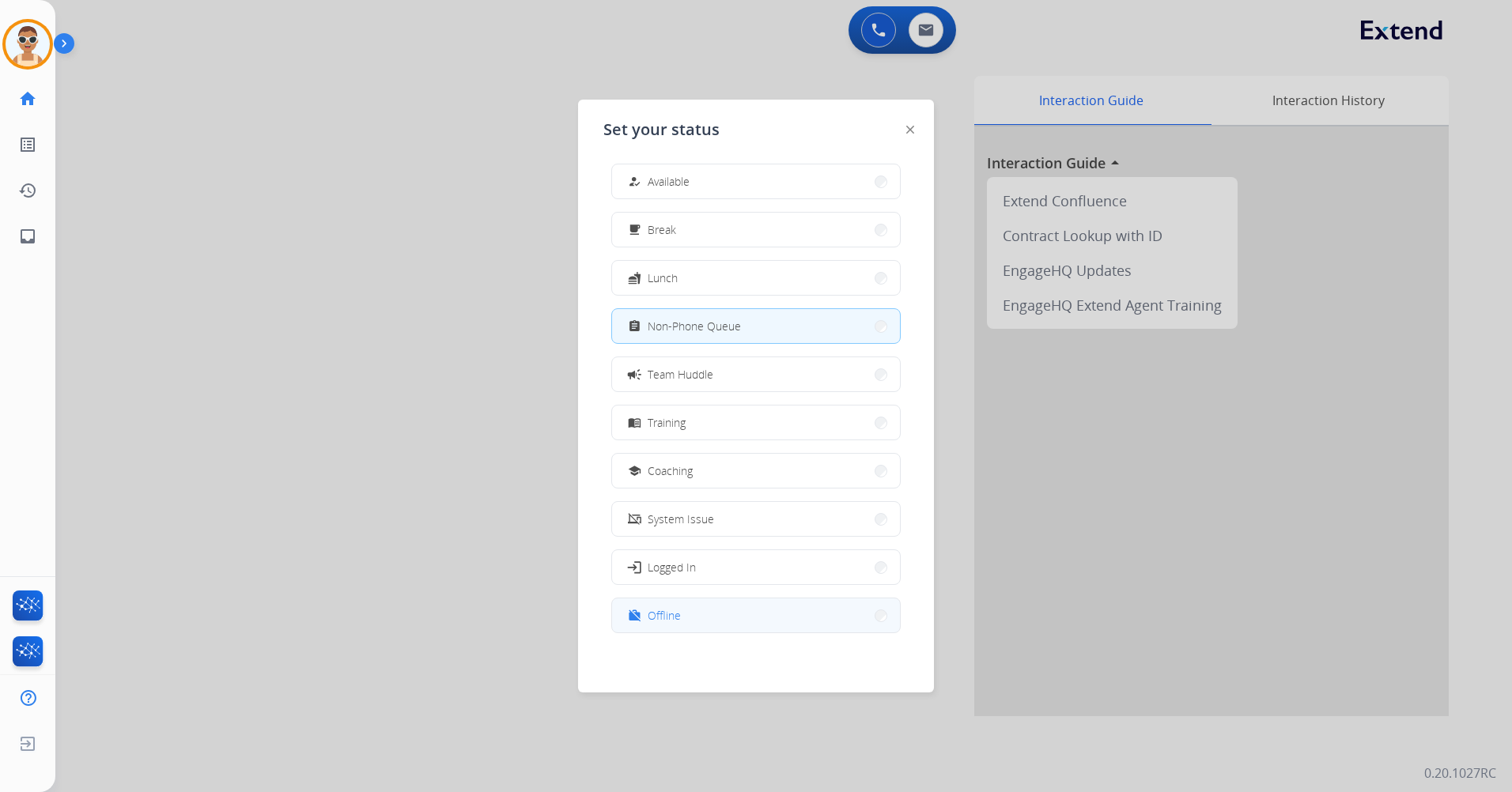
scroll to position [5, 0]
click at [751, 603] on button "work_off Offline" at bounding box center [756, 614] width 288 height 34
